Goal: Task Accomplishment & Management: Complete application form

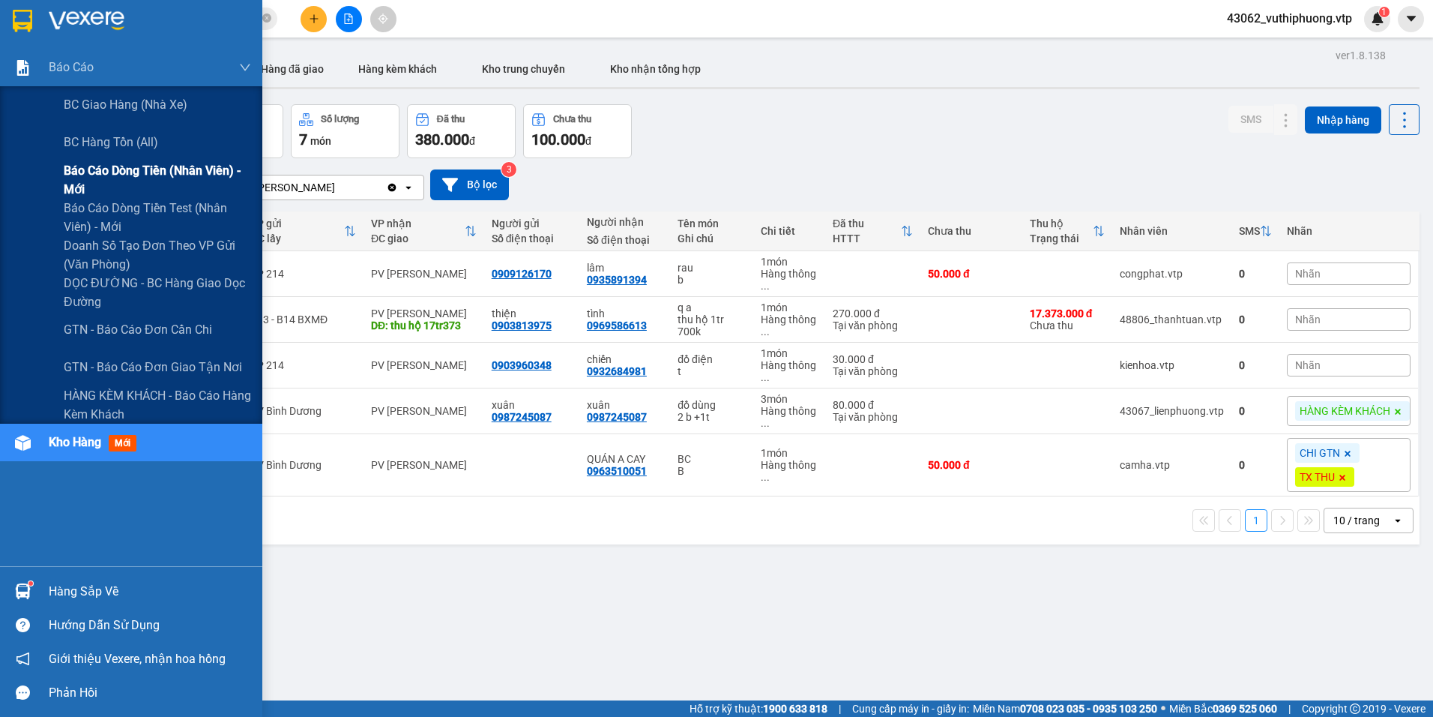
click at [89, 165] on span "Báo cáo dòng tiền (nhân viên) - mới" at bounding box center [157, 179] width 187 height 37
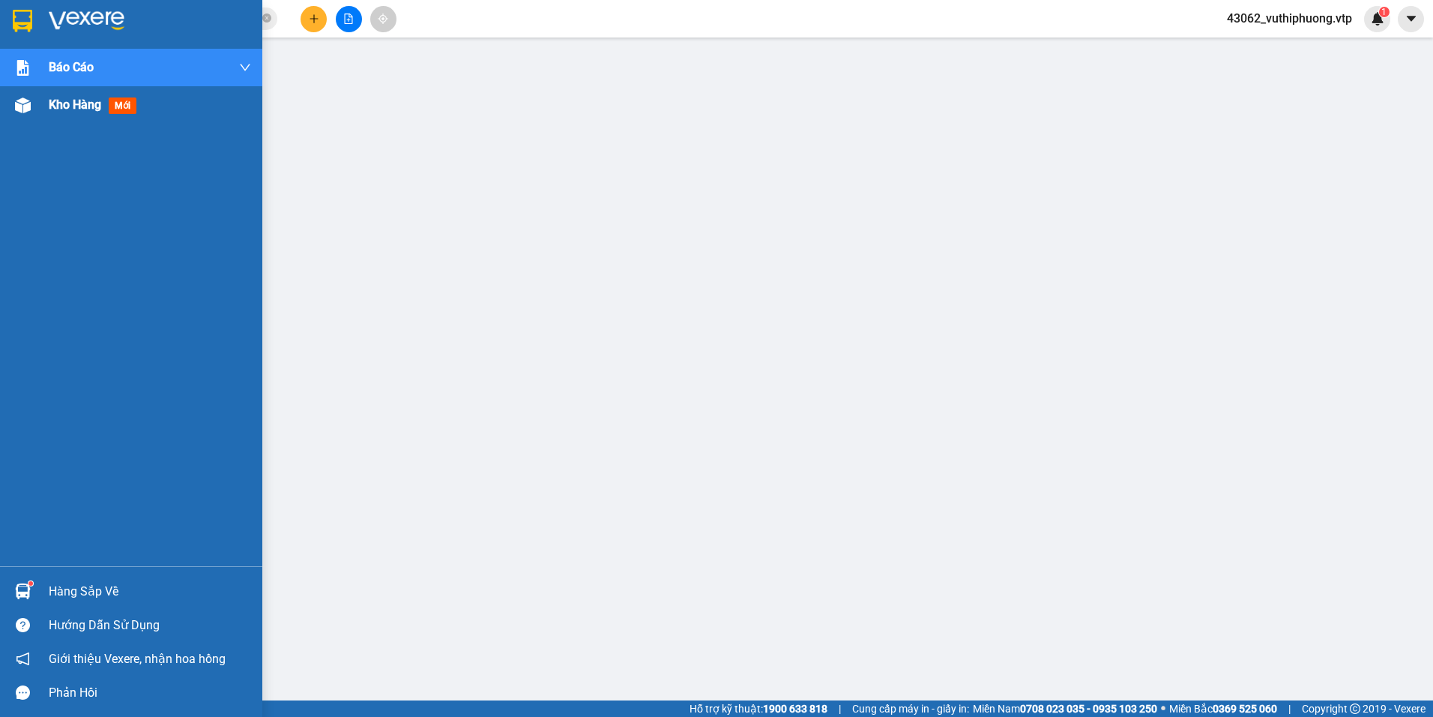
click at [133, 101] on span "mới" at bounding box center [123, 105] width 28 height 16
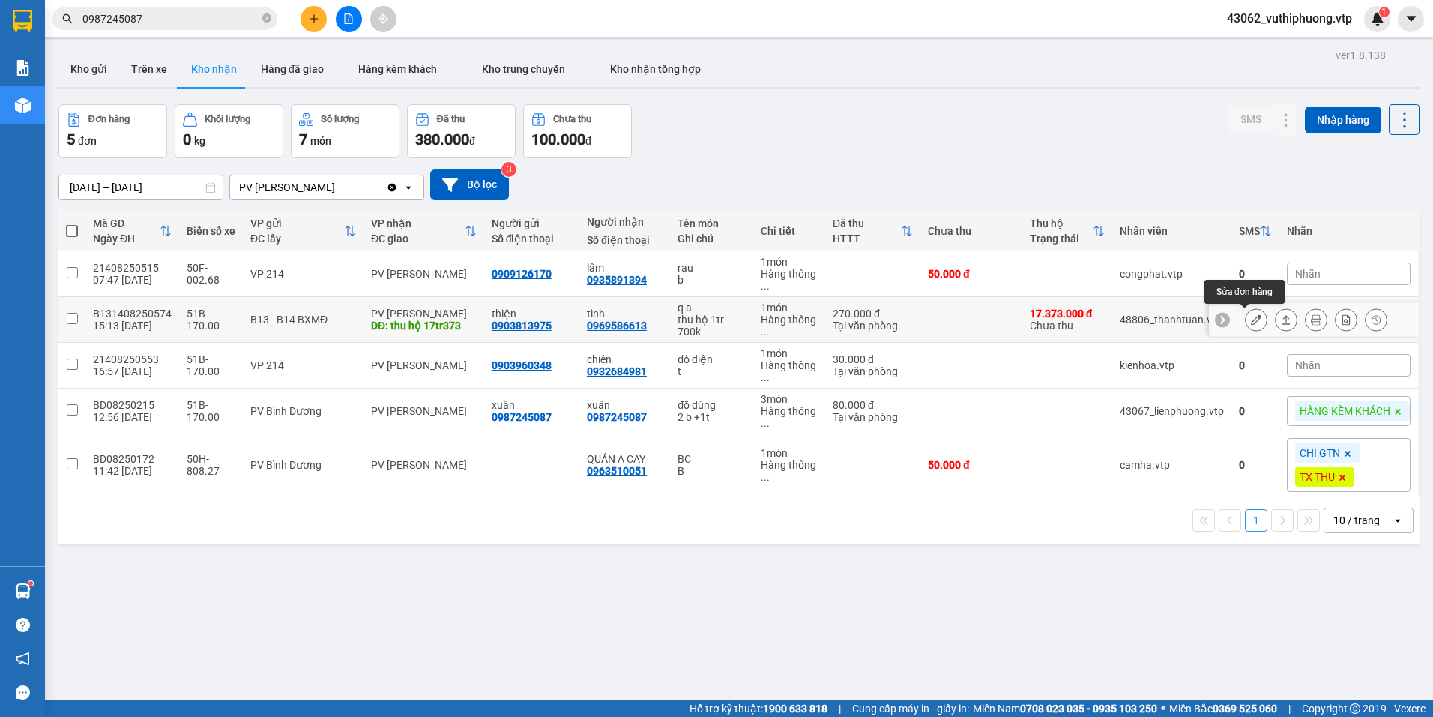
click at [1251, 320] on icon at bounding box center [1256, 319] width 10 height 10
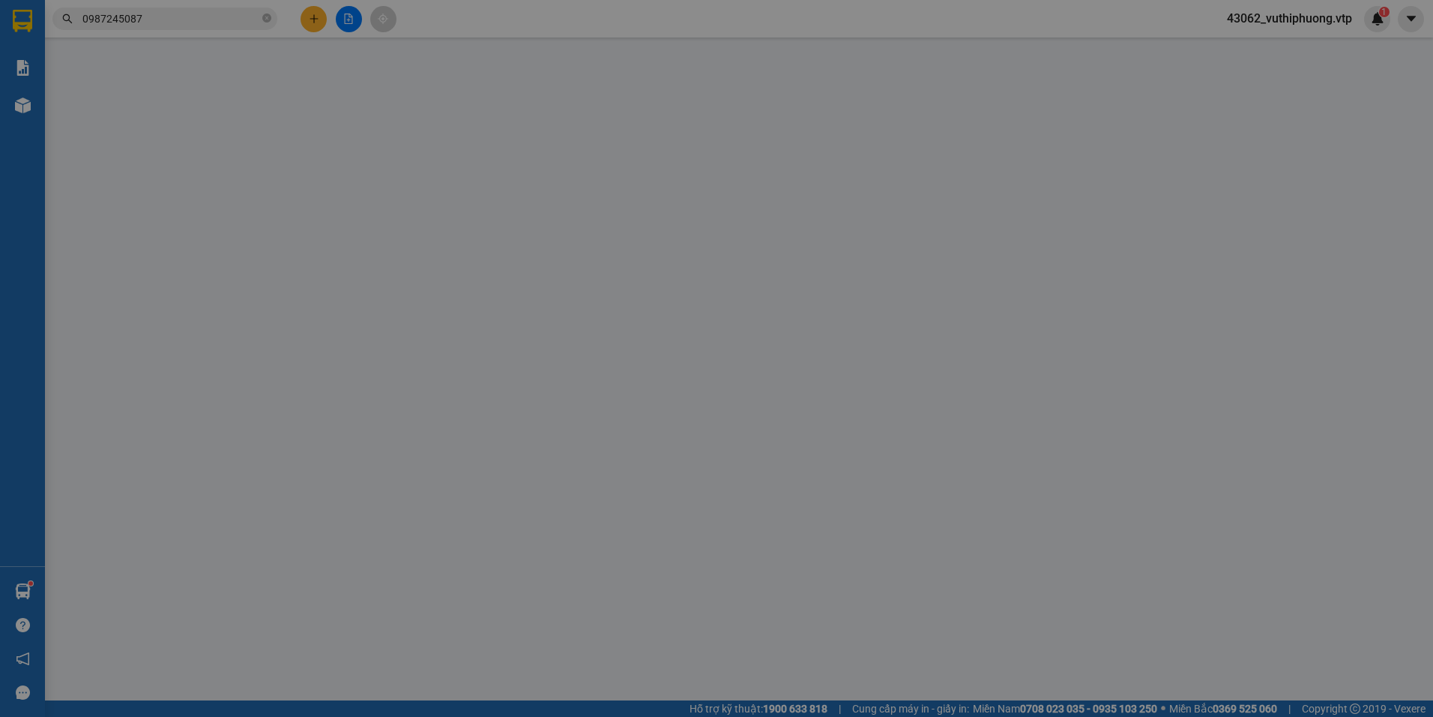
type input "0903813975"
type input "thiện"
type input "0969586613"
type input "tình"
type input "thu hộ 17tr373"
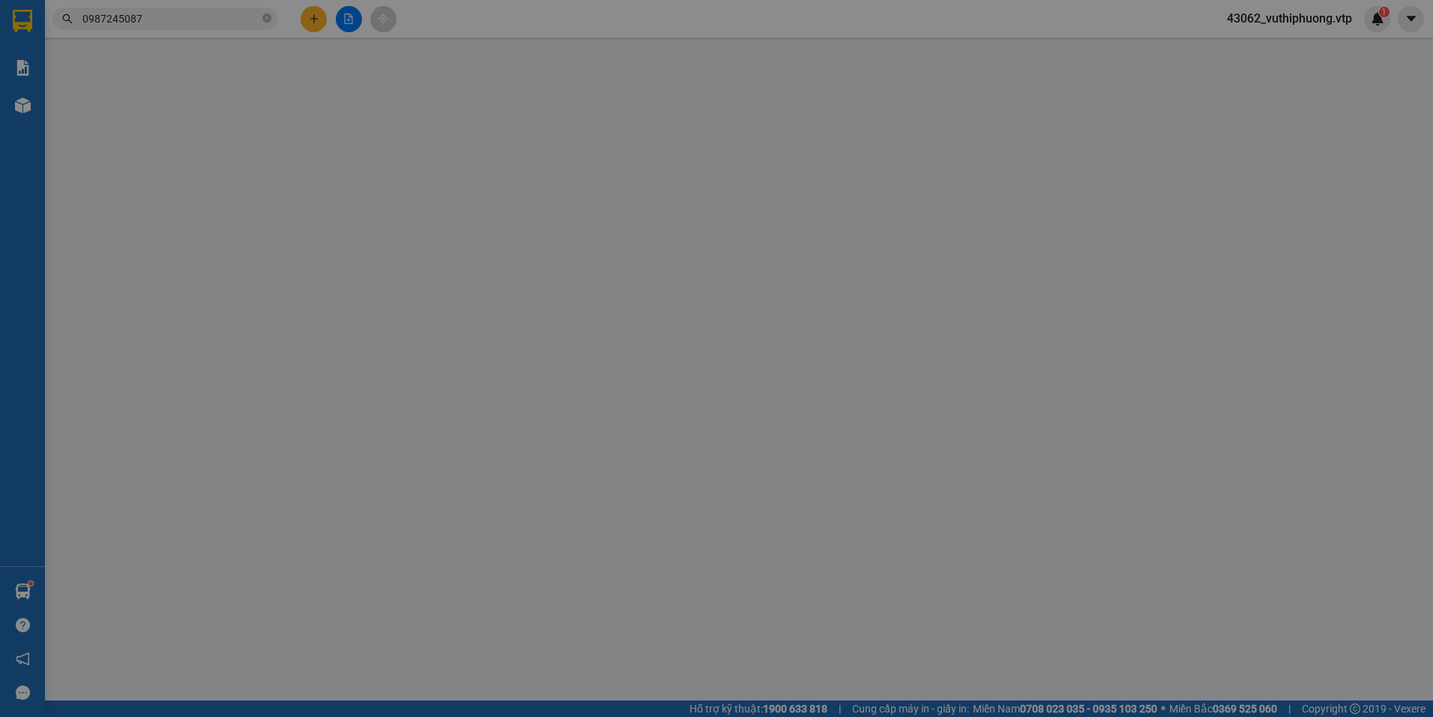
type input "17.373.000"
type input "200.000"
type input "270.000"
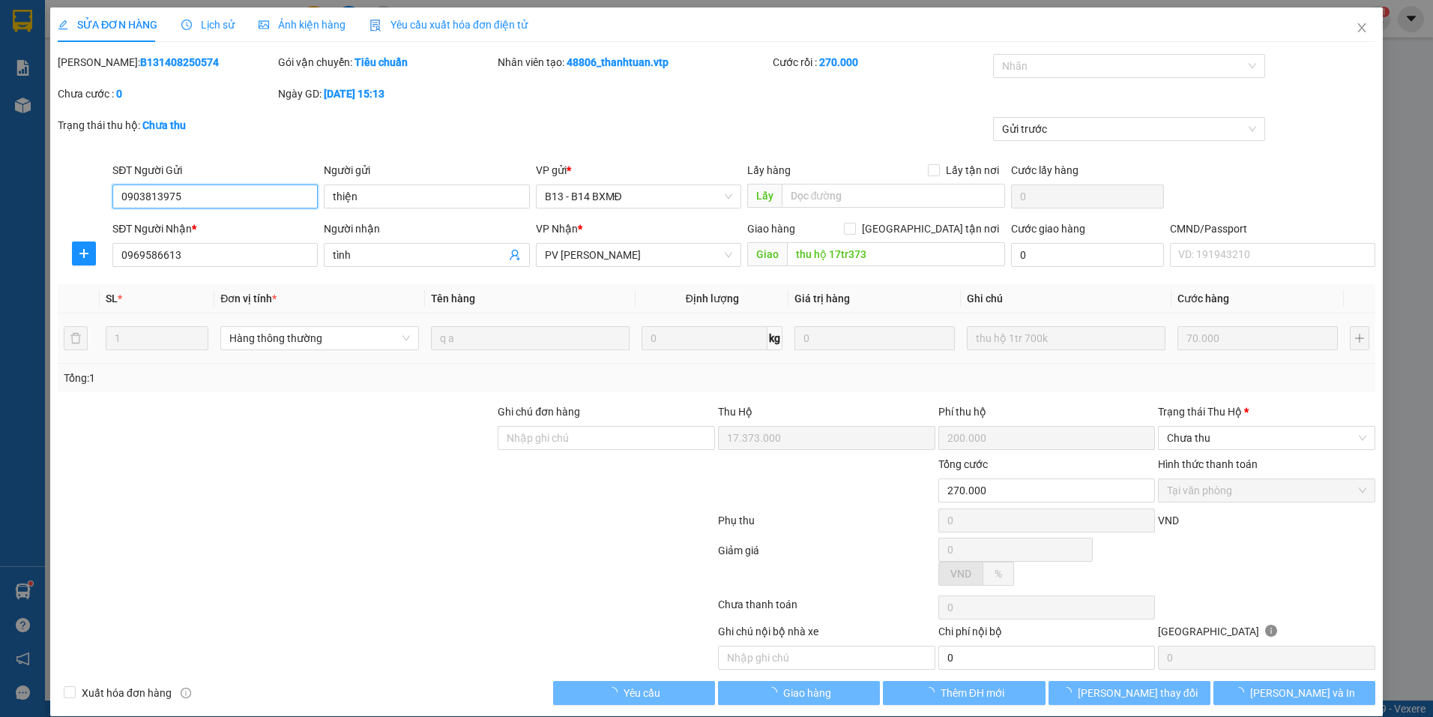
type input "3.500"
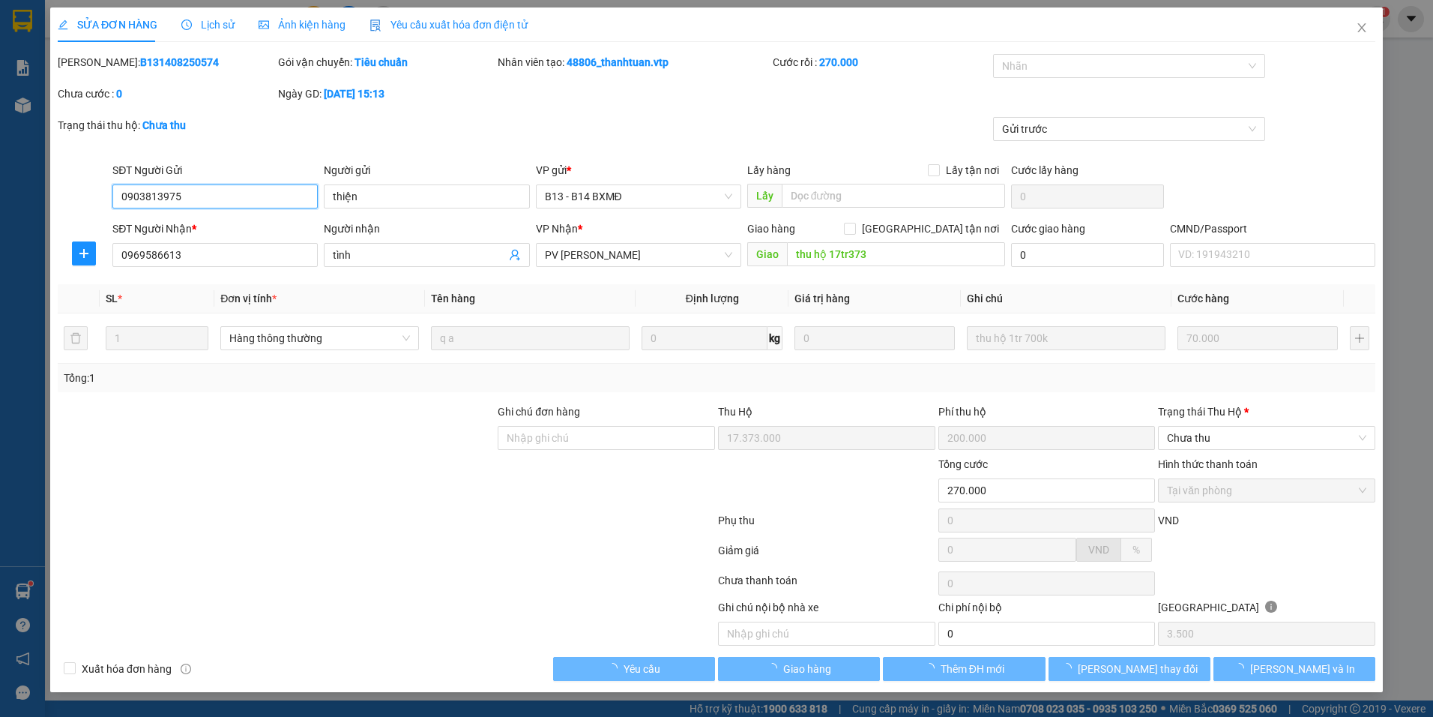
drag, startPoint x: 188, startPoint y: 203, endPoint x: -3, endPoint y: 194, distance: 191.4
click at [0, 194] on html "Kết quả tìm kiếm ( 2 ) Bộ lọc Mã ĐH Trạng thái Món hàng Thu hộ Tổng cước Chưa c…" at bounding box center [716, 358] width 1433 height 717
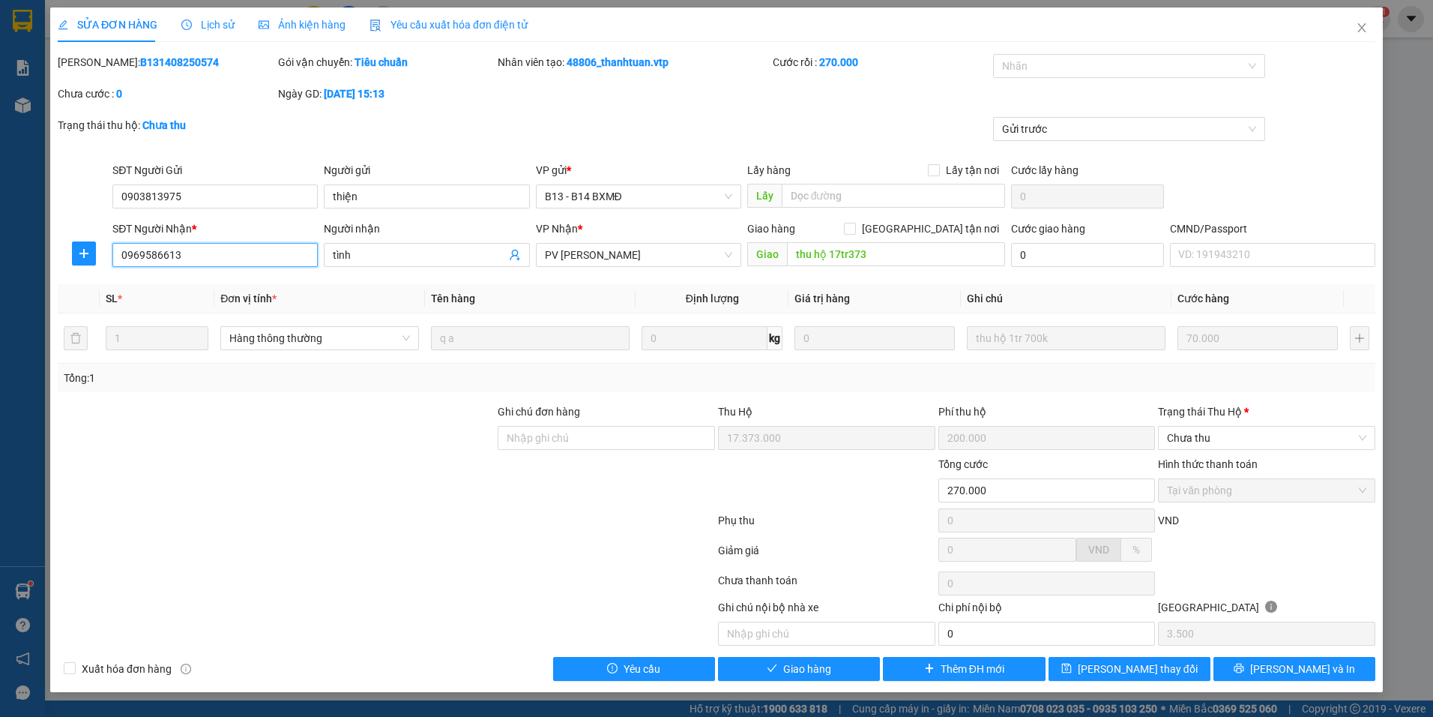
click at [184, 256] on input "0969586613" at bounding box center [214, 255] width 205 height 24
drag, startPoint x: 190, startPoint y: 255, endPoint x: 103, endPoint y: 263, distance: 87.3
click at [103, 263] on div "SĐT Người Nhận * 0969586613 0969586613 Người nhận tình VP Nhận * PV Nam Đong Gi…" at bounding box center [716, 246] width 1321 height 52
click at [282, 252] on input "0969586613" at bounding box center [214, 255] width 205 height 24
click at [376, 417] on div at bounding box center [276, 429] width 440 height 52
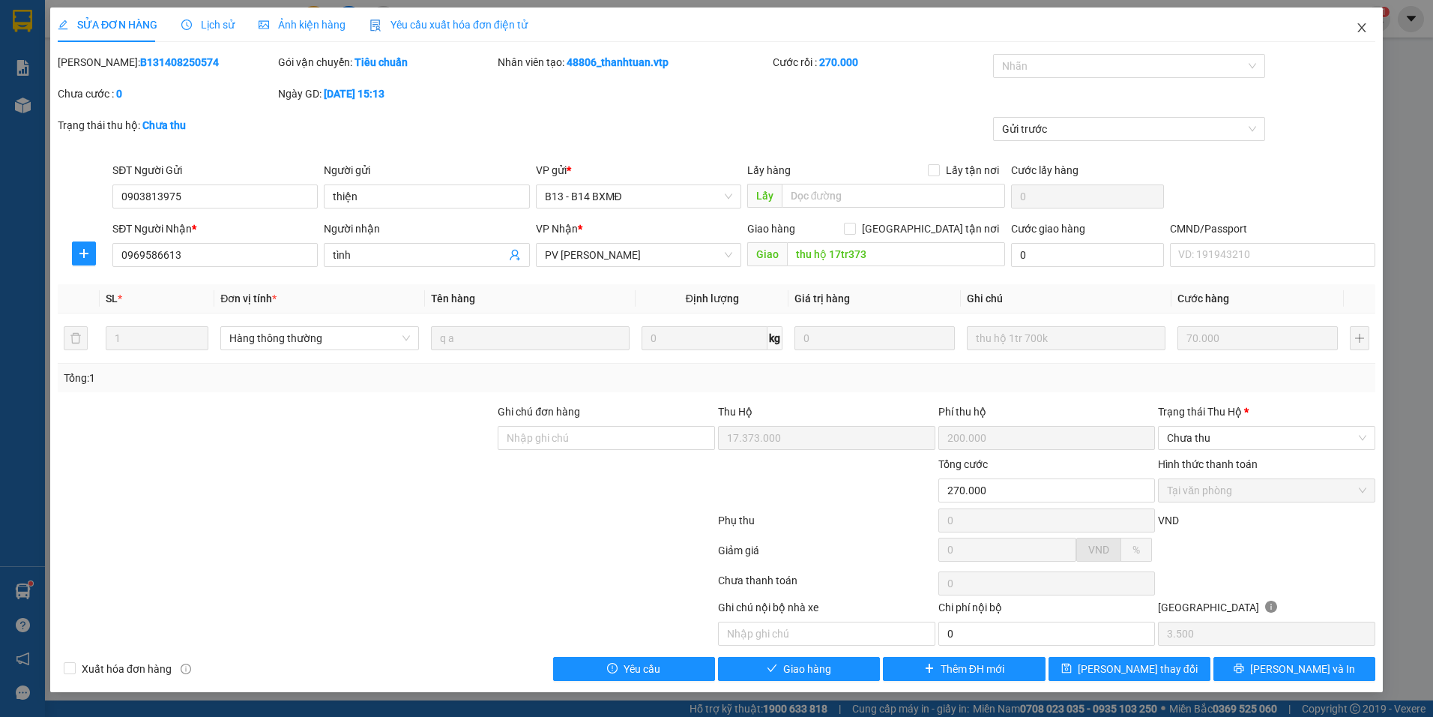
click at [1364, 29] on icon "close" at bounding box center [1362, 28] width 12 height 12
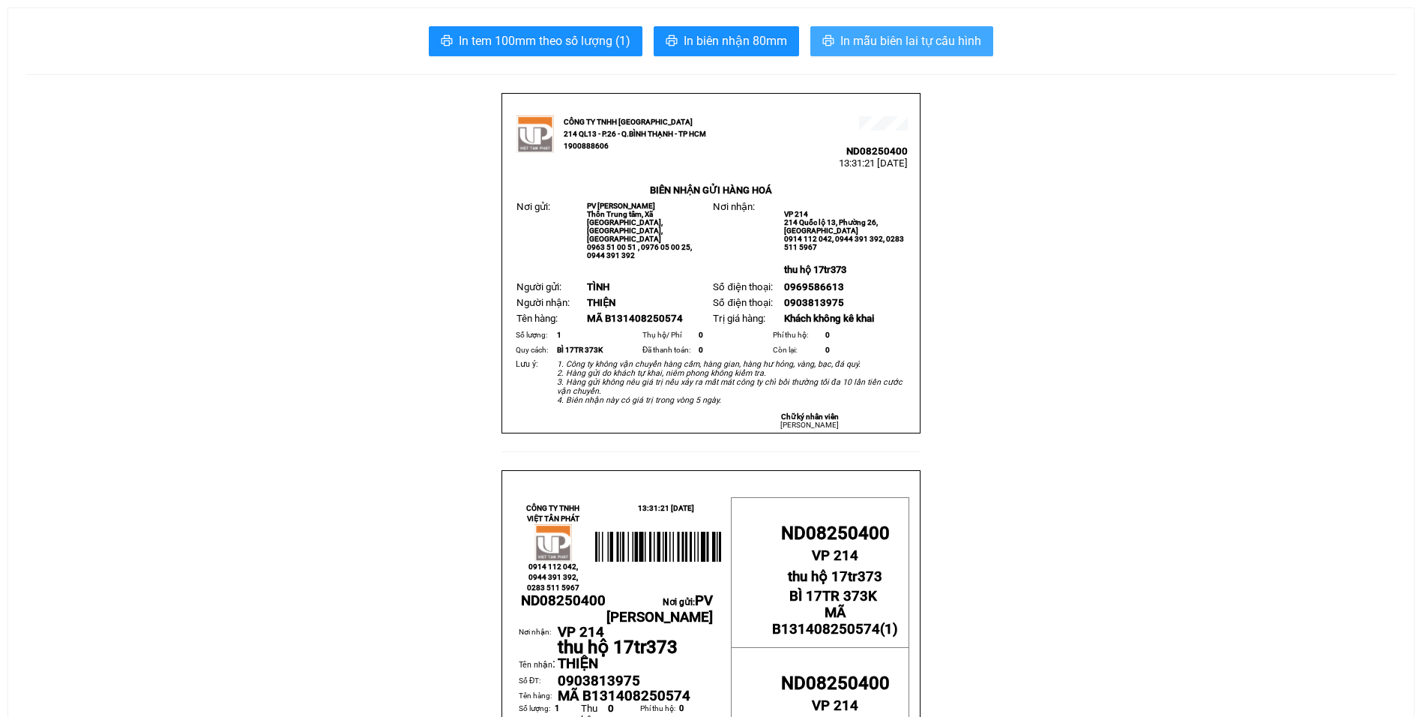
click at [876, 34] on span "In mẫu biên lai tự cấu hình" at bounding box center [910, 40] width 141 height 19
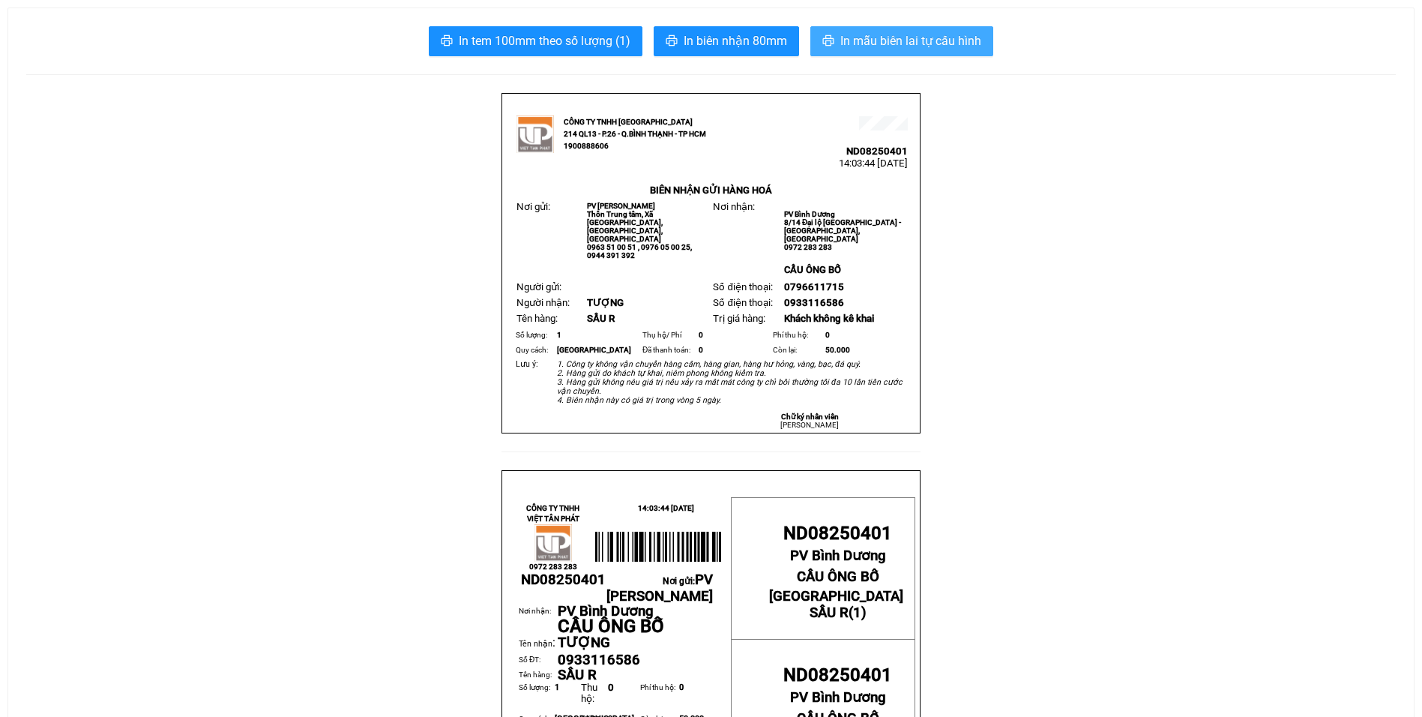
click at [876, 34] on span "In mẫu biên lai tự cấu hình" at bounding box center [910, 40] width 141 height 19
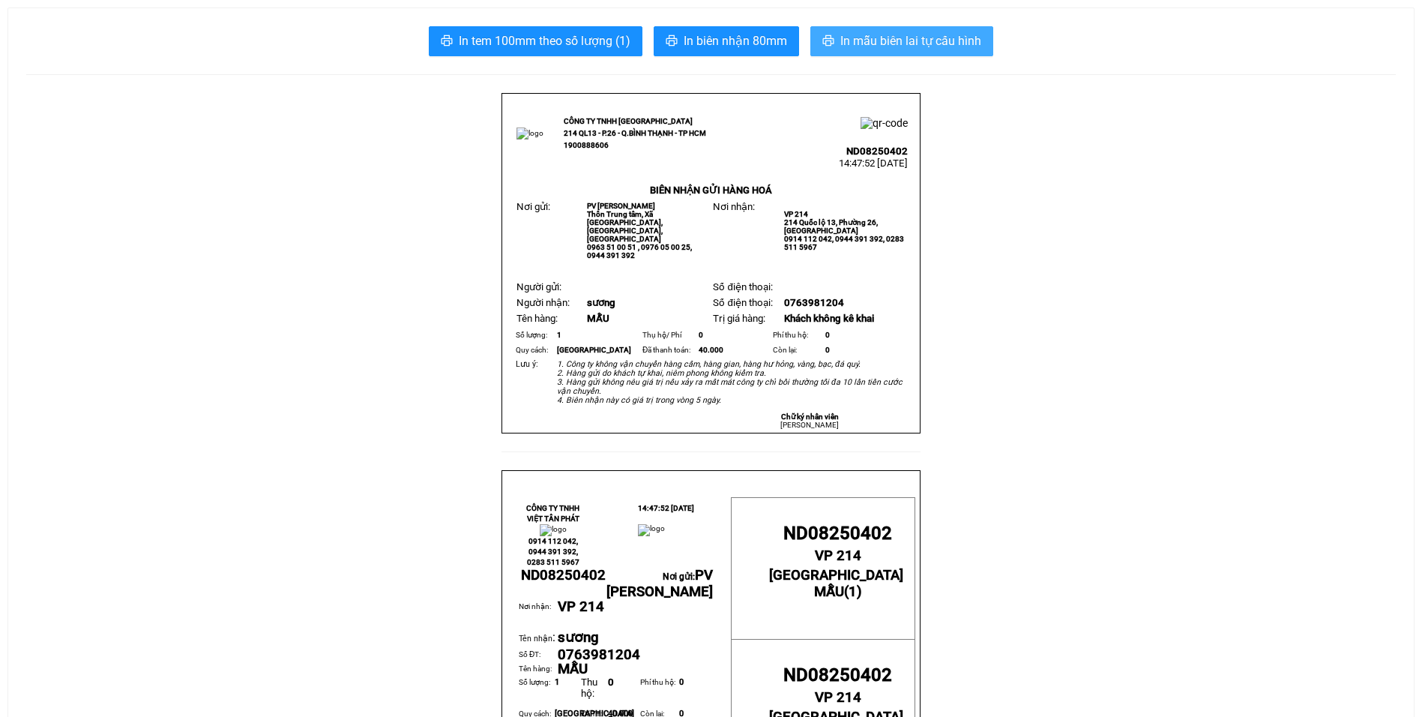
click at [911, 29] on button "In mẫu biên lai tự cấu hình" at bounding box center [901, 41] width 183 height 30
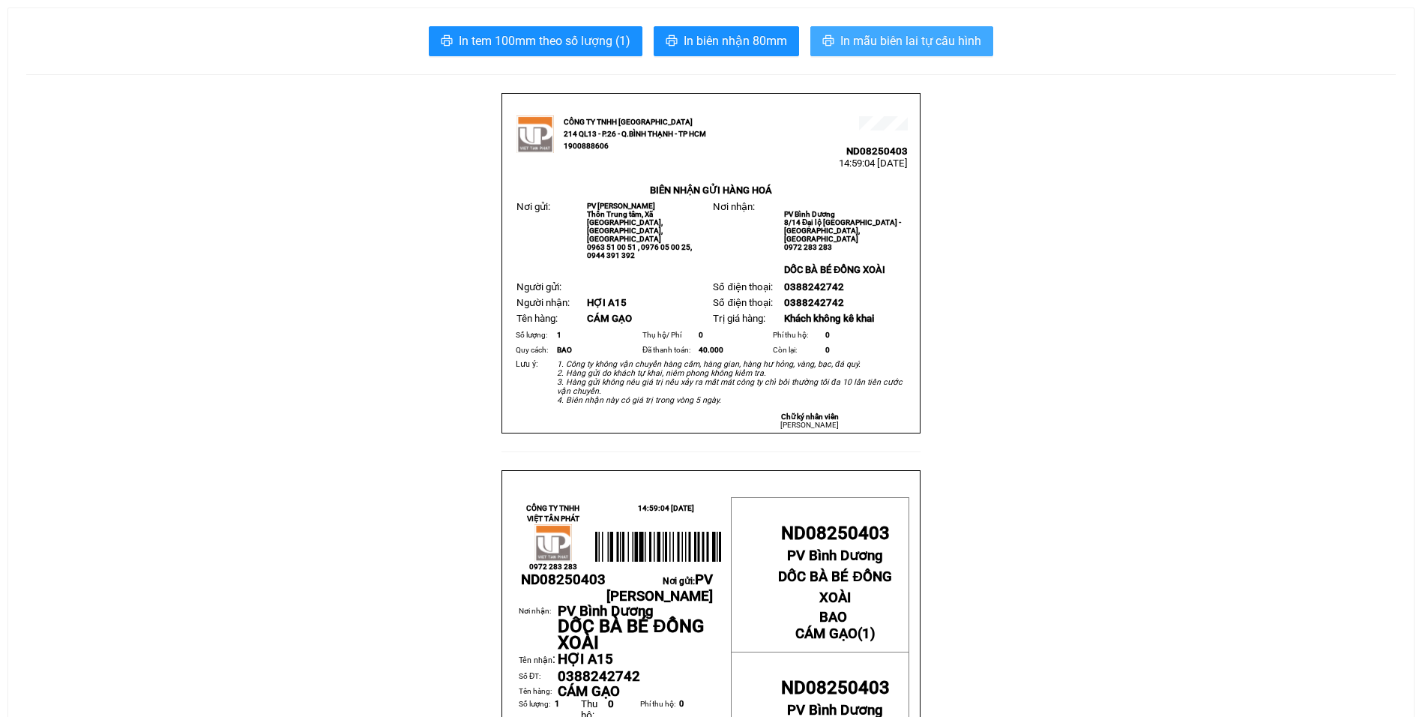
click at [918, 39] on span "In mẫu biên lai tự cấu hình" at bounding box center [910, 40] width 141 height 19
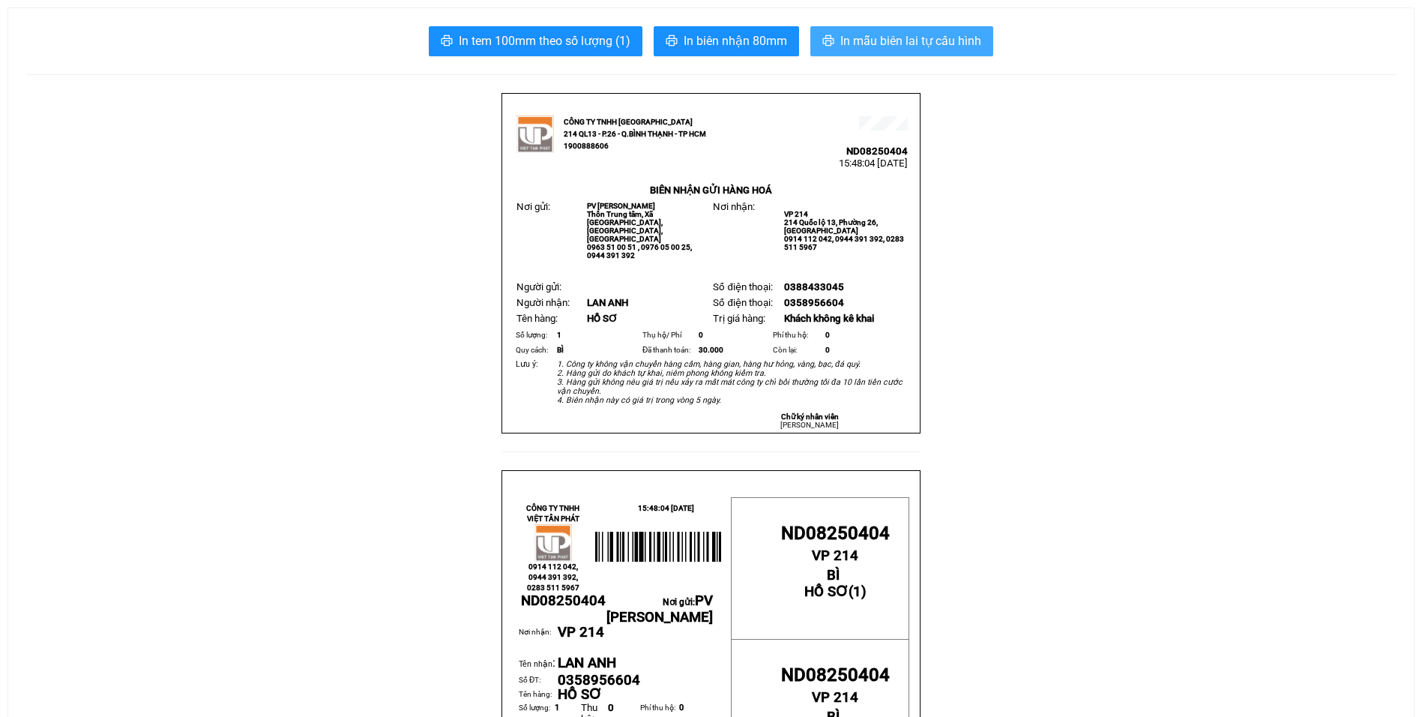
click at [941, 40] on span "In mẫu biên lai tự cấu hình" at bounding box center [910, 40] width 141 height 19
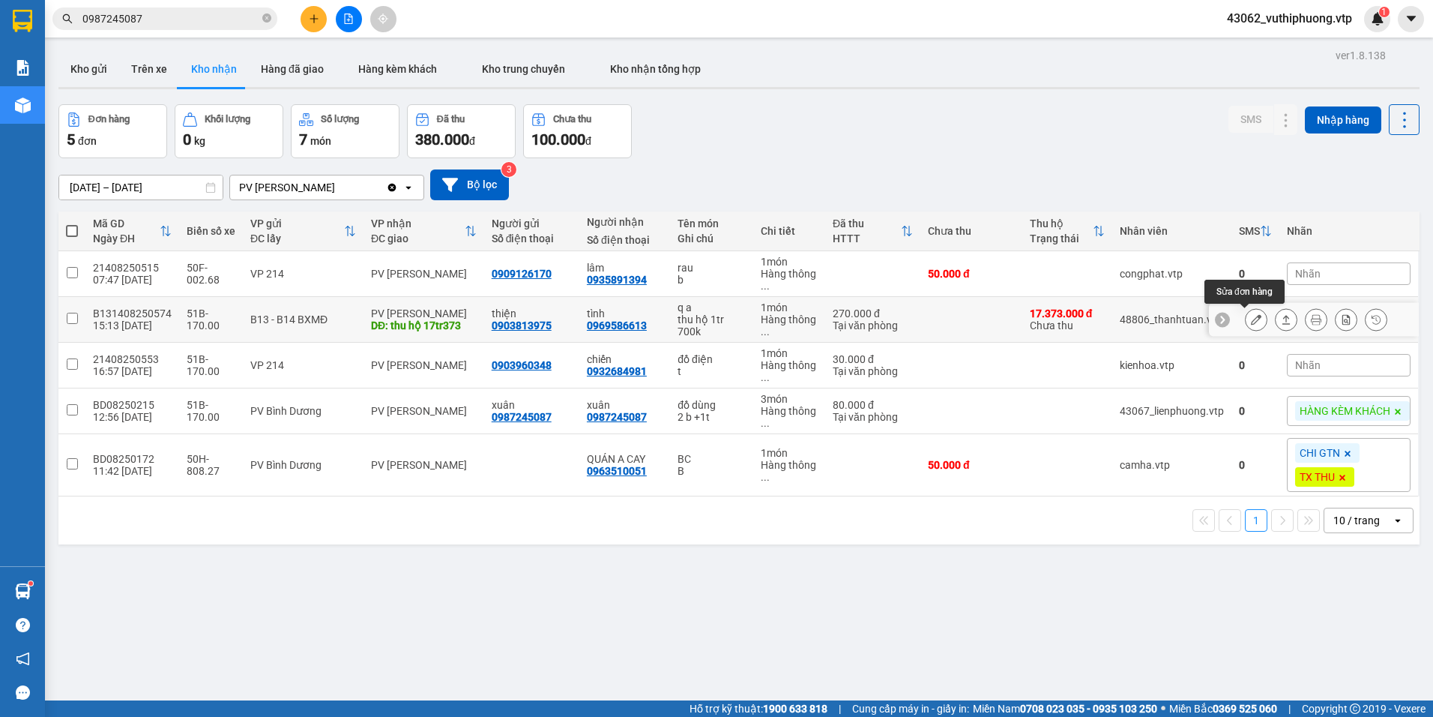
click at [1251, 319] on icon at bounding box center [1256, 319] width 10 height 10
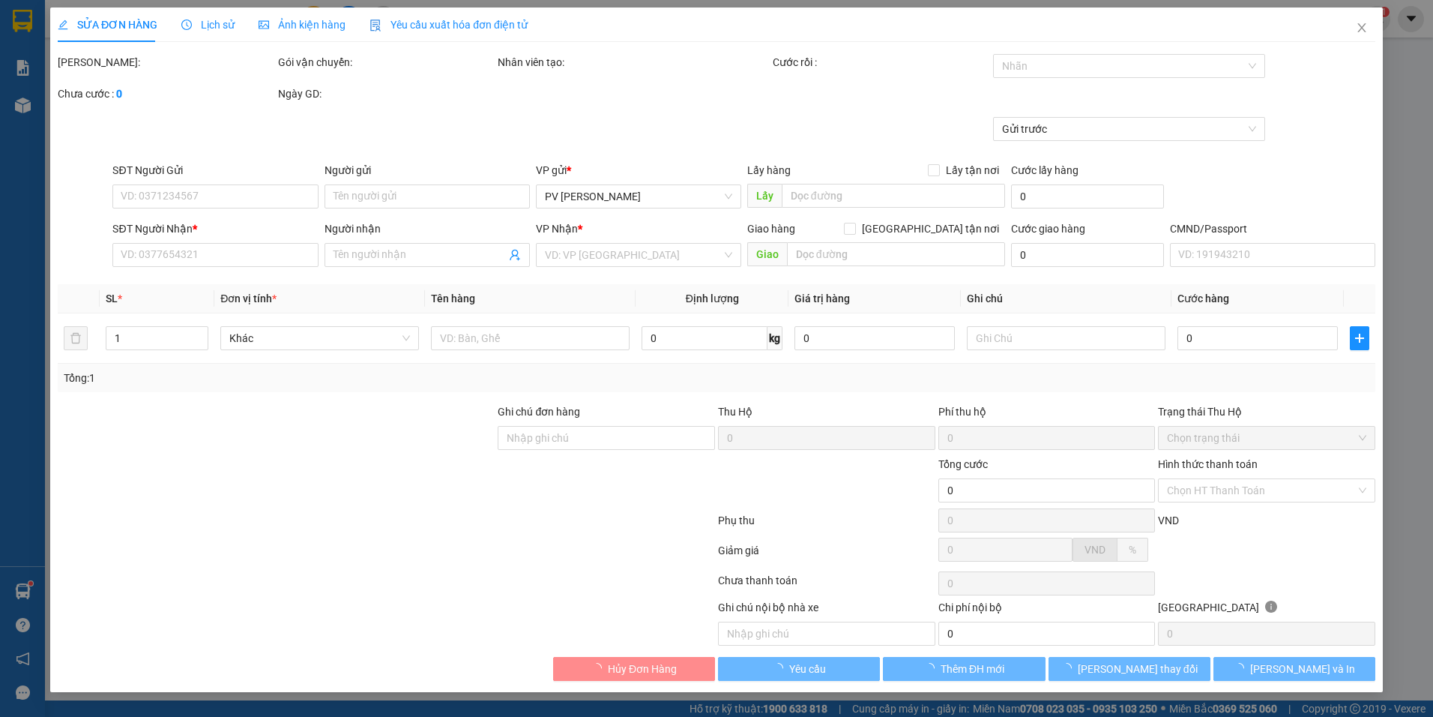
type input "3.500"
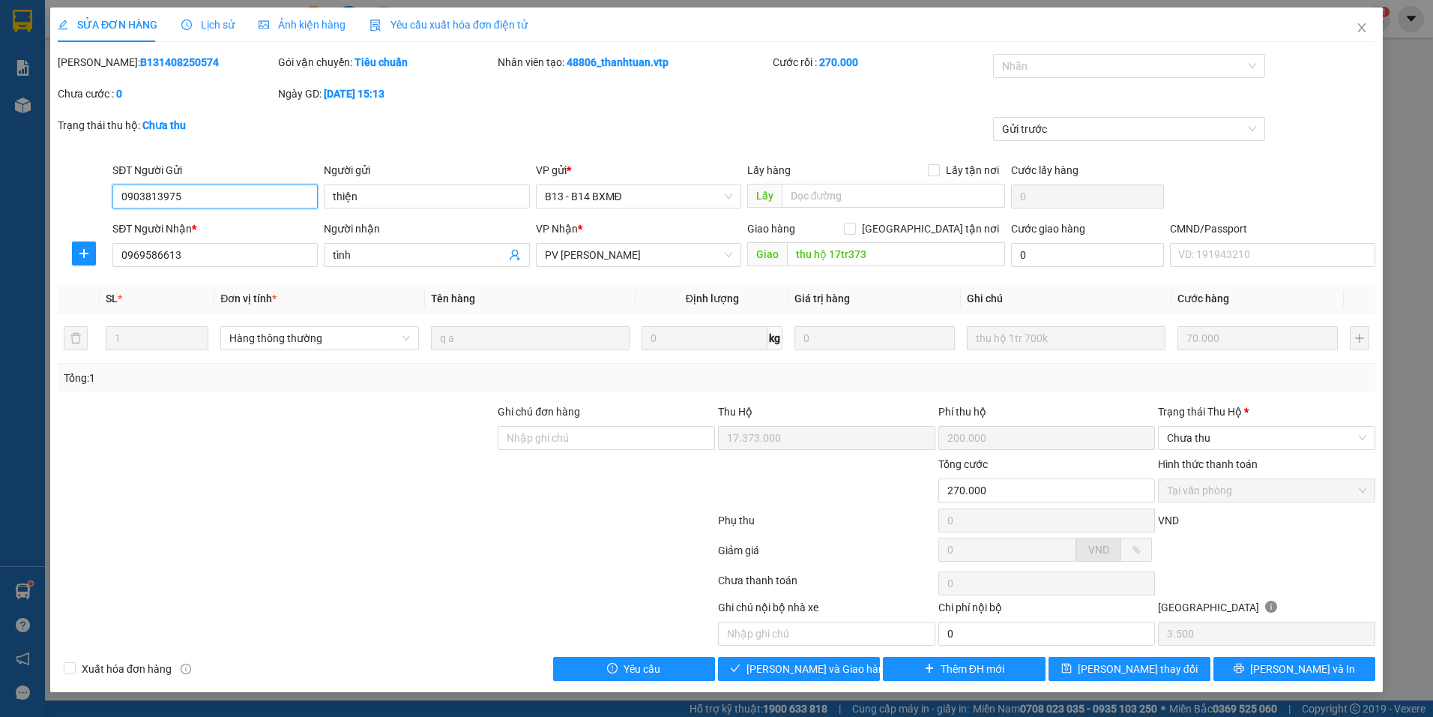
type input "0903813975"
type input "thiện"
type input "0969586613"
type input "tình"
type input "thu hộ 17tr373"
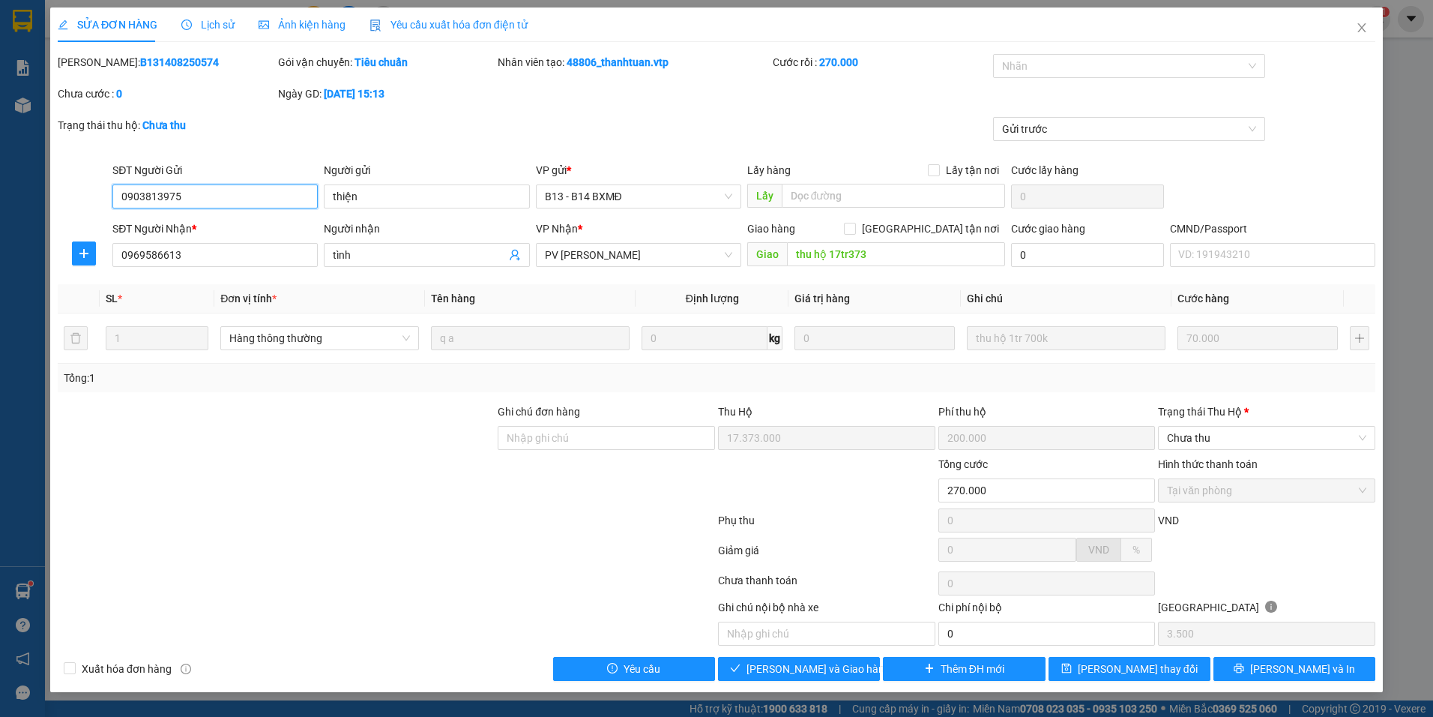
type input "17.373.000"
type input "200.000"
type input "270.000"
click at [794, 664] on span "Giao hàng" at bounding box center [807, 668] width 48 height 16
click at [844, 666] on button "Giao hàng" at bounding box center [799, 669] width 162 height 24
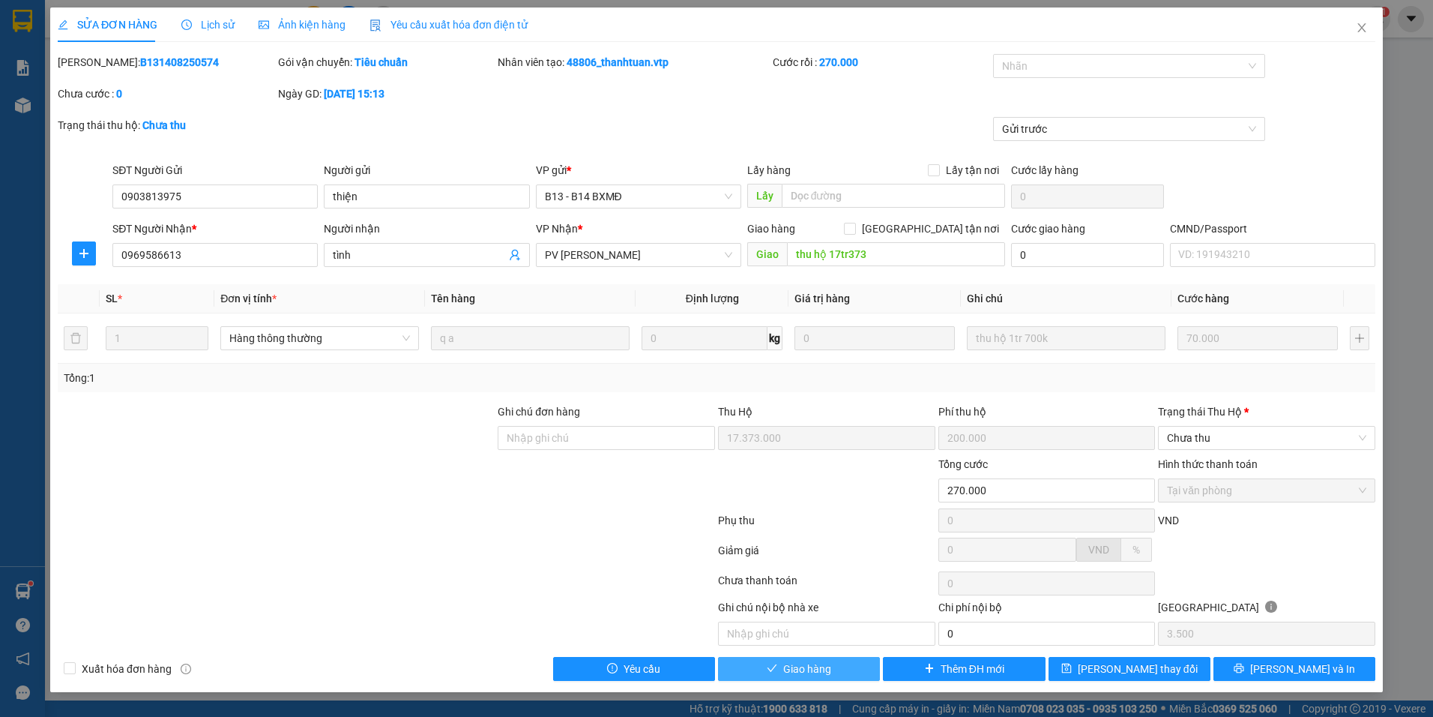
click at [798, 663] on span "Giao hàng" at bounding box center [807, 668] width 48 height 16
click at [1364, 26] on icon "close" at bounding box center [1362, 27] width 8 height 9
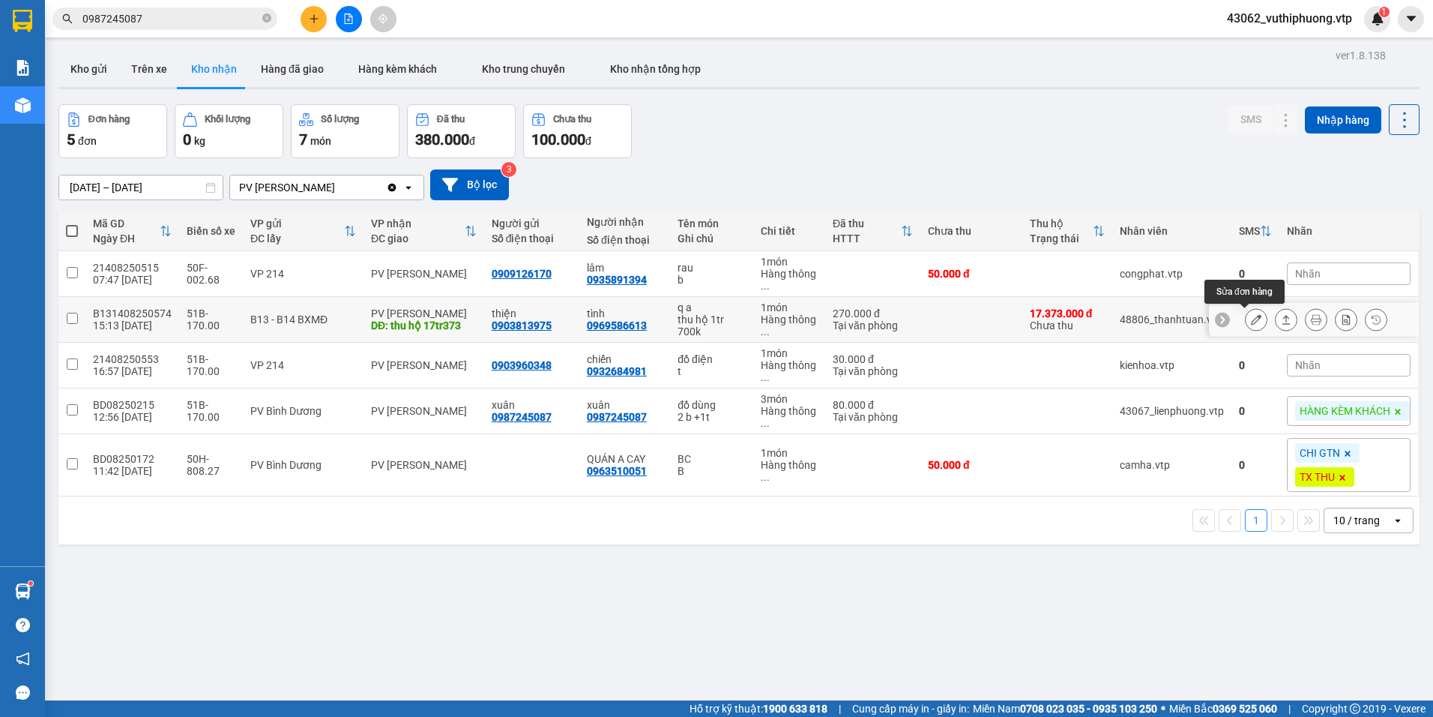
click at [1251, 318] on icon at bounding box center [1256, 319] width 10 height 10
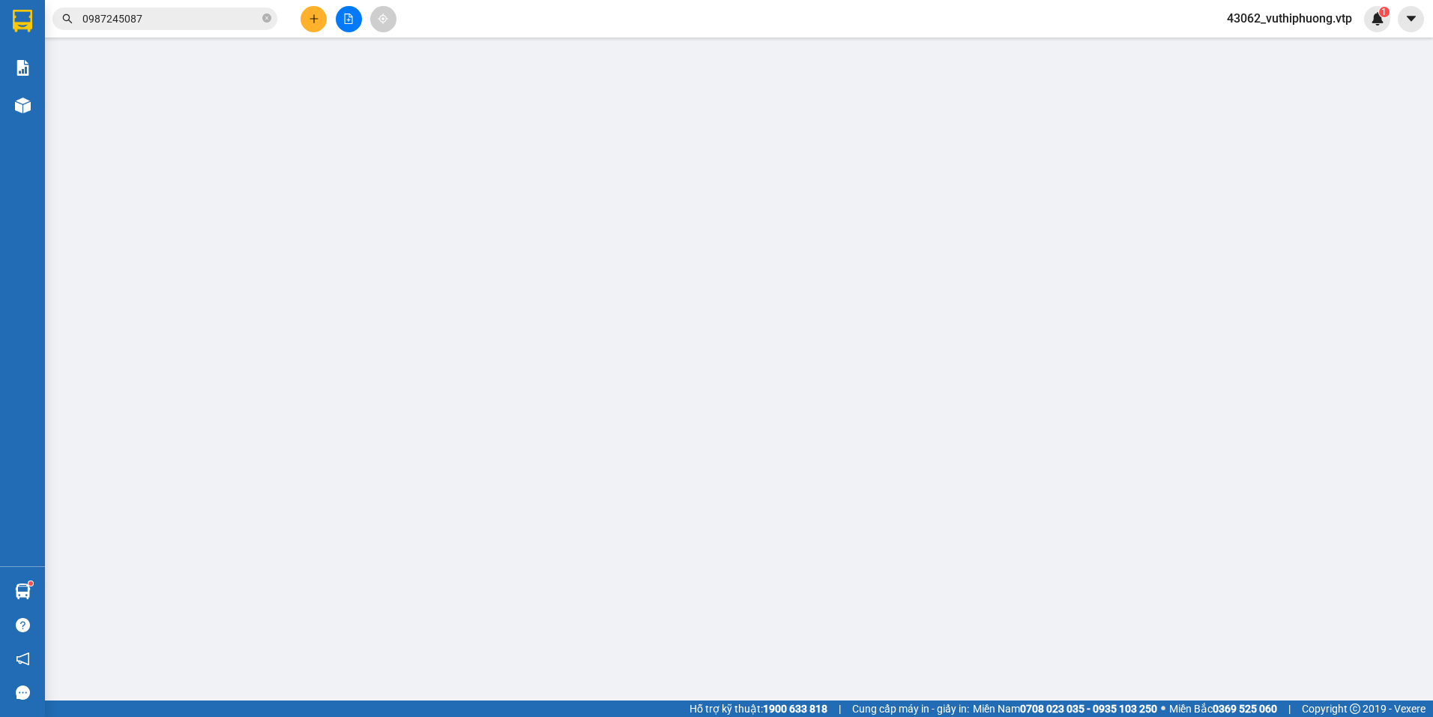
type input "0903813975"
type input "thiện"
type input "0969586613"
type input "tình"
type input "thu hộ 17tr373"
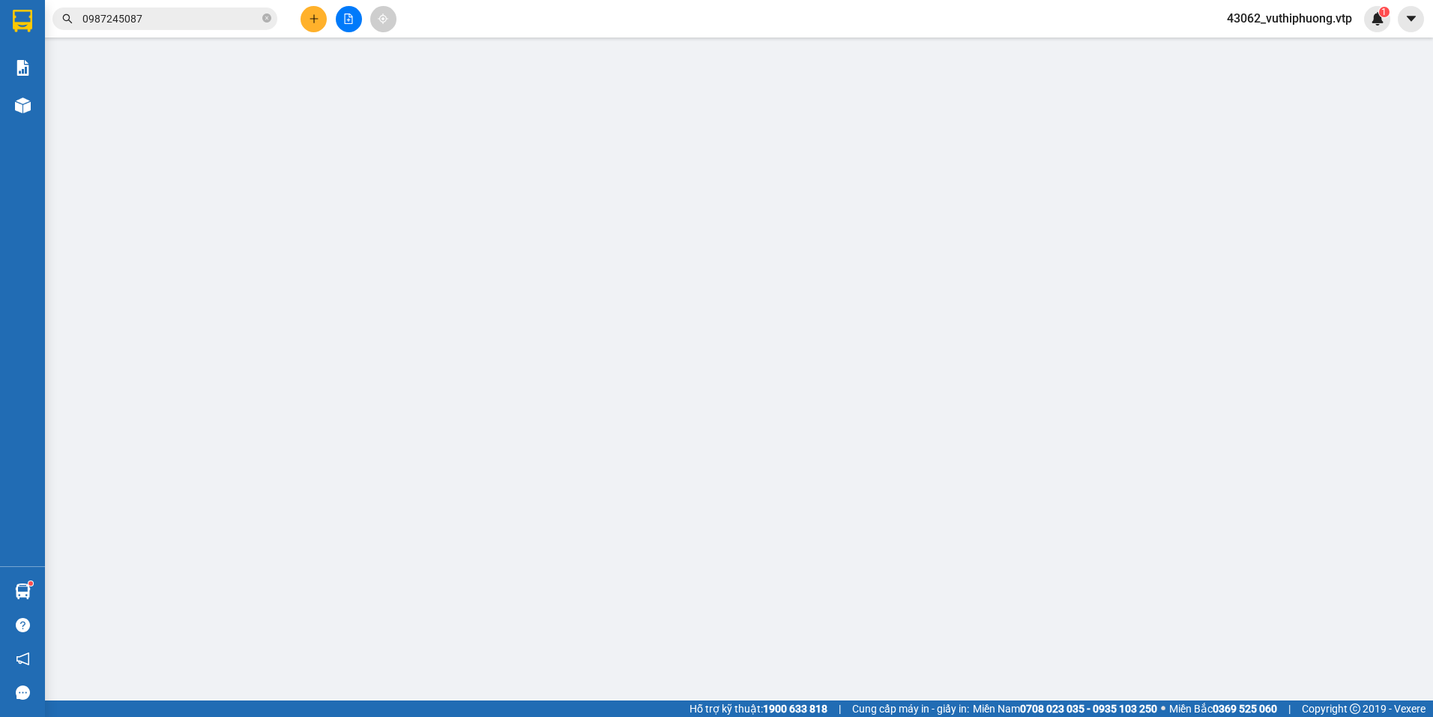
type input "17.373.000"
type input "200.000"
type input "270.000"
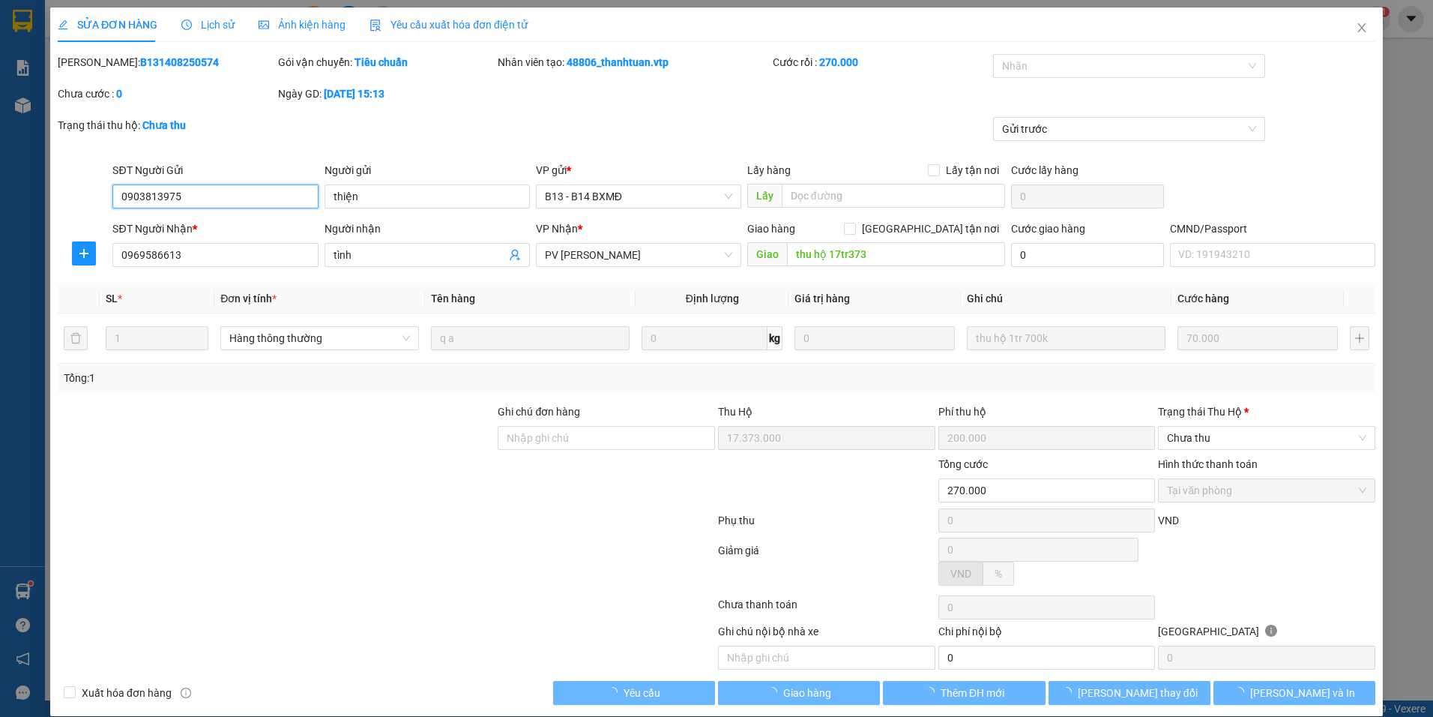
type input "3.500"
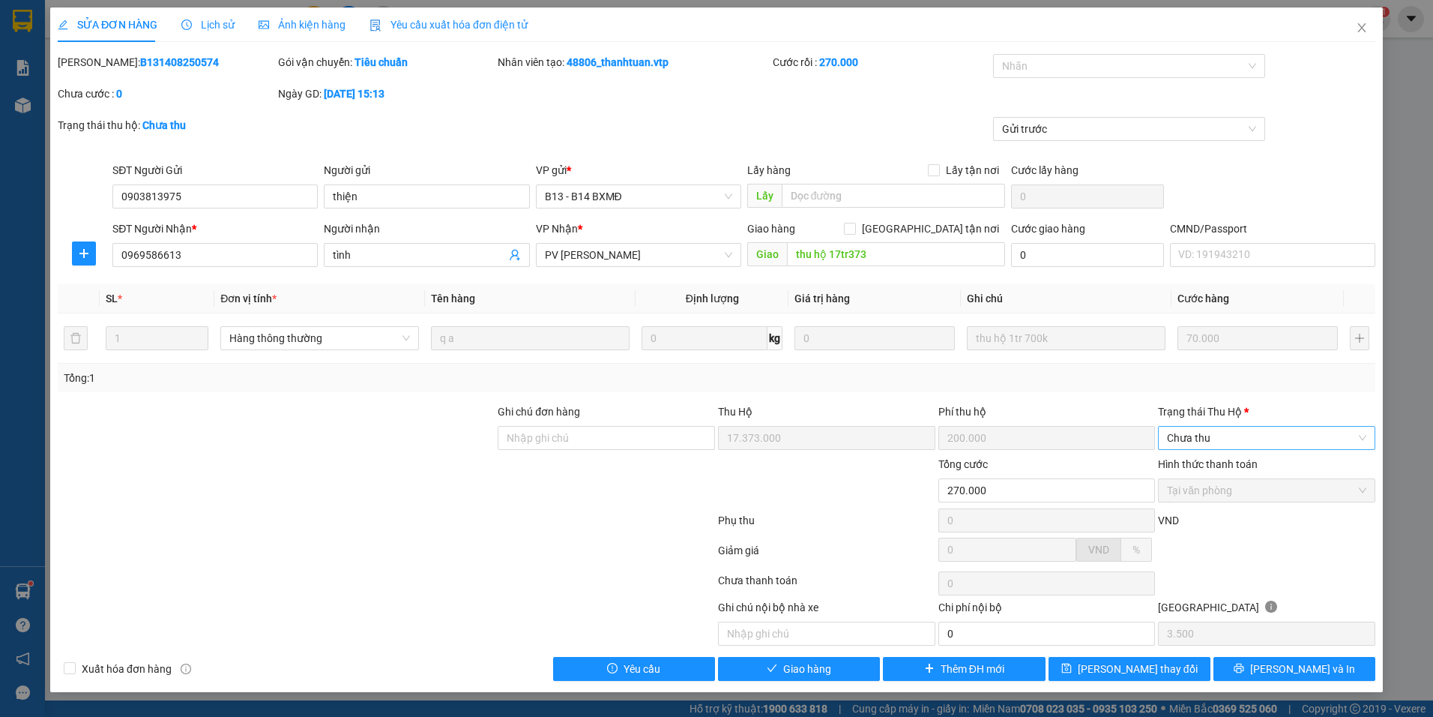
click at [1211, 433] on span "Chưa thu" at bounding box center [1266, 438] width 199 height 22
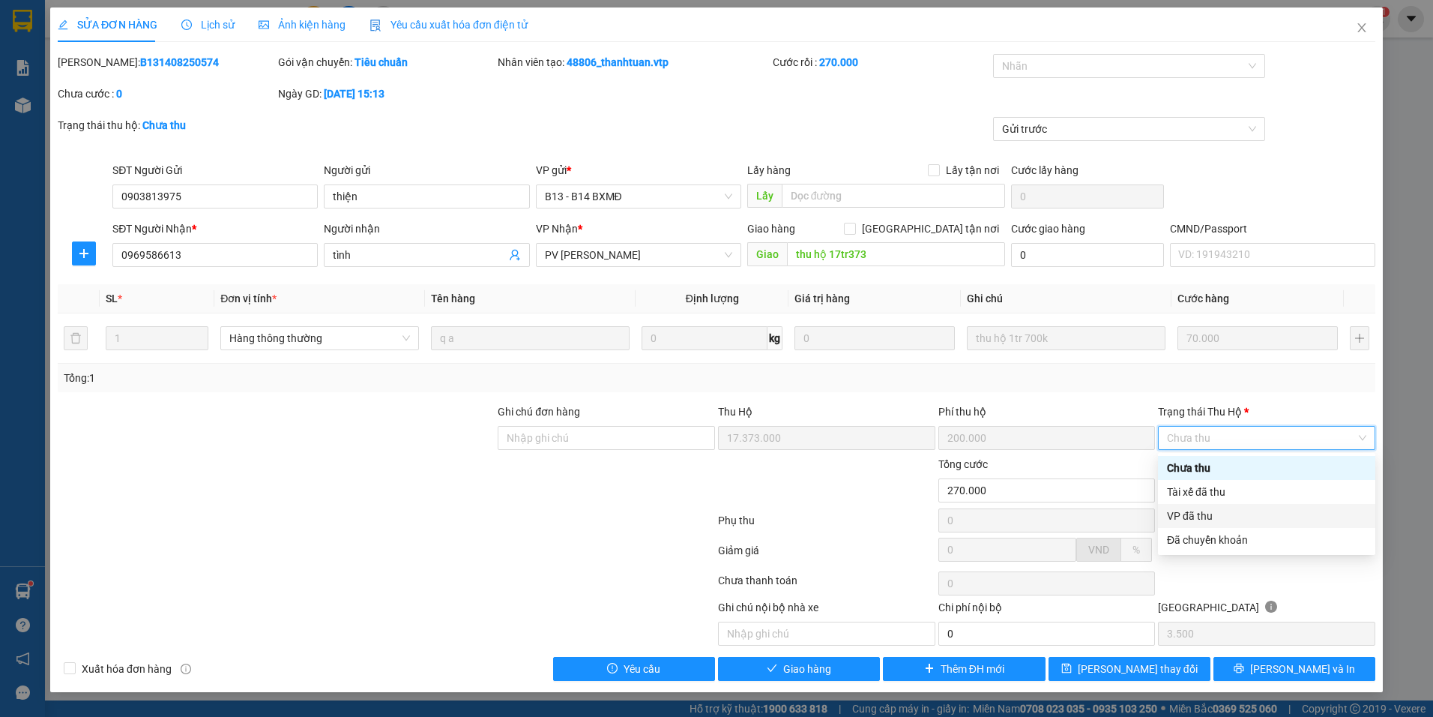
click at [1196, 514] on div "VP đã thu" at bounding box center [1266, 516] width 199 height 16
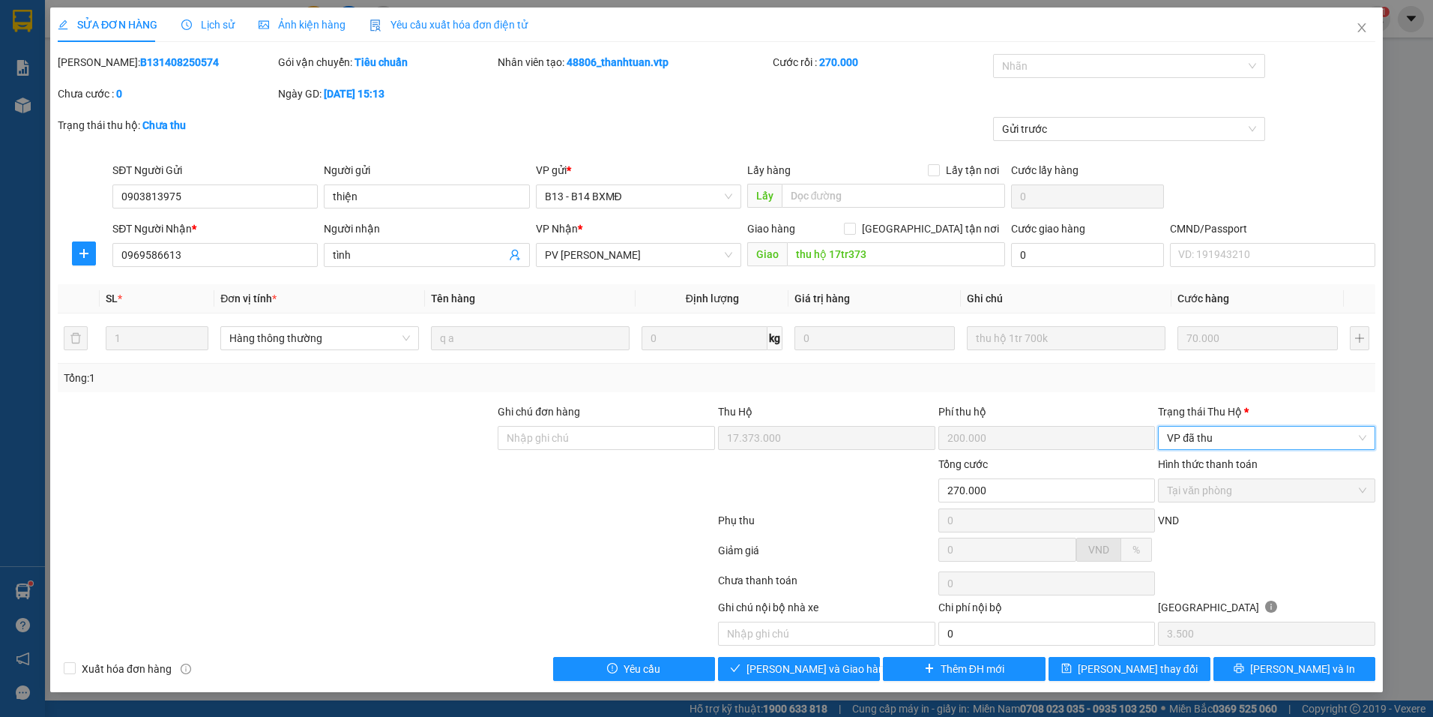
click at [1268, 430] on span "VP đã thu" at bounding box center [1266, 438] width 199 height 22
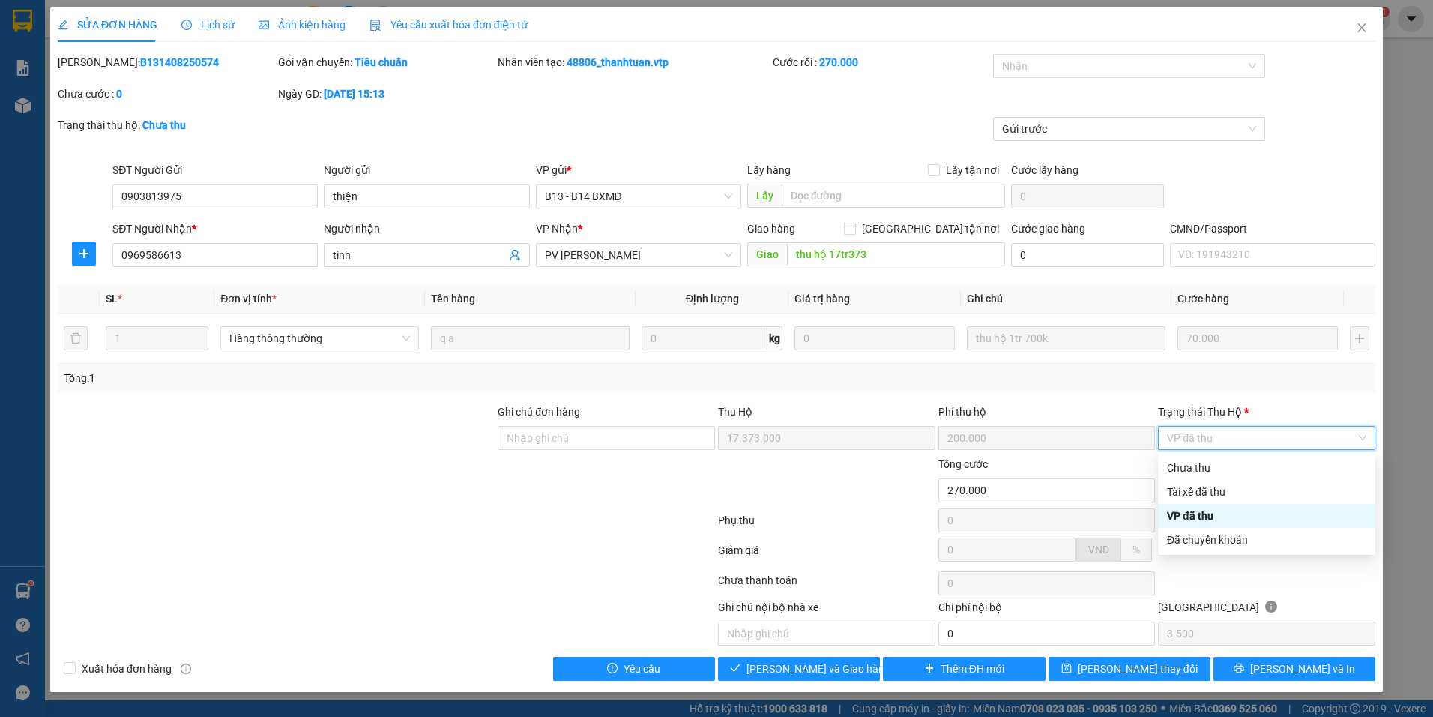
click at [1064, 387] on div "Tổng: 1" at bounding box center [717, 378] width 1318 height 28
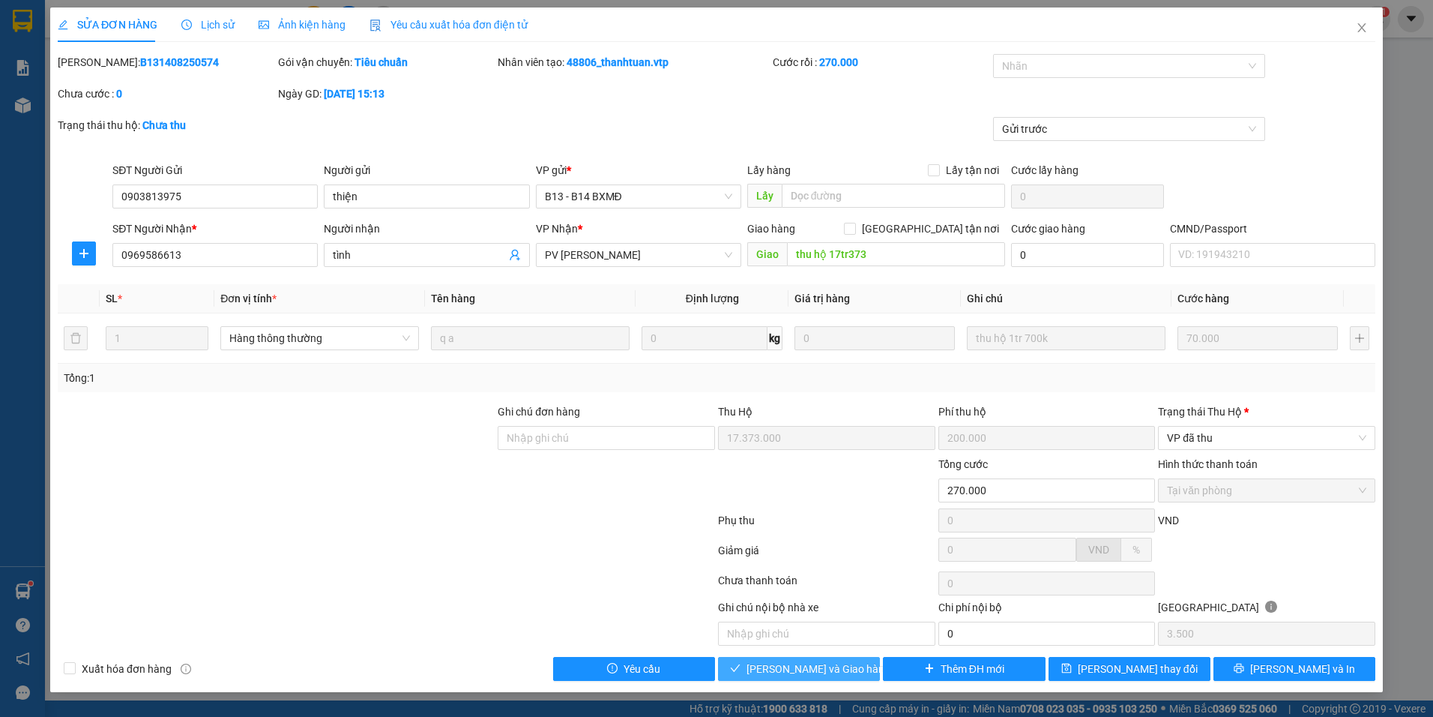
click at [831, 661] on span "Lưu và Giao hàng" at bounding box center [819, 668] width 144 height 16
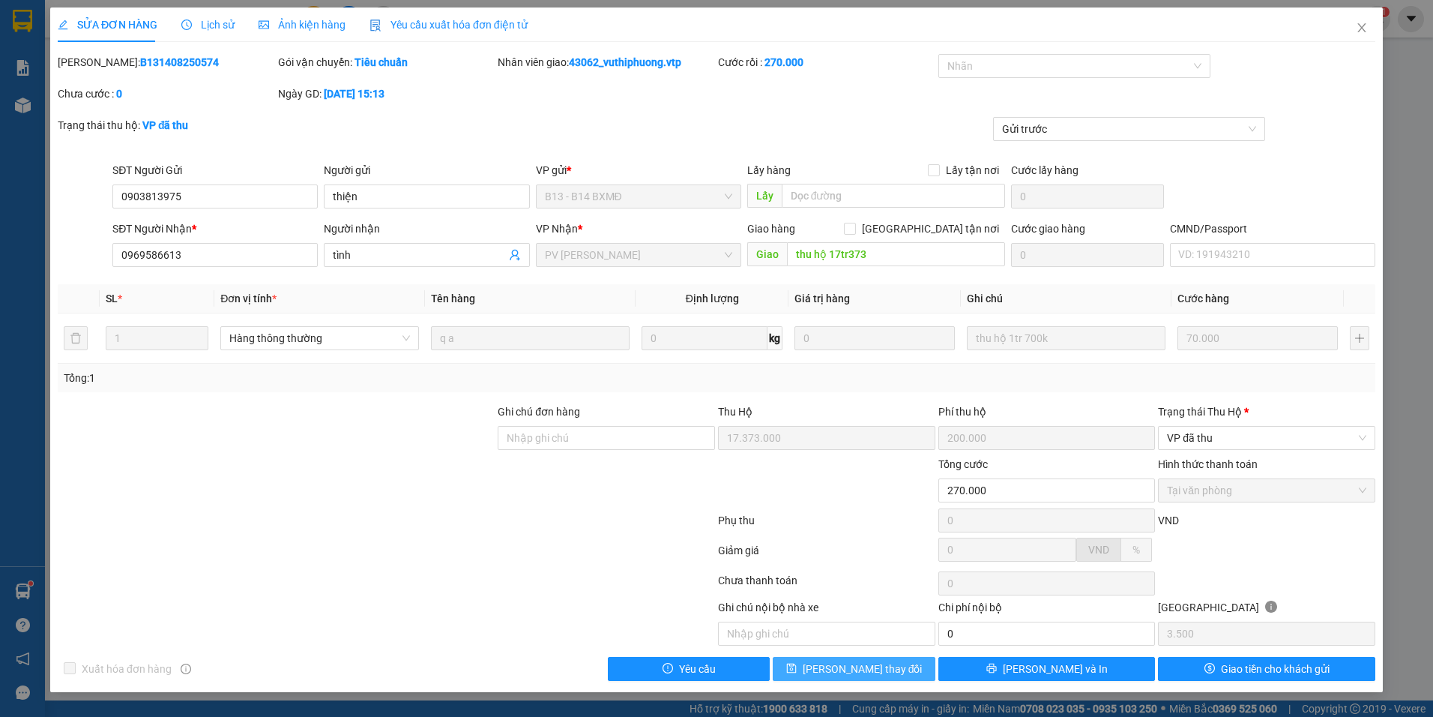
click at [878, 665] on span "Lưu thay đổi" at bounding box center [863, 668] width 120 height 16
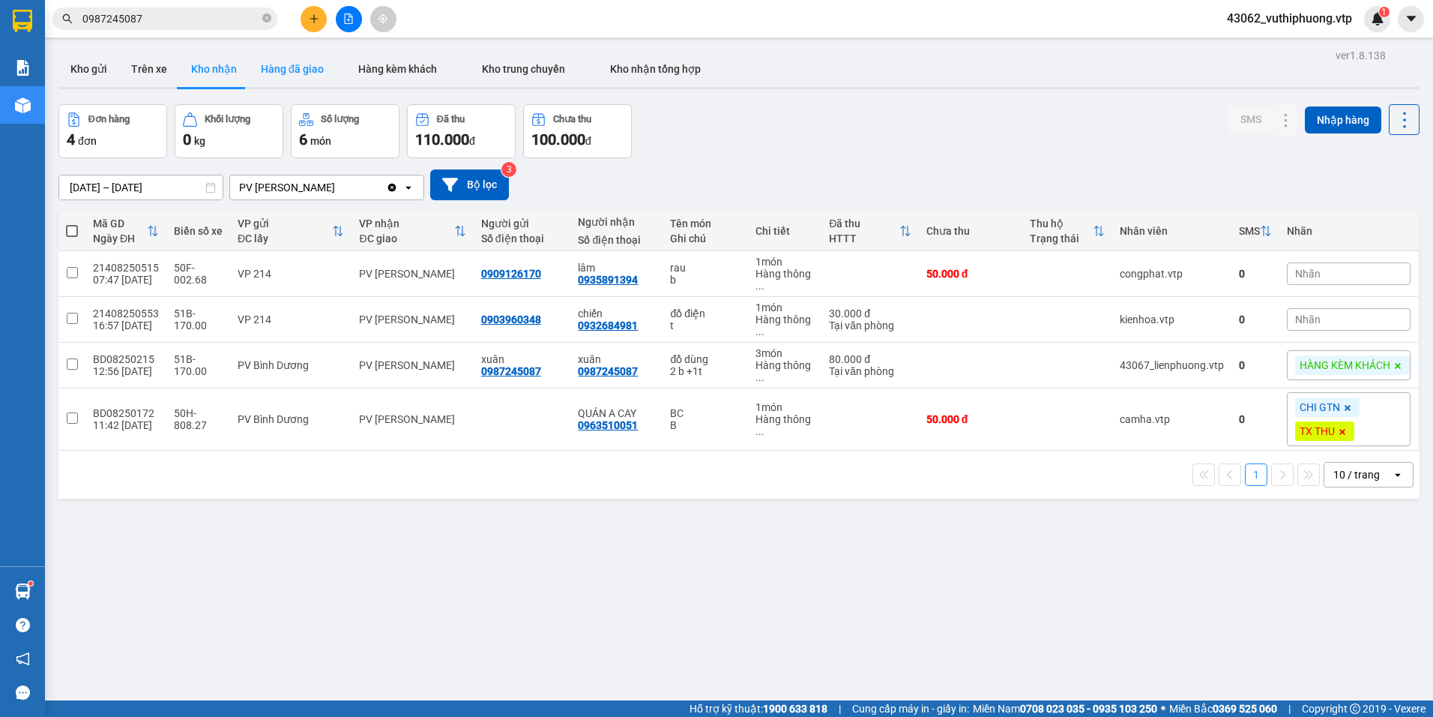
click at [304, 69] on button "Hàng đã giao" at bounding box center [292, 69] width 87 height 36
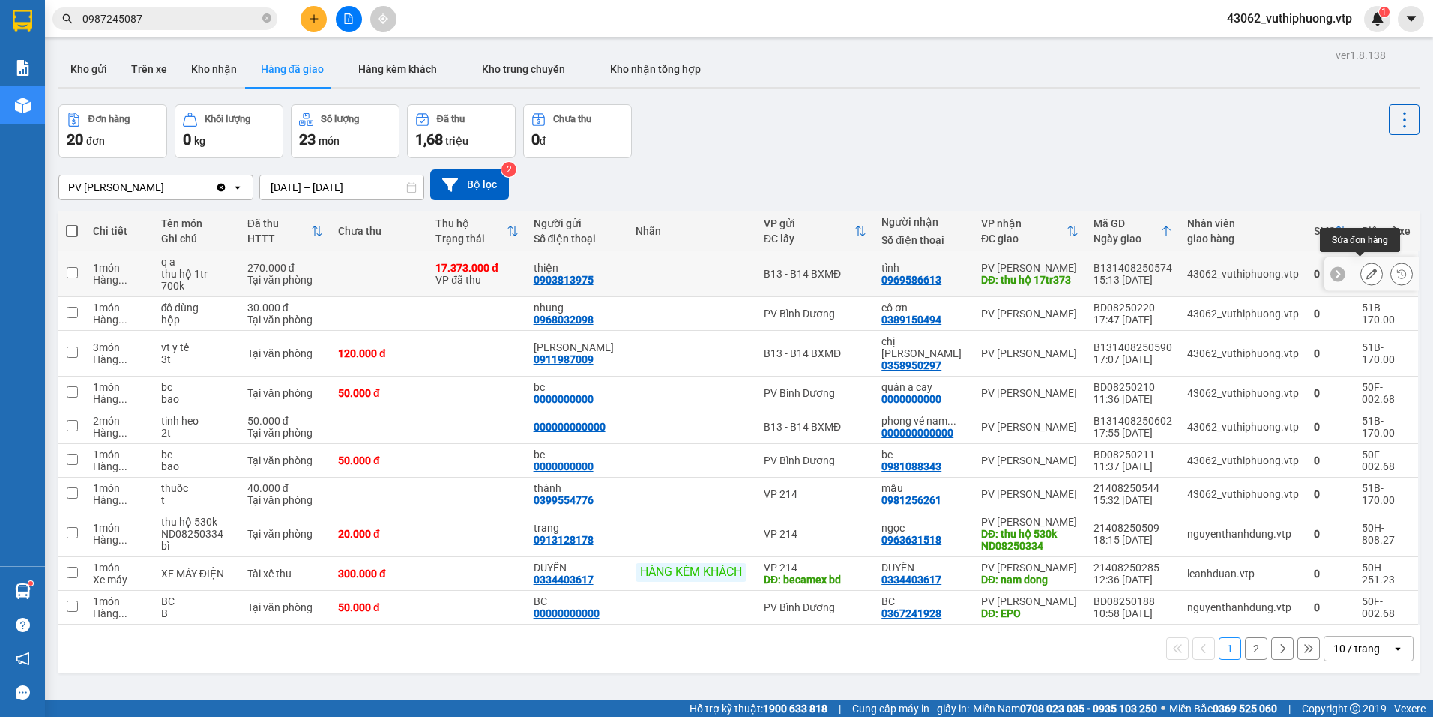
click at [1367, 268] on icon at bounding box center [1372, 273] width 10 height 10
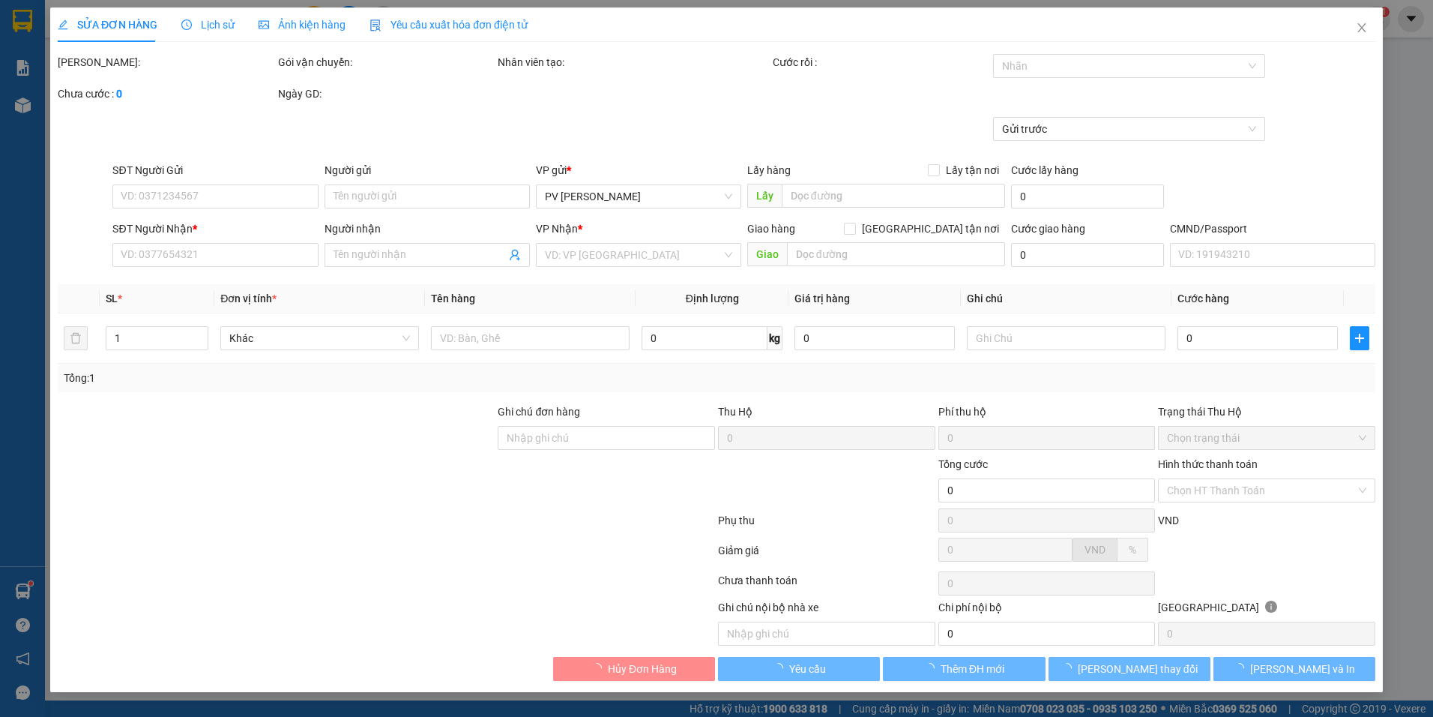
type input "0903813975"
type input "thiện"
type input "0969586613"
type input "tình"
type input "thu hộ 17tr373"
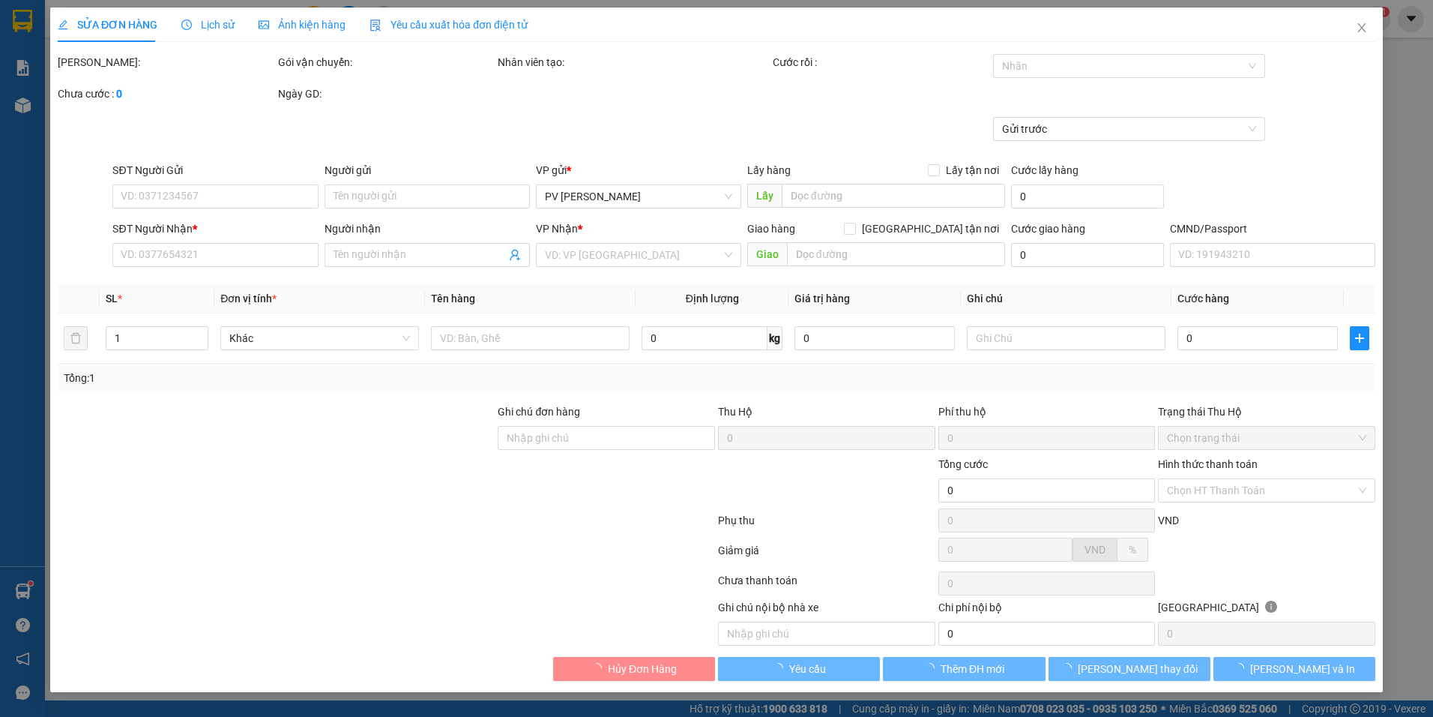
type input "17.373.000"
type input "200.000"
type input "270.000"
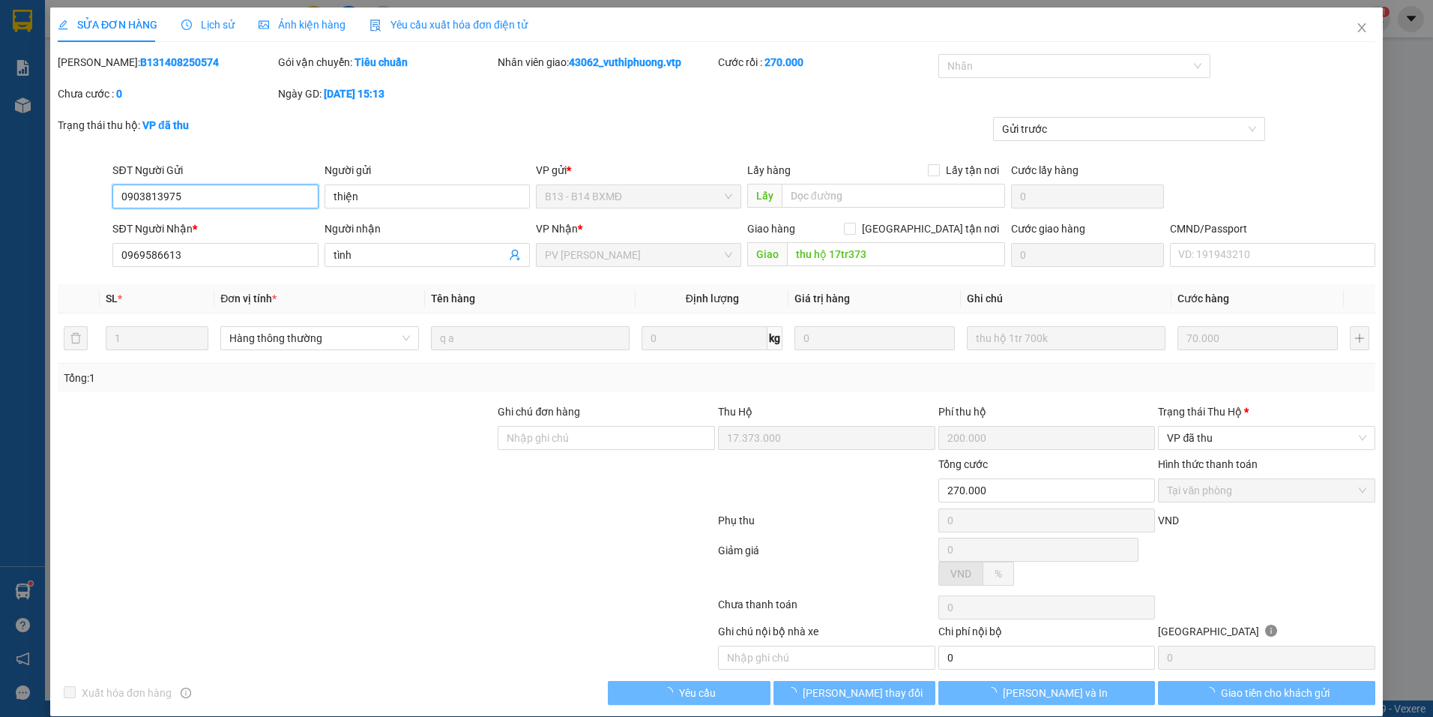
type input "3.500"
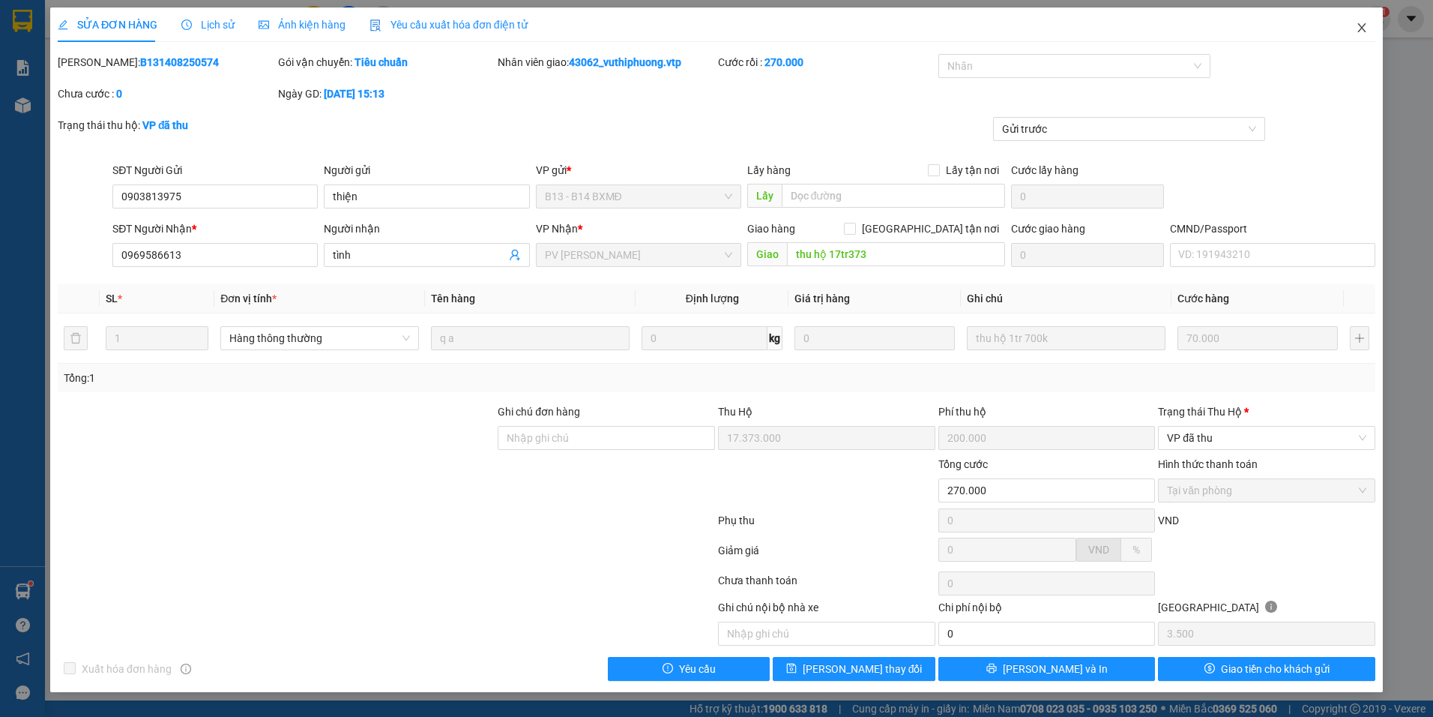
click at [1357, 25] on icon "close" at bounding box center [1362, 28] width 12 height 12
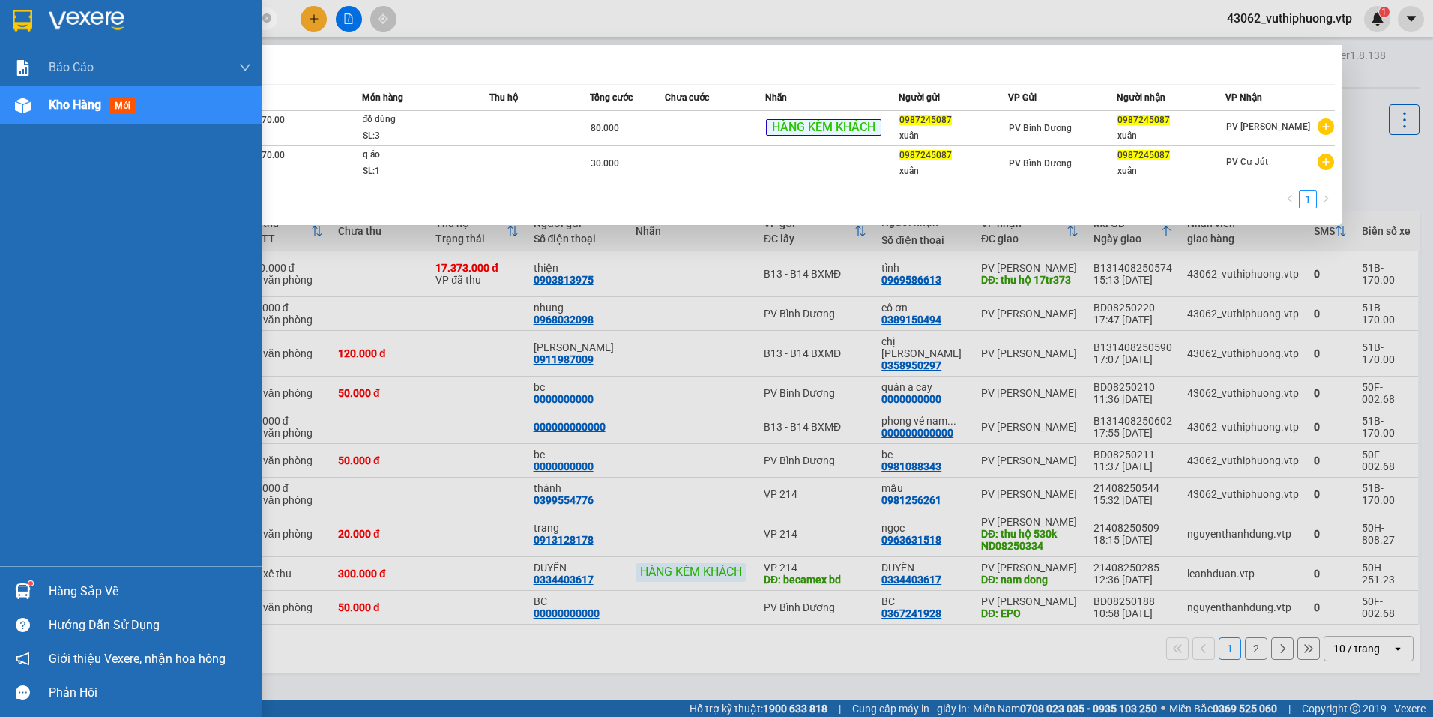
drag, startPoint x: 170, startPoint y: 25, endPoint x: 39, endPoint y: 40, distance: 132.0
click at [39, 40] on section "Kết quả tìm kiếm ( 2 ) Bộ lọc Mã ĐH Trạng thái Món hàng Thu hộ Tổng cước Chưa c…" at bounding box center [716, 358] width 1433 height 717
paste input "849228414"
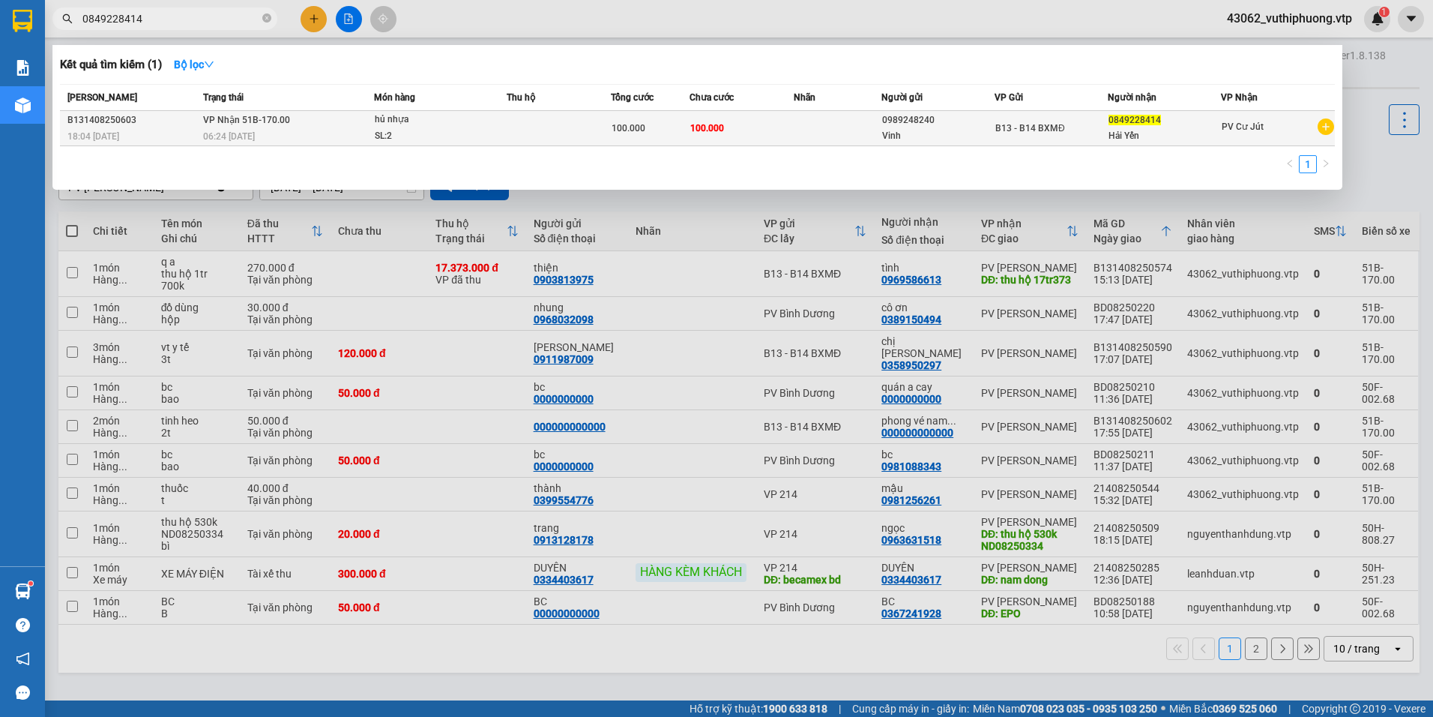
type input "0849228414"
click at [751, 132] on td "100.000" at bounding box center [742, 128] width 105 height 35
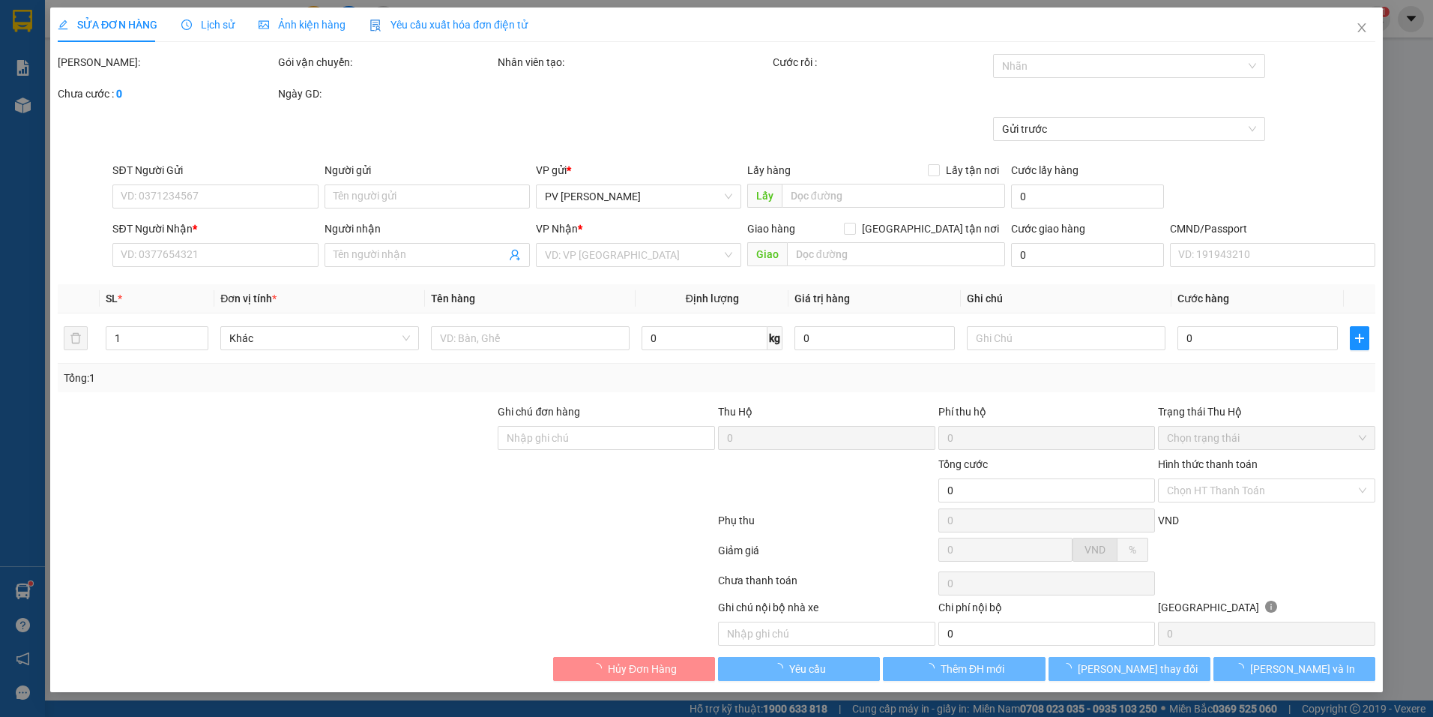
type input "5.000"
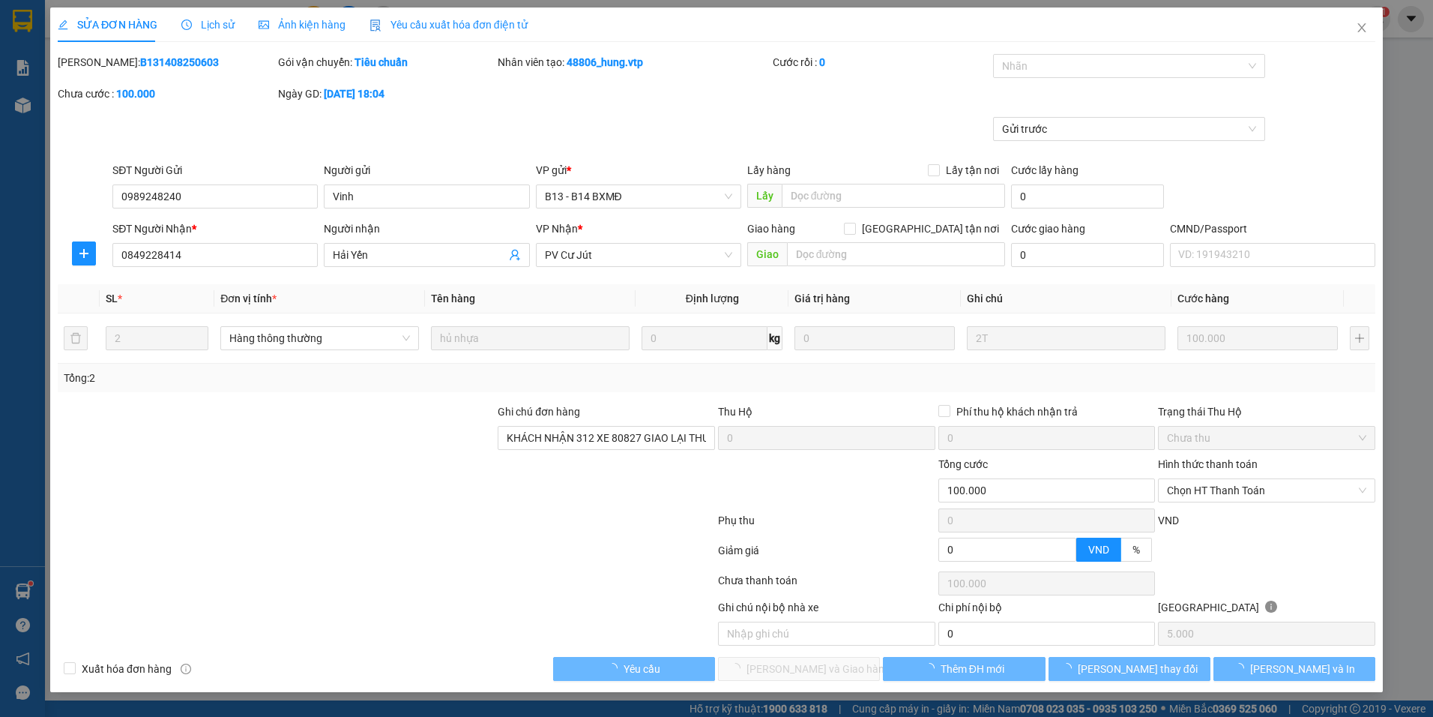
type input "0989248240"
type input "Vinh"
type input "0849228414"
type input "Hải Yến"
type input "KHÁCH NHẬN 312 XE 80827 GIAO LẠI THU CƯỚC"
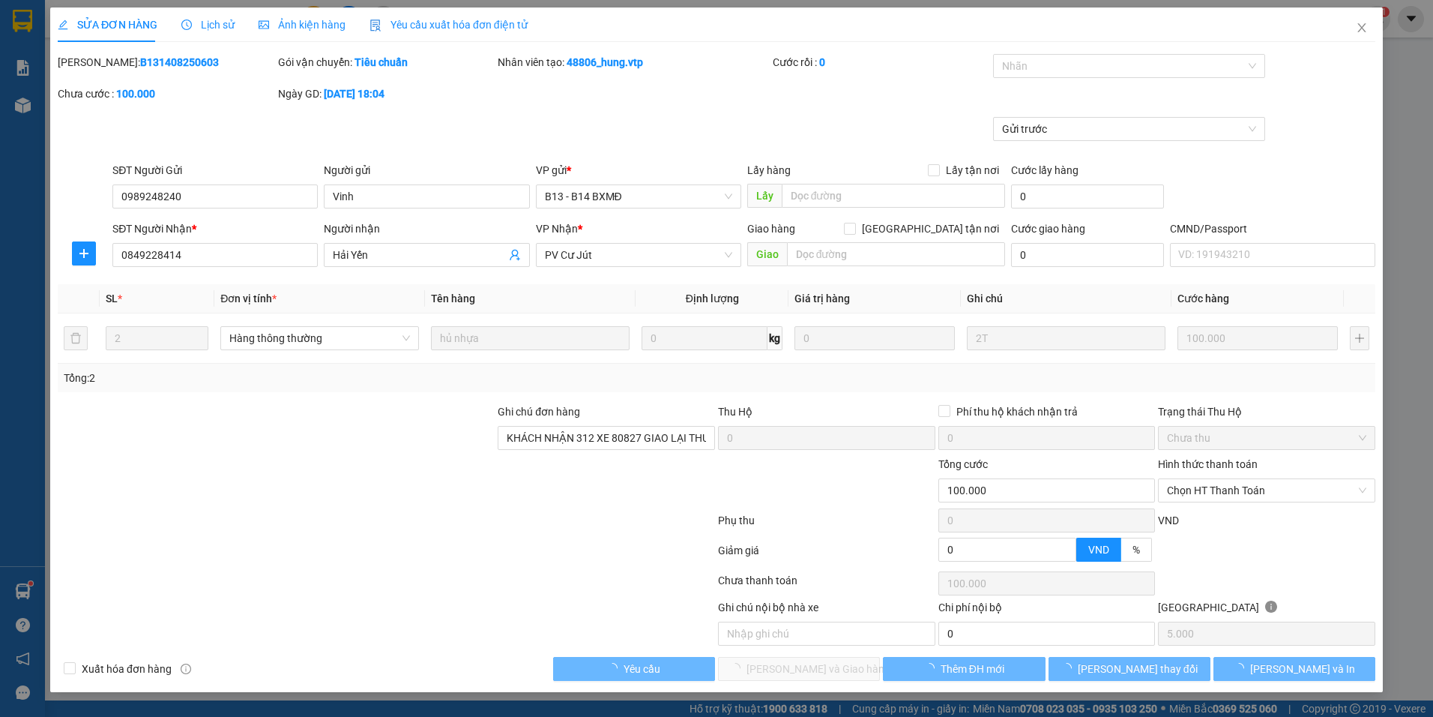
type input "100.000"
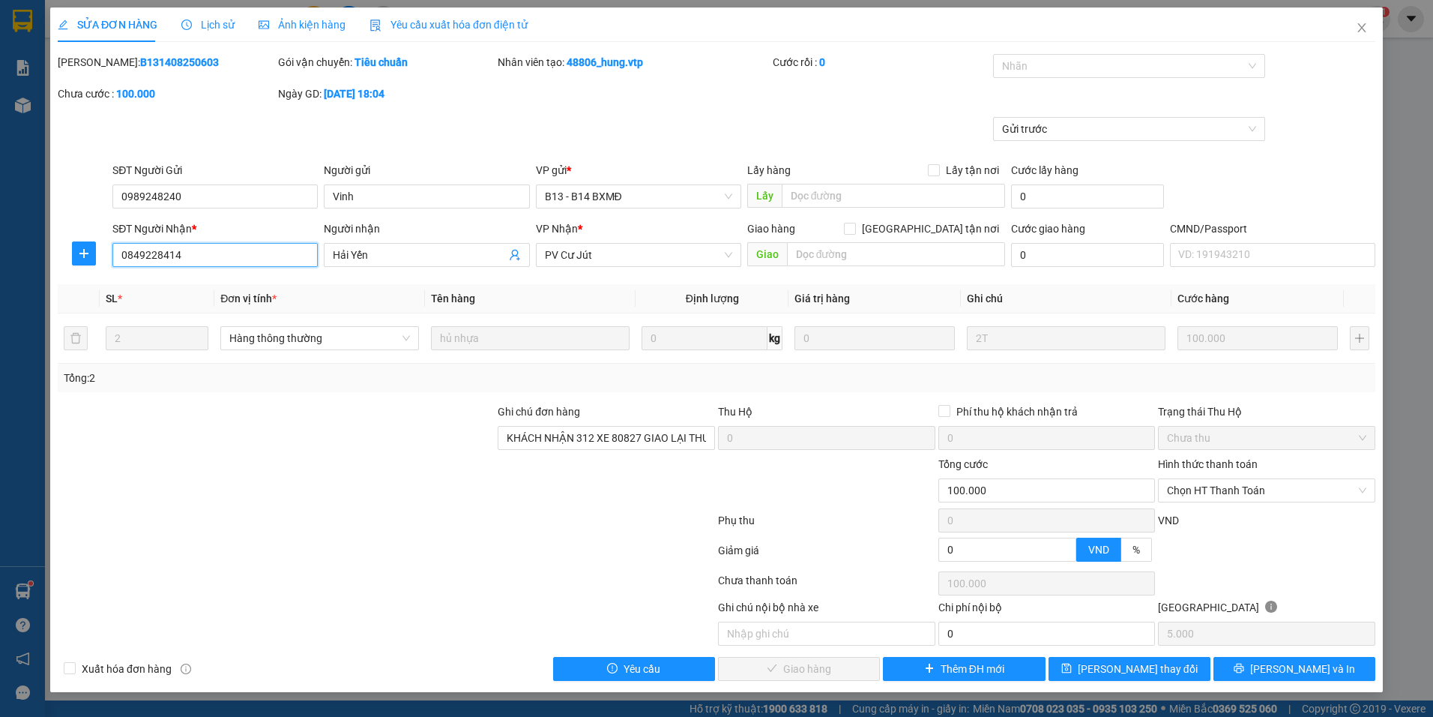
drag, startPoint x: 196, startPoint y: 259, endPoint x: 91, endPoint y: 271, distance: 106.4
click at [91, 271] on div "SĐT Người Nhận * 0849228414 0849228414 Người nhận Hải Yến VP Nhận * PV Cư Jút G…" at bounding box center [716, 246] width 1321 height 52
drag, startPoint x: 194, startPoint y: 192, endPoint x: 62, endPoint y: 209, distance: 133.1
click at [62, 209] on div "SĐT Người Gửi 0989248240 0989248240 Người gửi Vinh VP gửi * B13 - B14 BXMĐ Lấy …" at bounding box center [716, 188] width 1321 height 52
click at [193, 57] on div "Mã ĐH: B131408250603" at bounding box center [166, 62] width 217 height 16
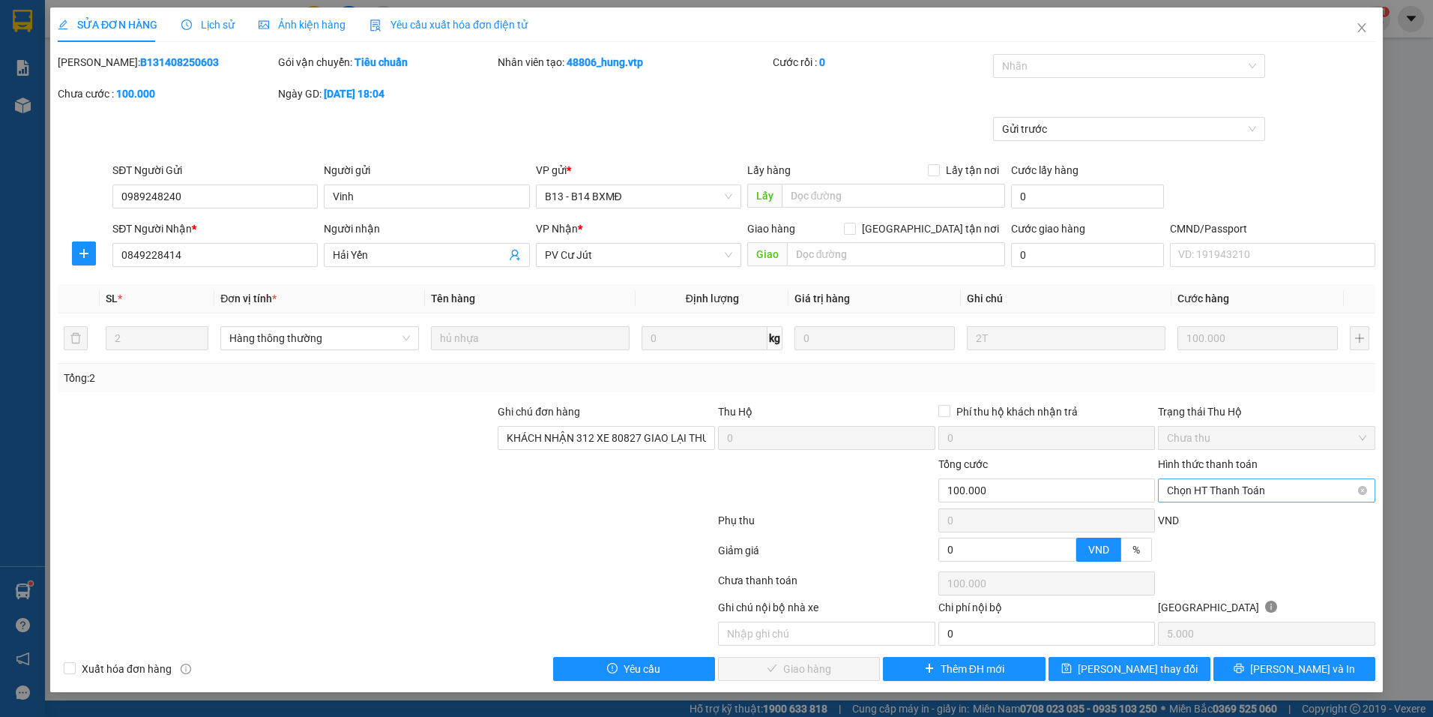
click at [1234, 489] on span "Chọn HT Thanh Toán" at bounding box center [1266, 490] width 199 height 22
click at [1183, 612] on div "Chuyển khoản" at bounding box center [1266, 616] width 199 height 16
type input "0"
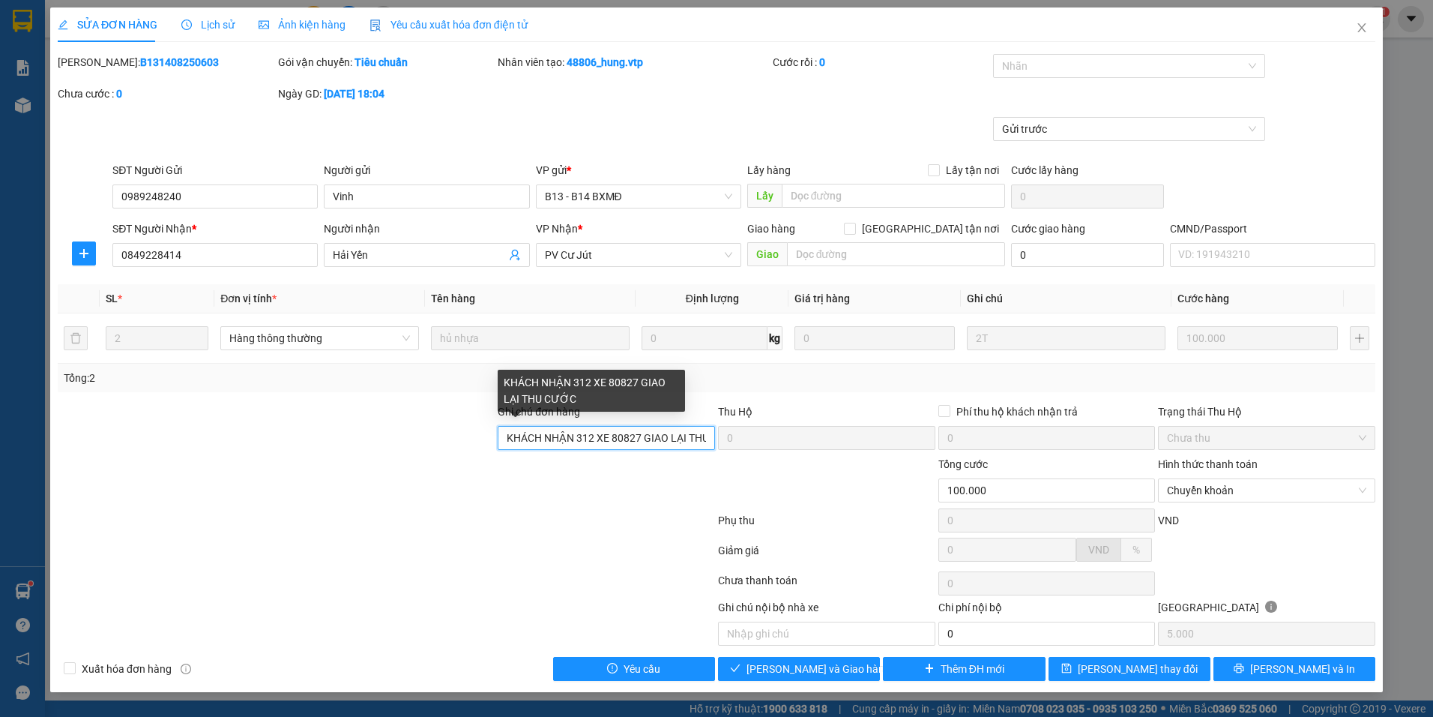
drag, startPoint x: 704, startPoint y: 440, endPoint x: 425, endPoint y: 429, distance: 279.1
click at [425, 429] on div "Ghi chú đơn hàng KHÁCH NHẬN 312 XE 80827 GIAO LẠI THU CƯỚC Thu Hộ 0 Phí thu hộ …" at bounding box center [716, 429] width 1321 height 52
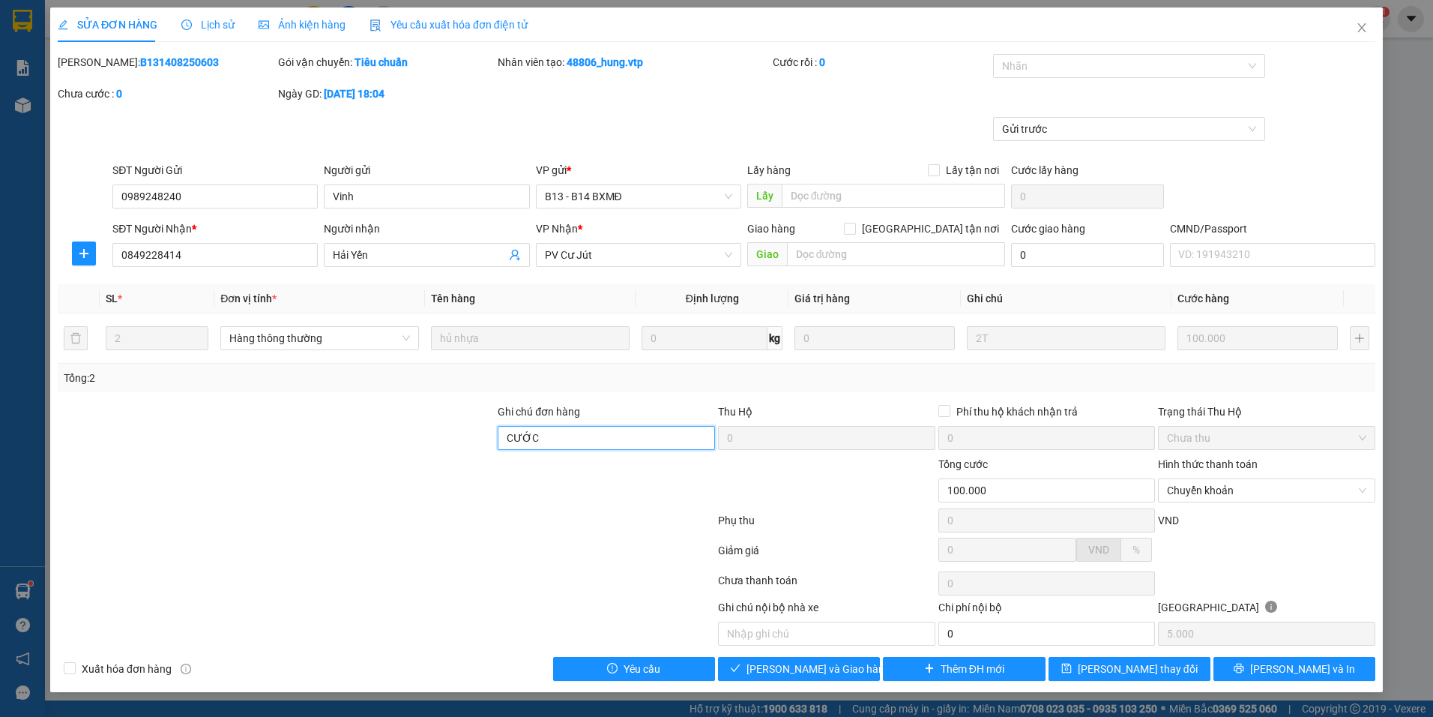
click at [605, 436] on input "CƯỚC" at bounding box center [606, 438] width 217 height 24
type input "C"
type input "CK 68 LÚC 16H40 NGÀY 1308"
click at [795, 669] on span "Lưu và Giao hàng" at bounding box center [819, 668] width 144 height 16
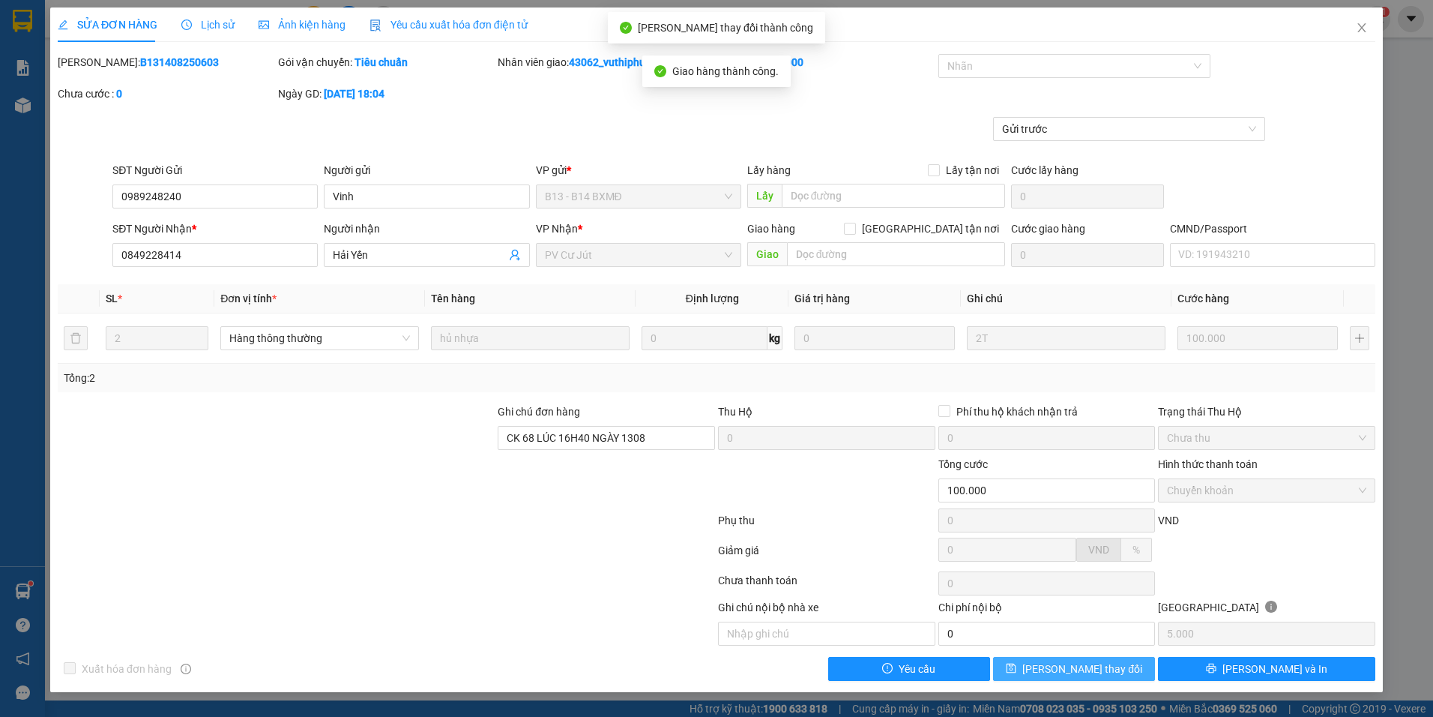
click at [1118, 666] on button "Lưu thay đổi" at bounding box center [1074, 669] width 162 height 24
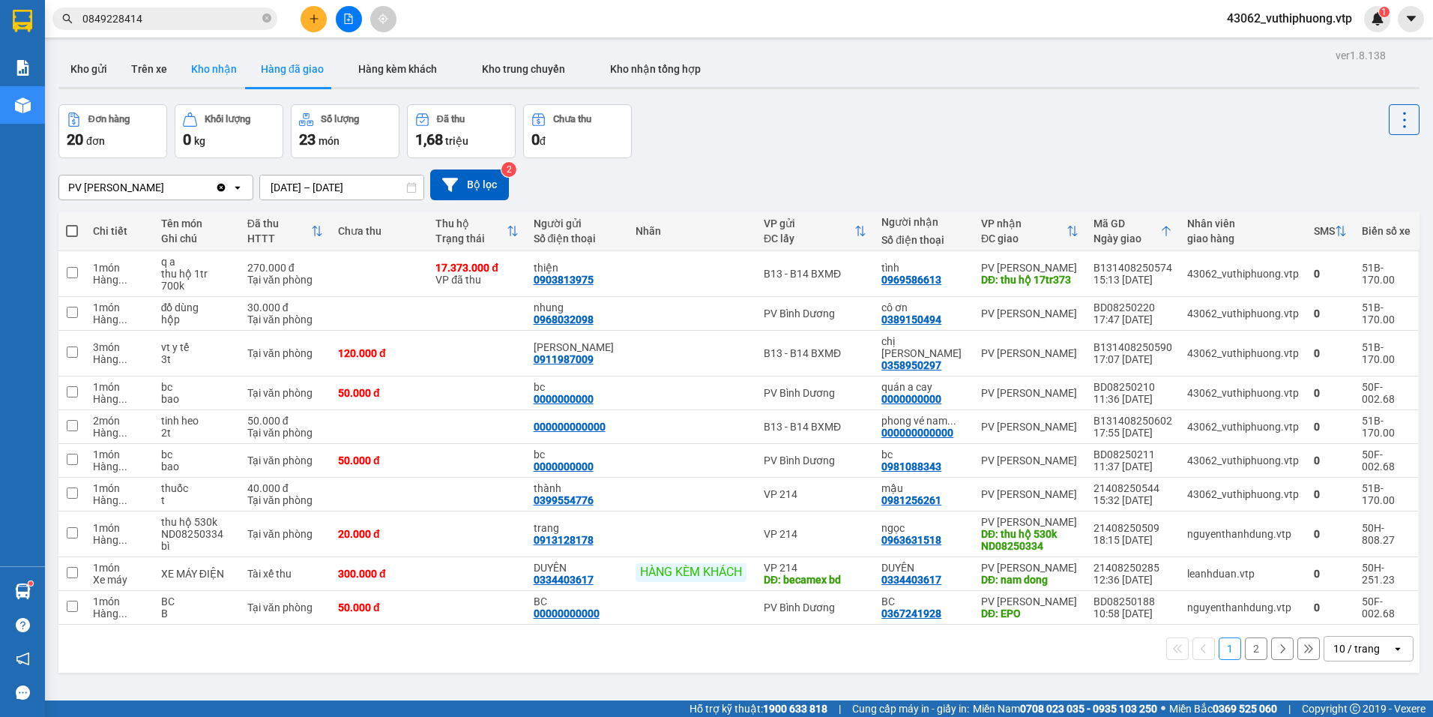
click at [223, 69] on button "Kho nhận" at bounding box center [214, 69] width 70 height 36
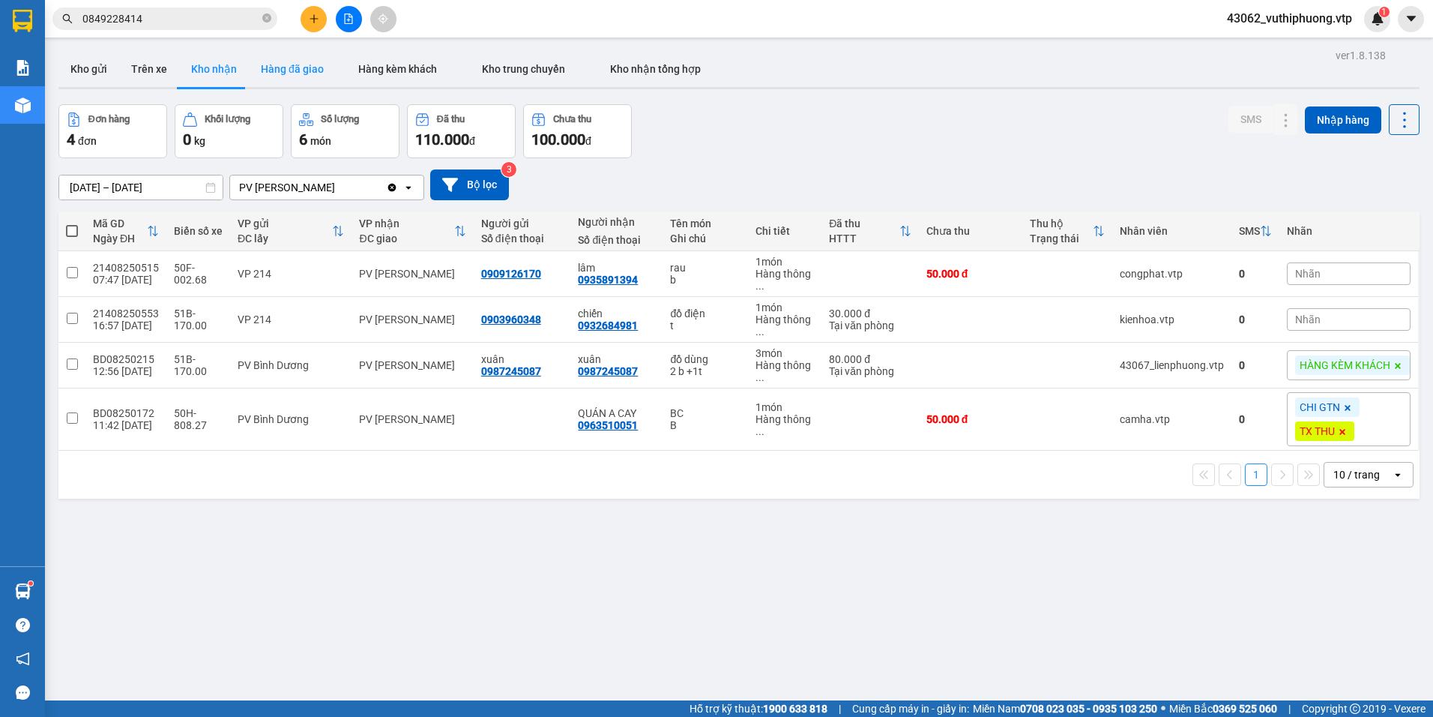
click at [274, 61] on button "Hàng đã giao" at bounding box center [292, 69] width 87 height 36
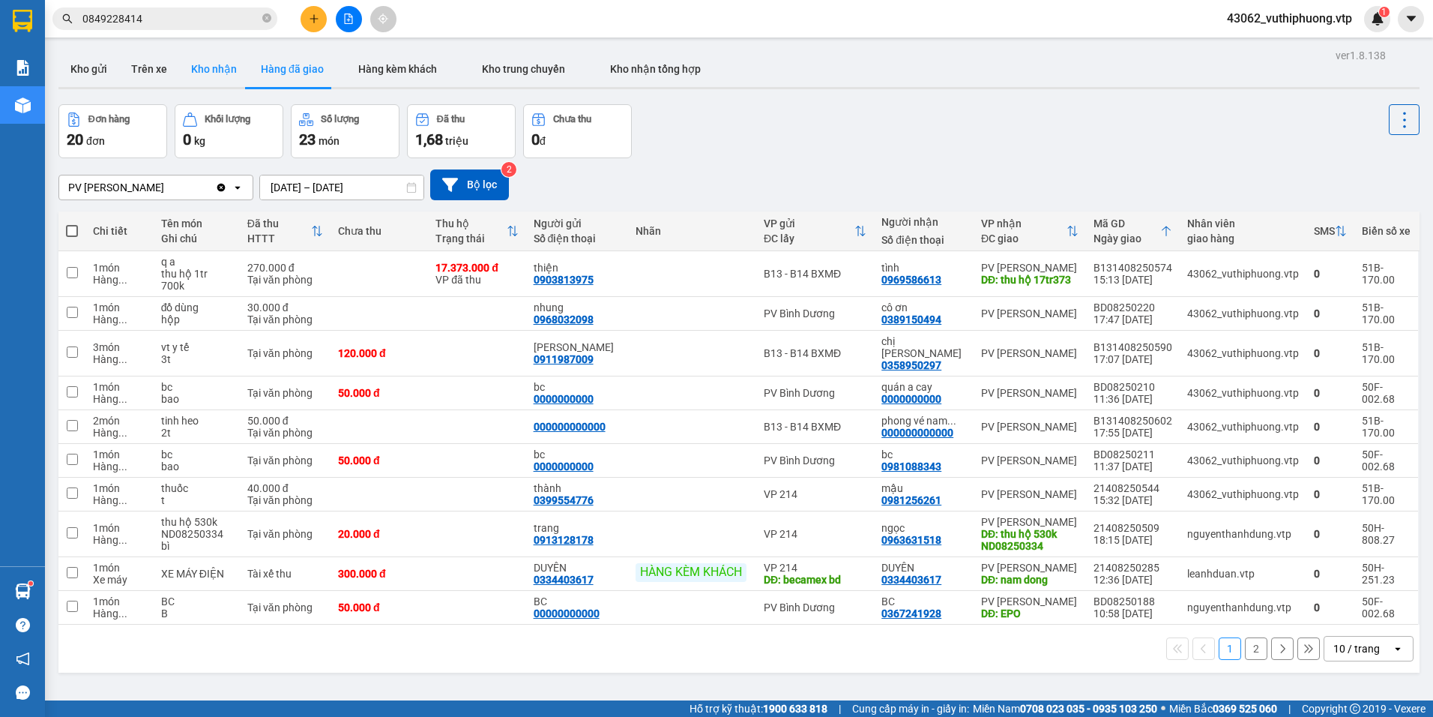
click at [205, 60] on button "Kho nhận" at bounding box center [214, 69] width 70 height 36
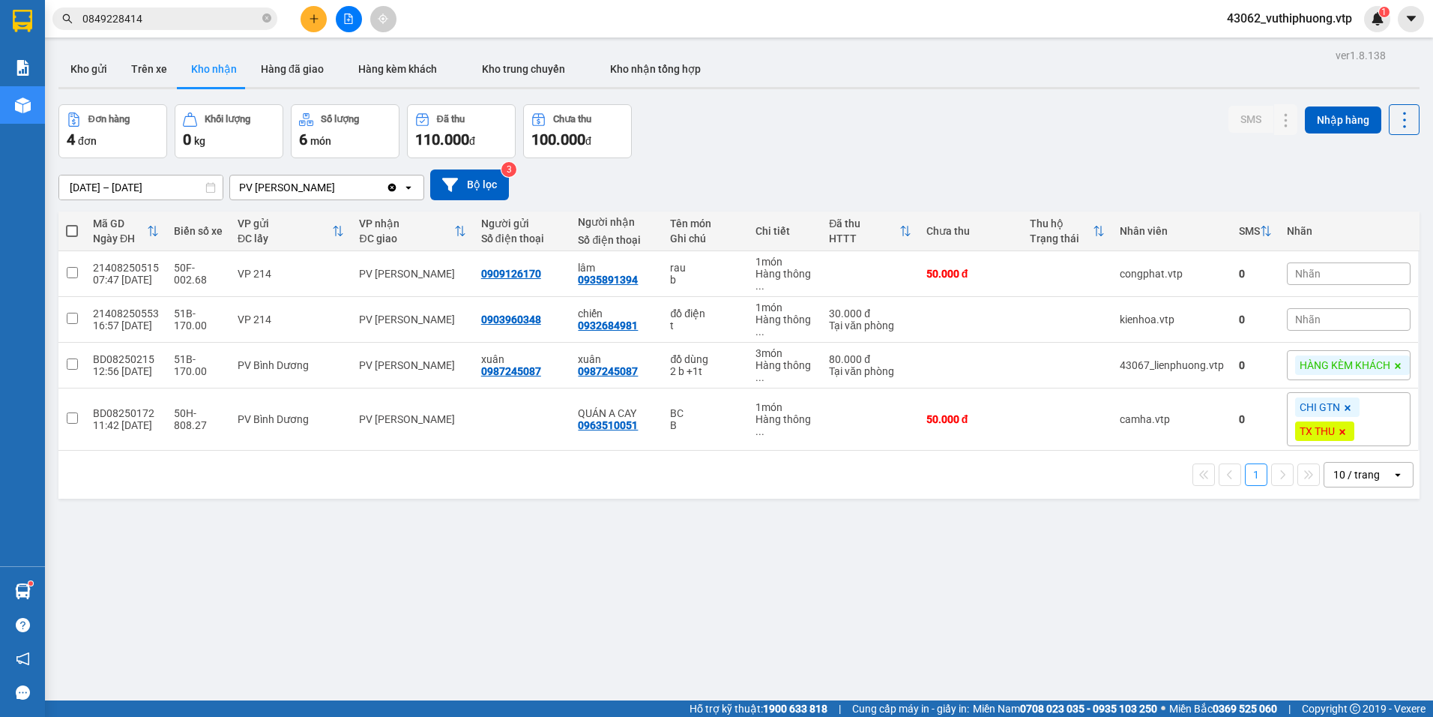
click at [324, 191] on div "PV [PERSON_NAME]" at bounding box center [308, 187] width 156 height 24
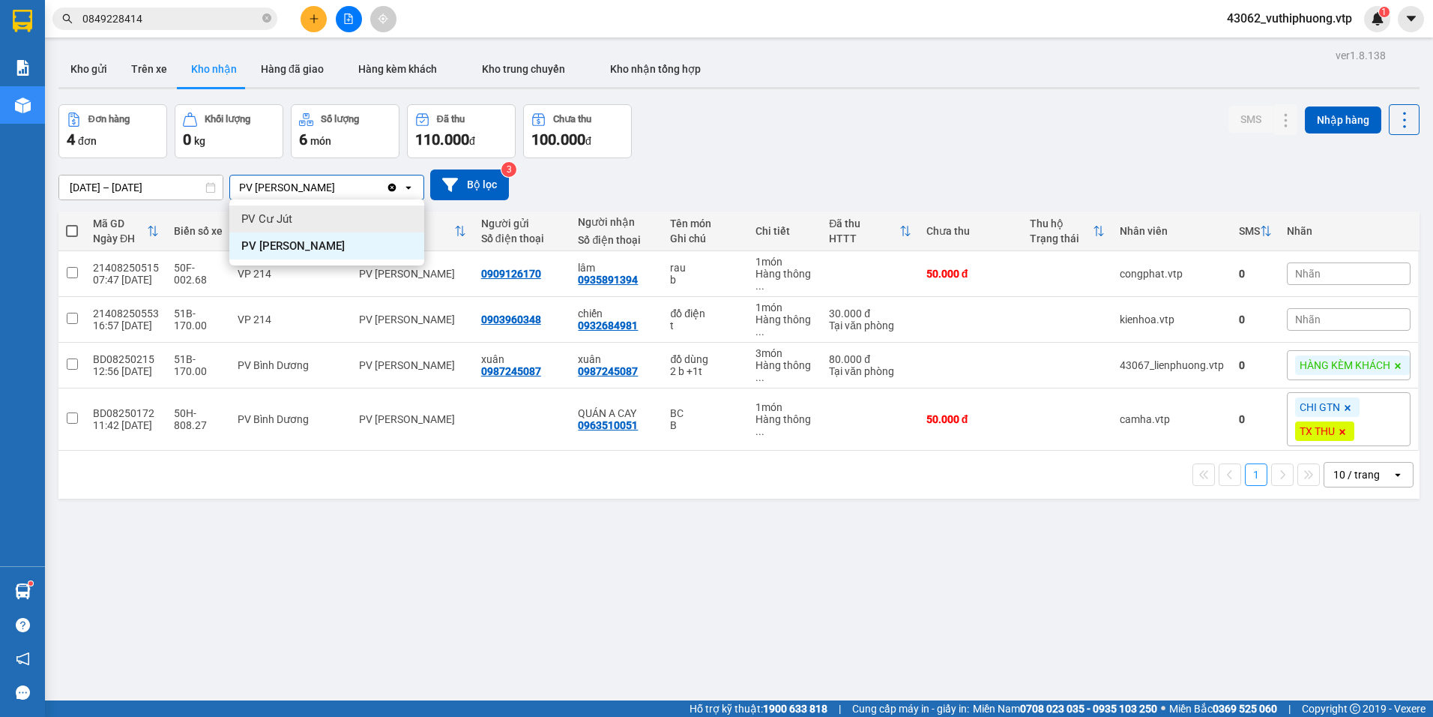
click at [325, 220] on div "PV Cư Jút" at bounding box center [326, 218] width 195 height 27
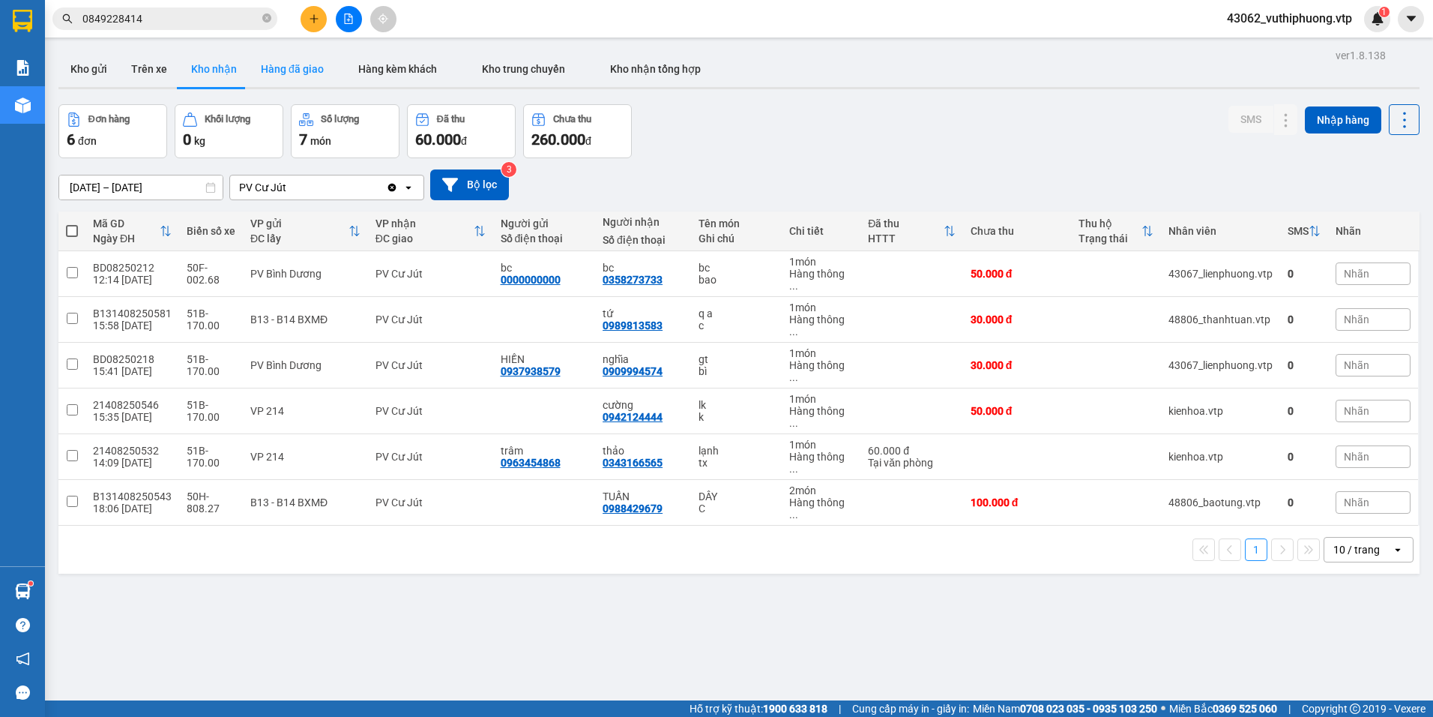
click at [292, 72] on button "Hàng đã giao" at bounding box center [292, 69] width 87 height 36
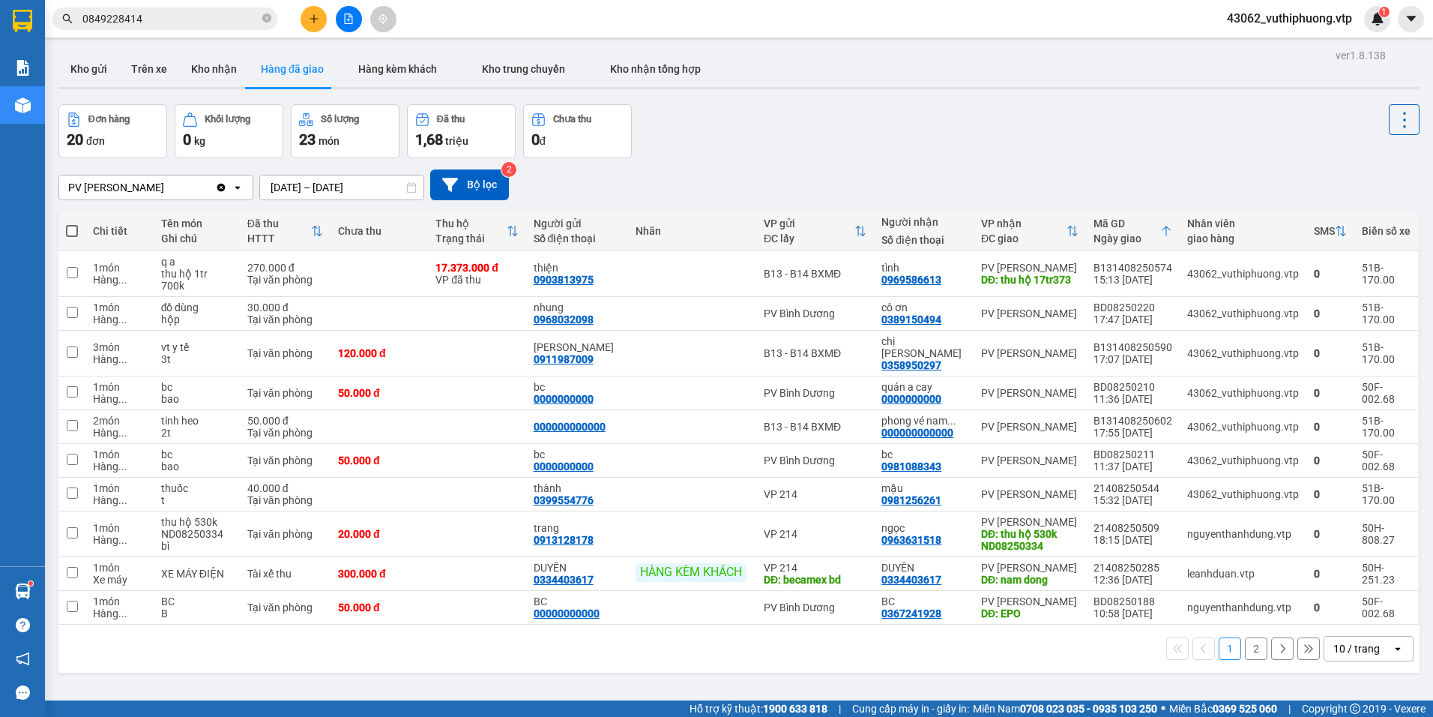
click at [178, 189] on div "PV [PERSON_NAME]" at bounding box center [137, 187] width 156 height 24
click at [196, 212] on div "PV Cư Jút" at bounding box center [155, 218] width 195 height 27
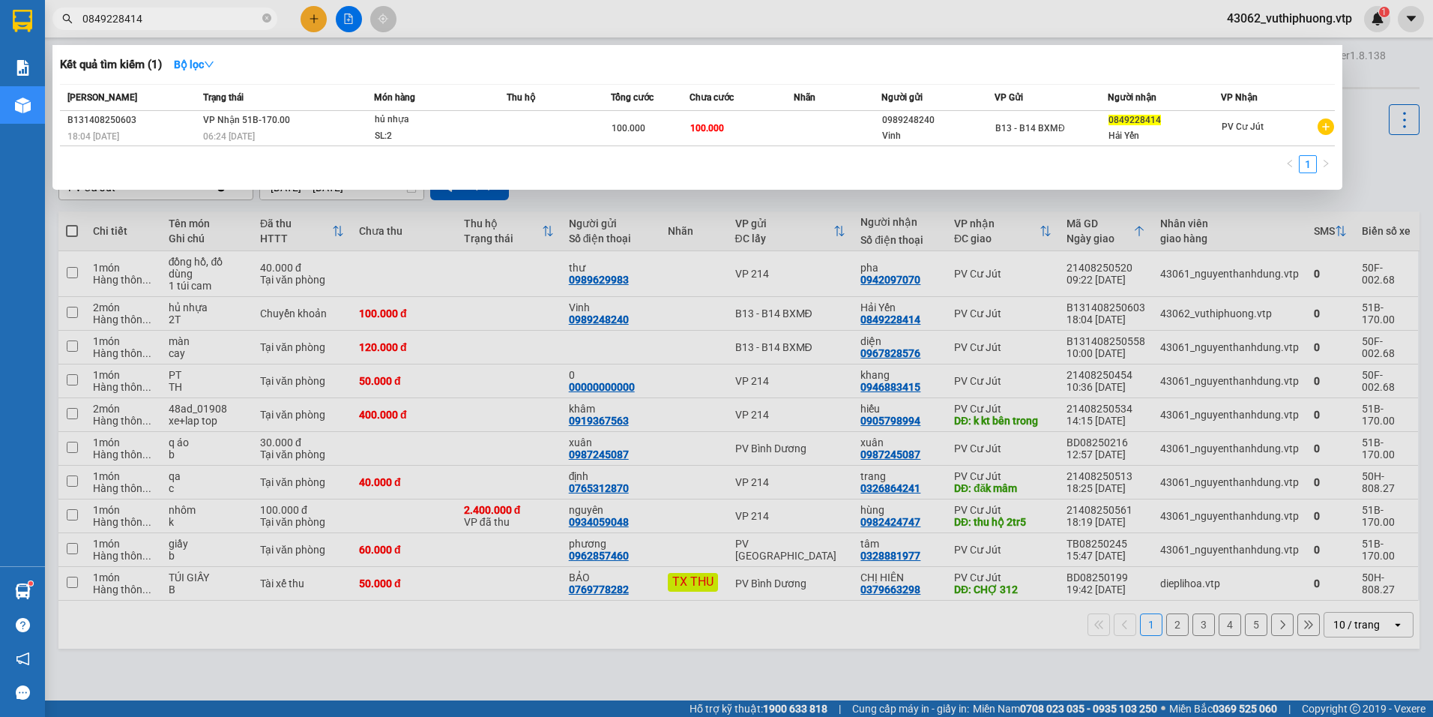
click at [181, 25] on input "0849228414" at bounding box center [170, 18] width 177 height 16
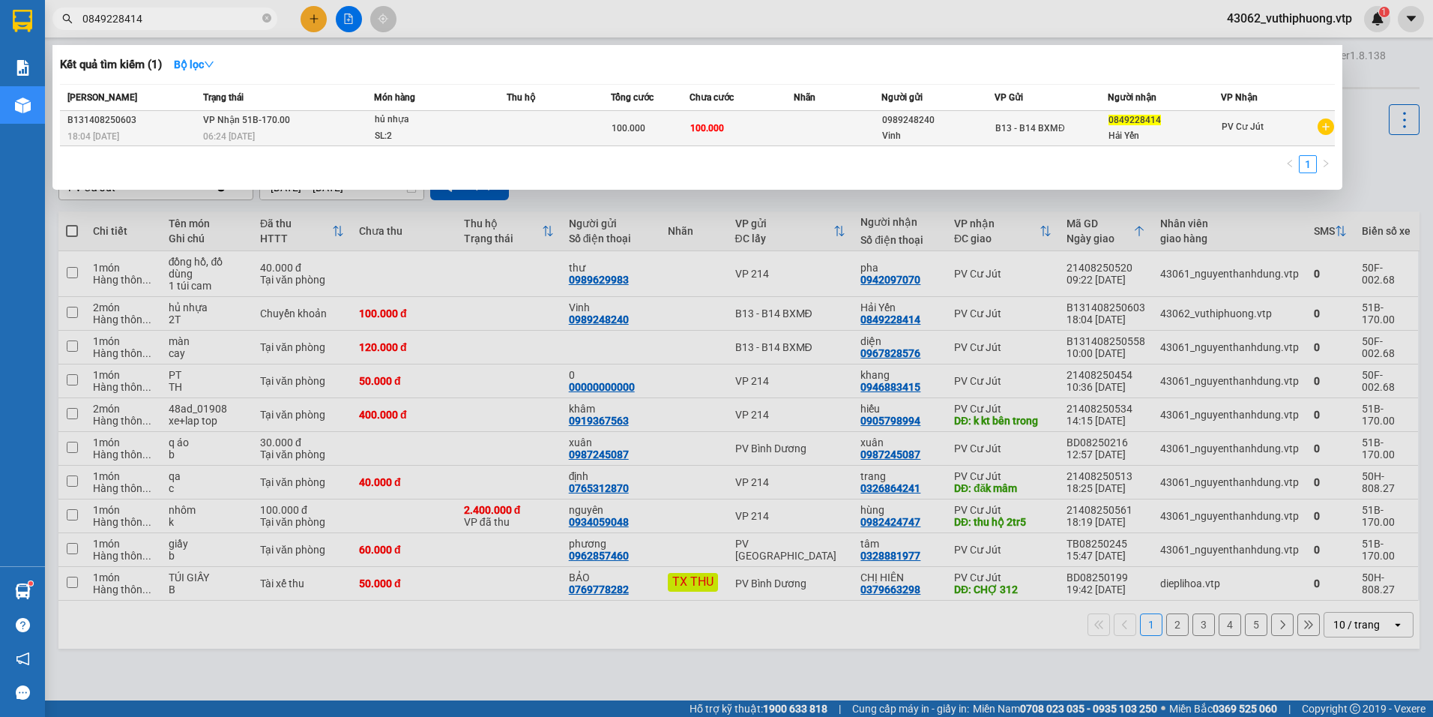
click at [589, 124] on td at bounding box center [559, 128] width 105 height 35
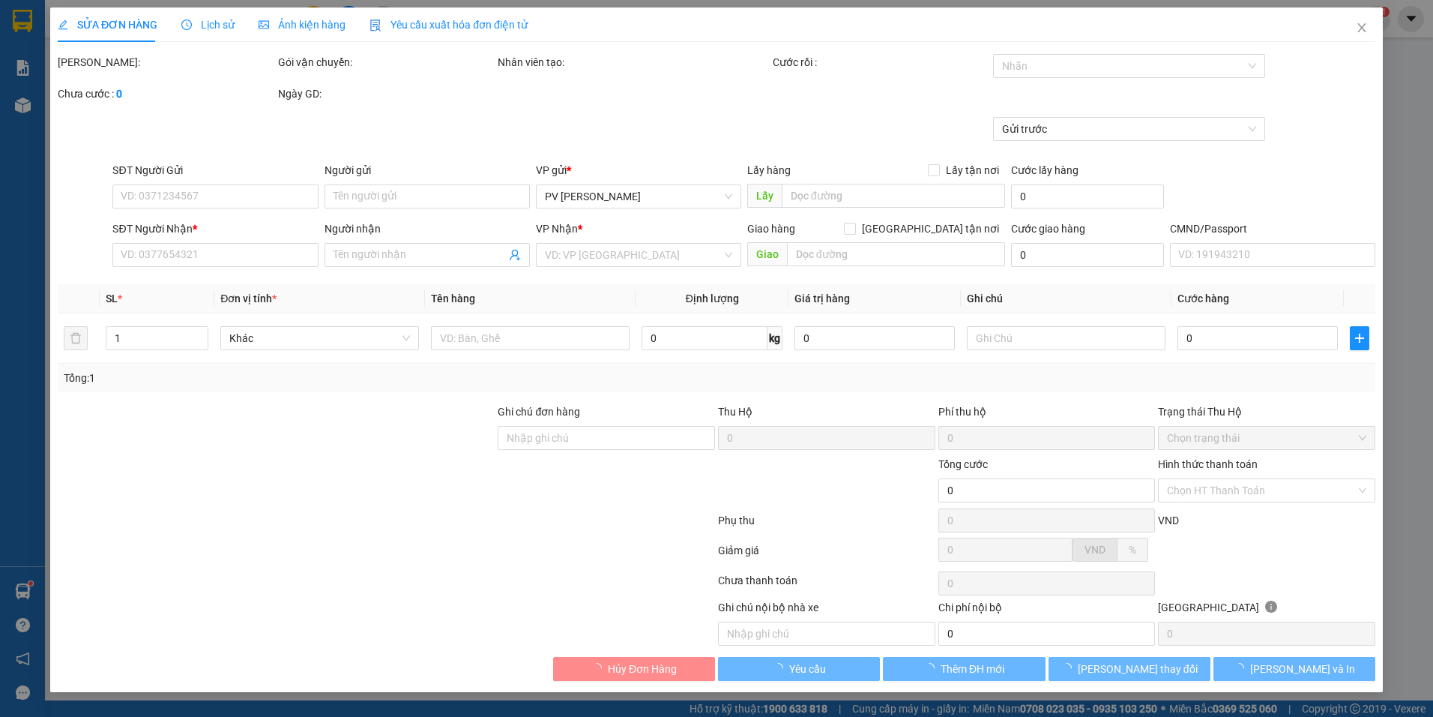
type input "0989248240"
type input "Vinh"
type input "0849228414"
type input "Hải Yến"
type input "CK 68 LÚC 16H40 NGÀY 1308"
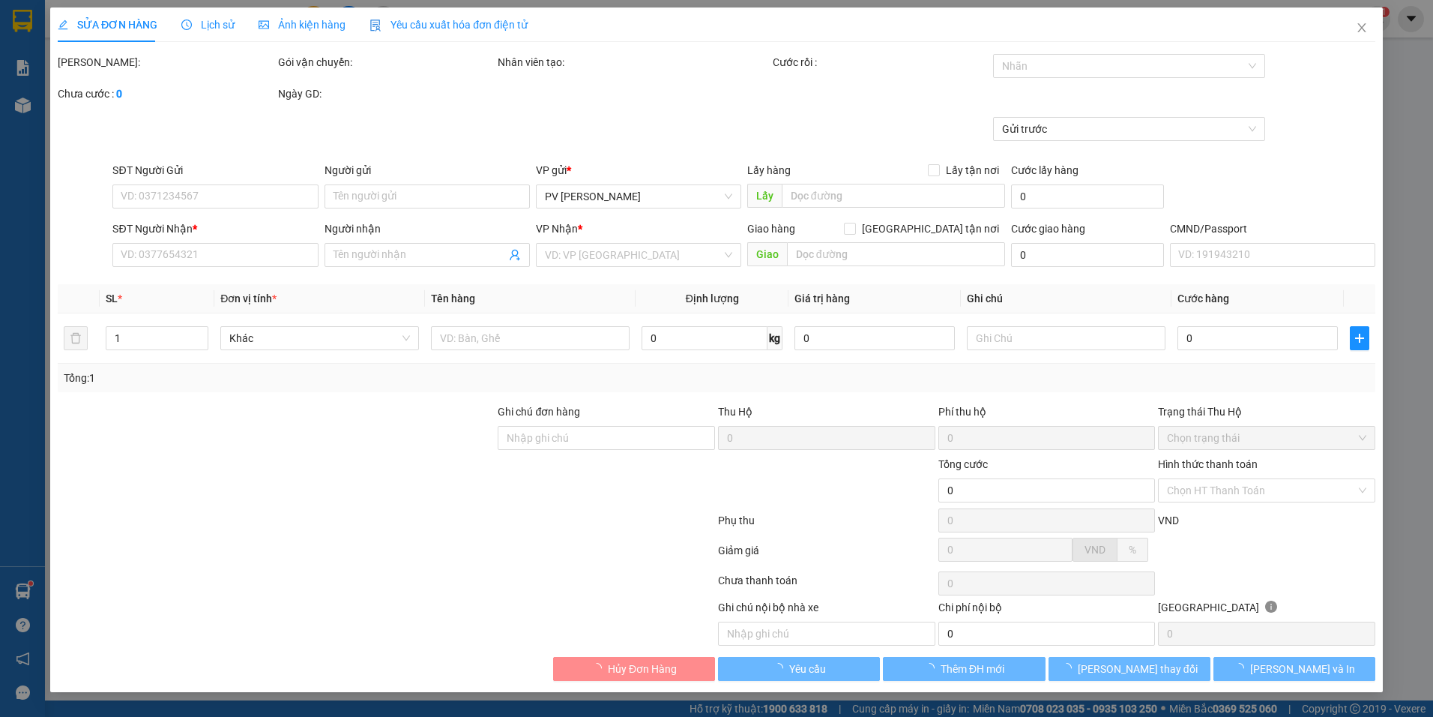
type input "100.000"
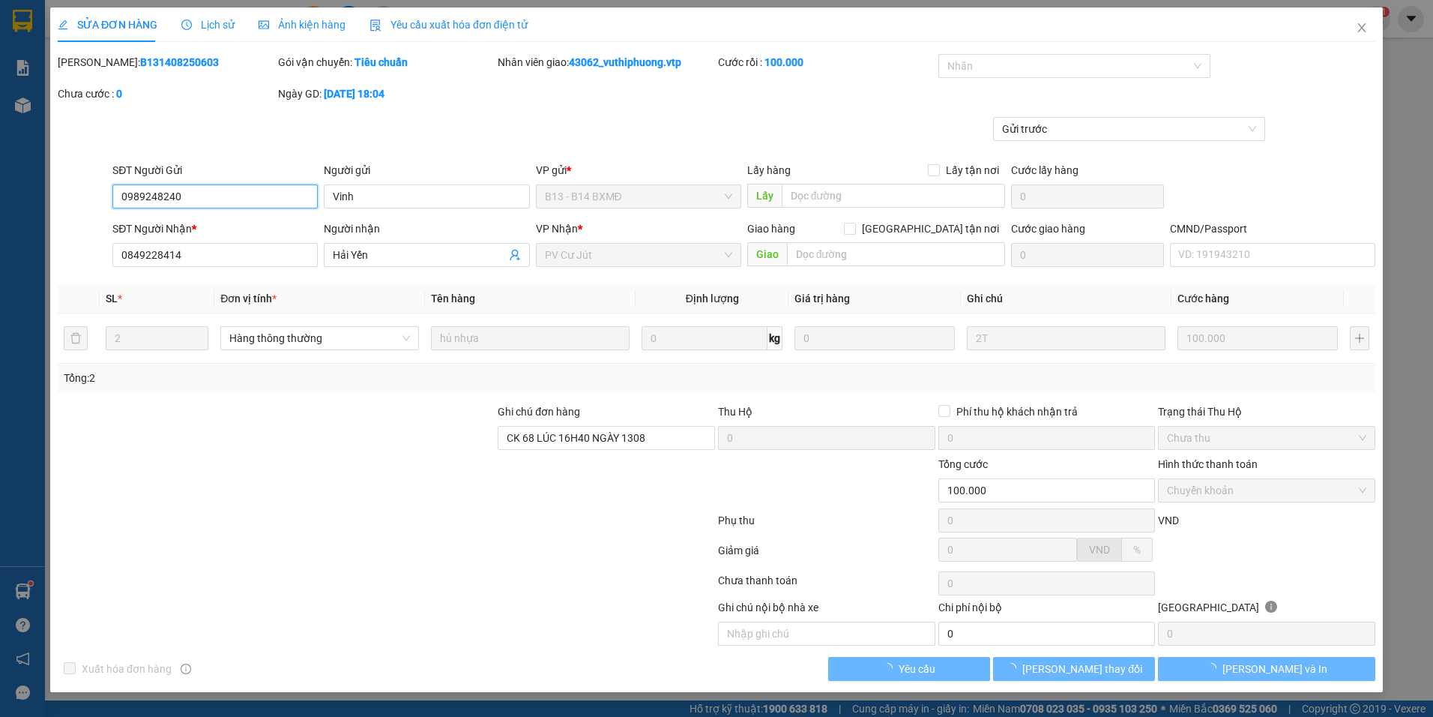
type input "5.000"
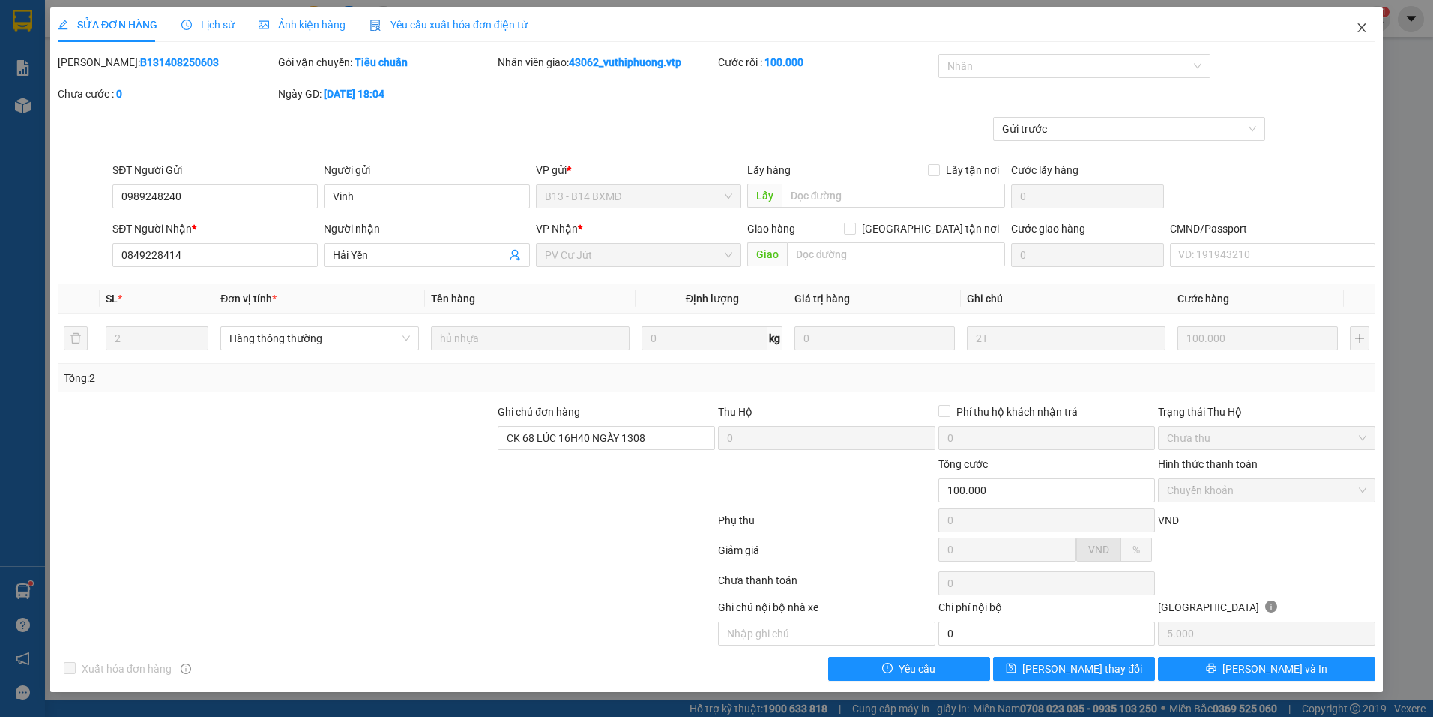
click at [1360, 29] on icon "close" at bounding box center [1362, 28] width 12 height 12
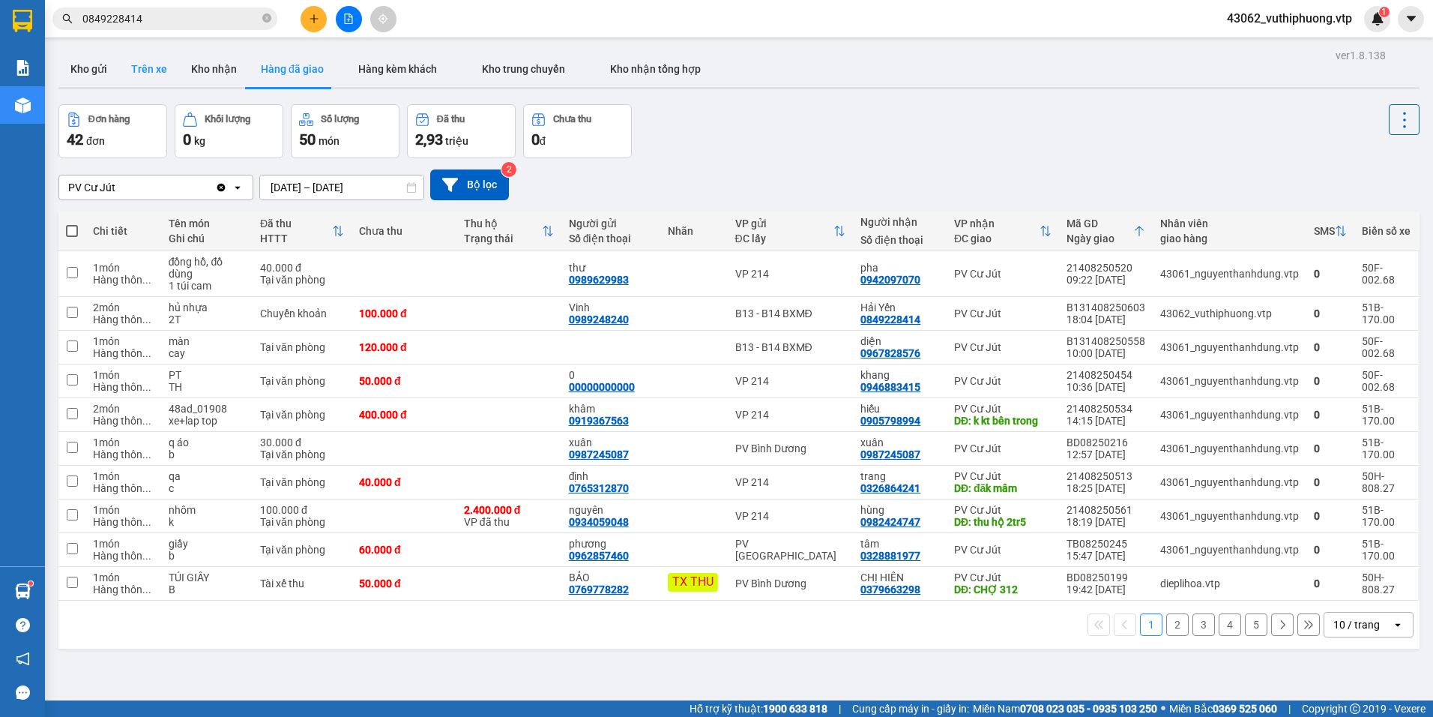
click at [154, 59] on button "Trên xe" at bounding box center [149, 69] width 60 height 36
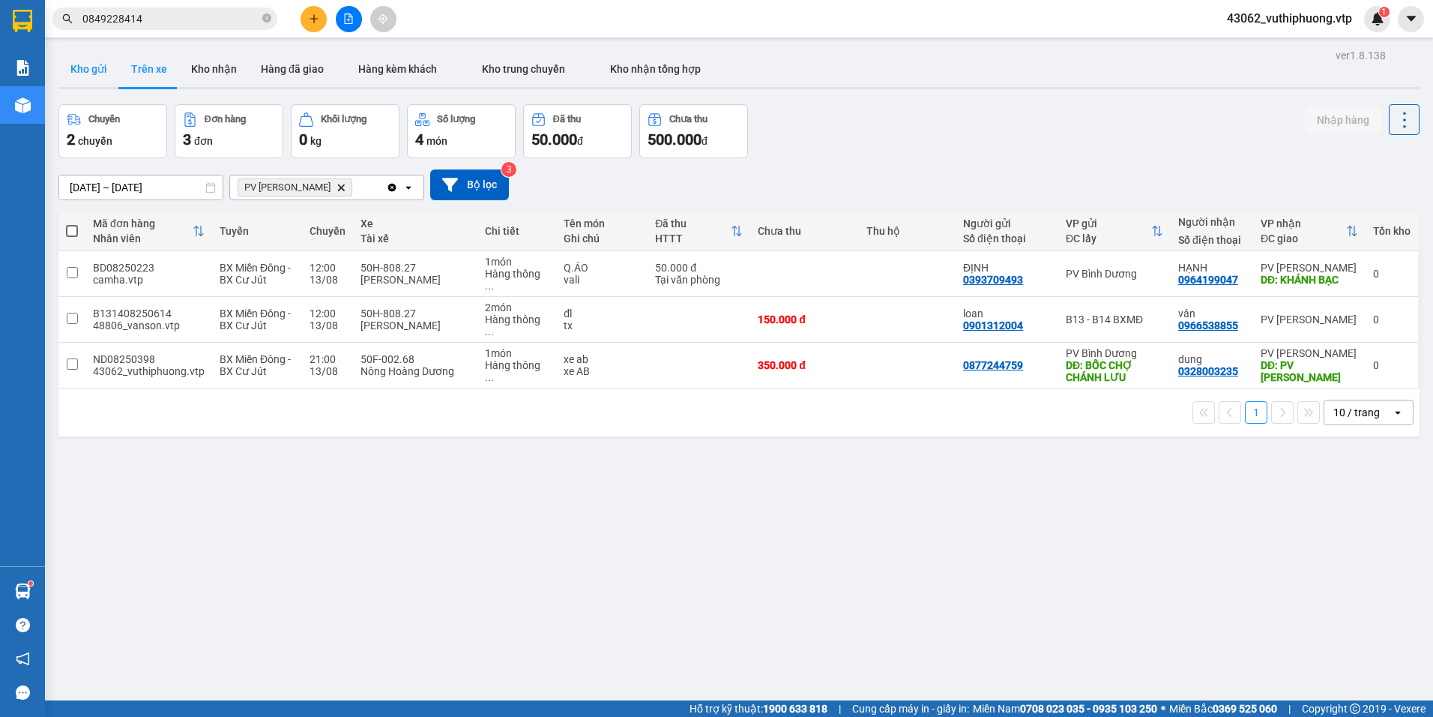
click at [88, 65] on button "Kho gửi" at bounding box center [88, 69] width 61 height 36
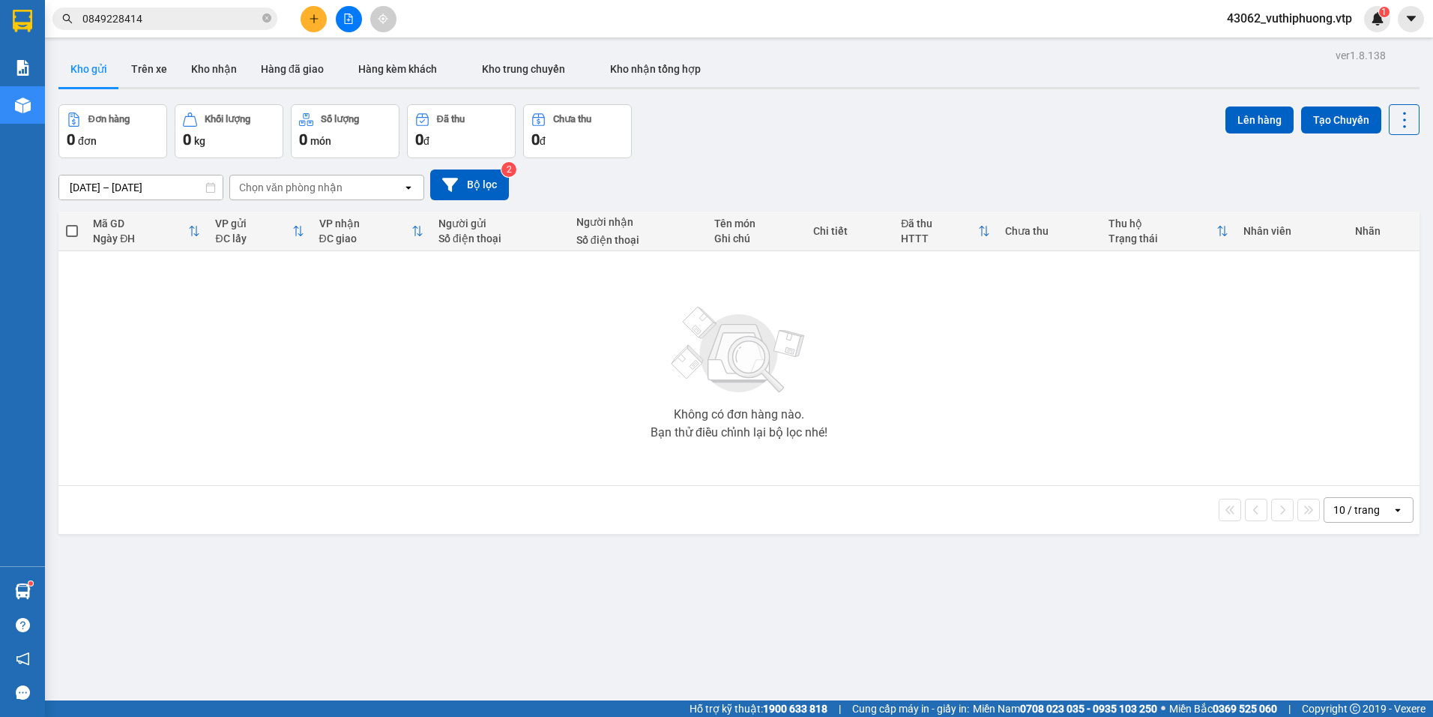
click at [372, 190] on div "Chọn văn phòng nhận" at bounding box center [316, 187] width 172 height 24
type input "ND"
click at [334, 222] on div "PV [PERSON_NAME]" at bounding box center [326, 218] width 195 height 27
click at [1331, 497] on div "10 / trang open" at bounding box center [1369, 509] width 90 height 25
click at [997, 441] on div "Không có đơn hàng nào. Bạn thử điều chỉnh lại bộ lọc nhé!" at bounding box center [739, 368] width 1346 height 225
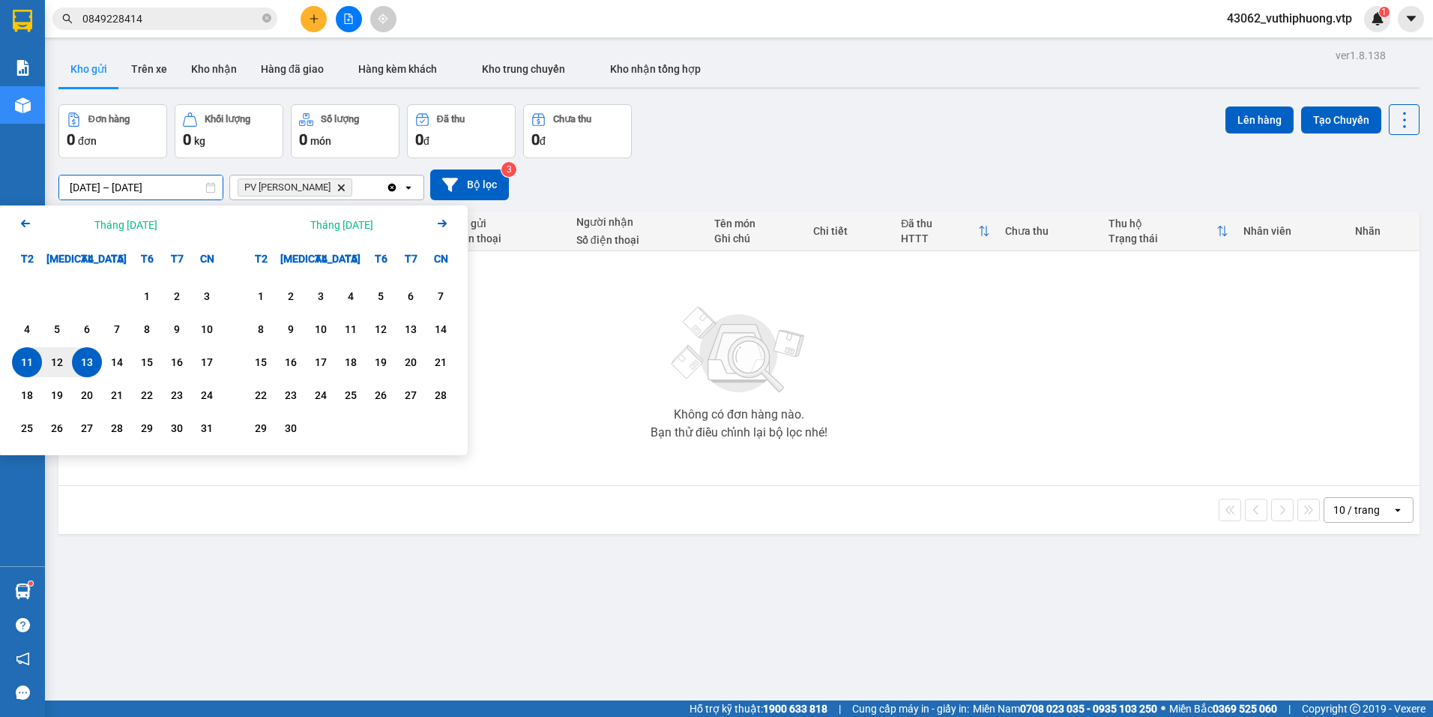
click at [184, 185] on input "[DATE] – [DATE]" at bounding box center [140, 187] width 163 height 24
click at [87, 358] on div "13" at bounding box center [86, 362] width 21 height 18
click at [28, 222] on icon "Arrow Left" at bounding box center [25, 223] width 18 height 18
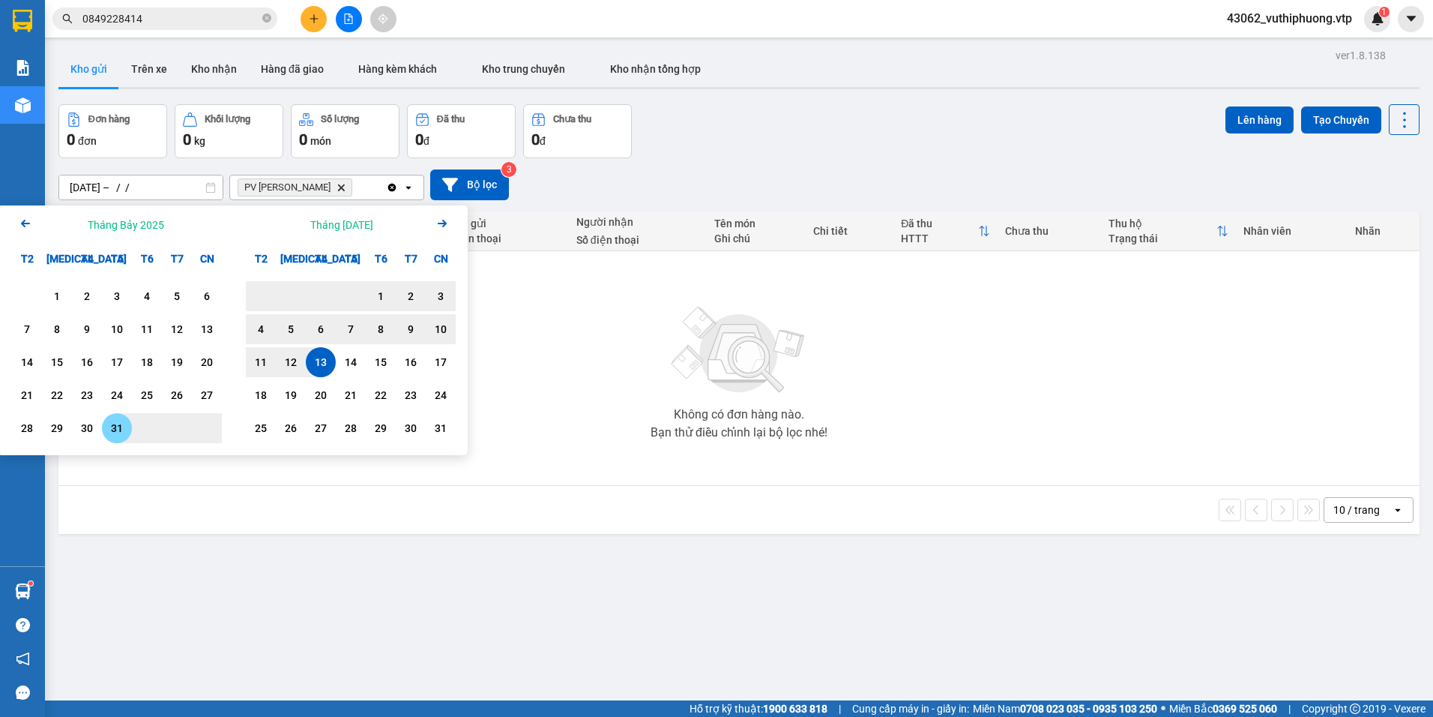
click at [121, 432] on div "31" at bounding box center [116, 428] width 21 height 18
type input "31/07/2025 – 13/08/2025"
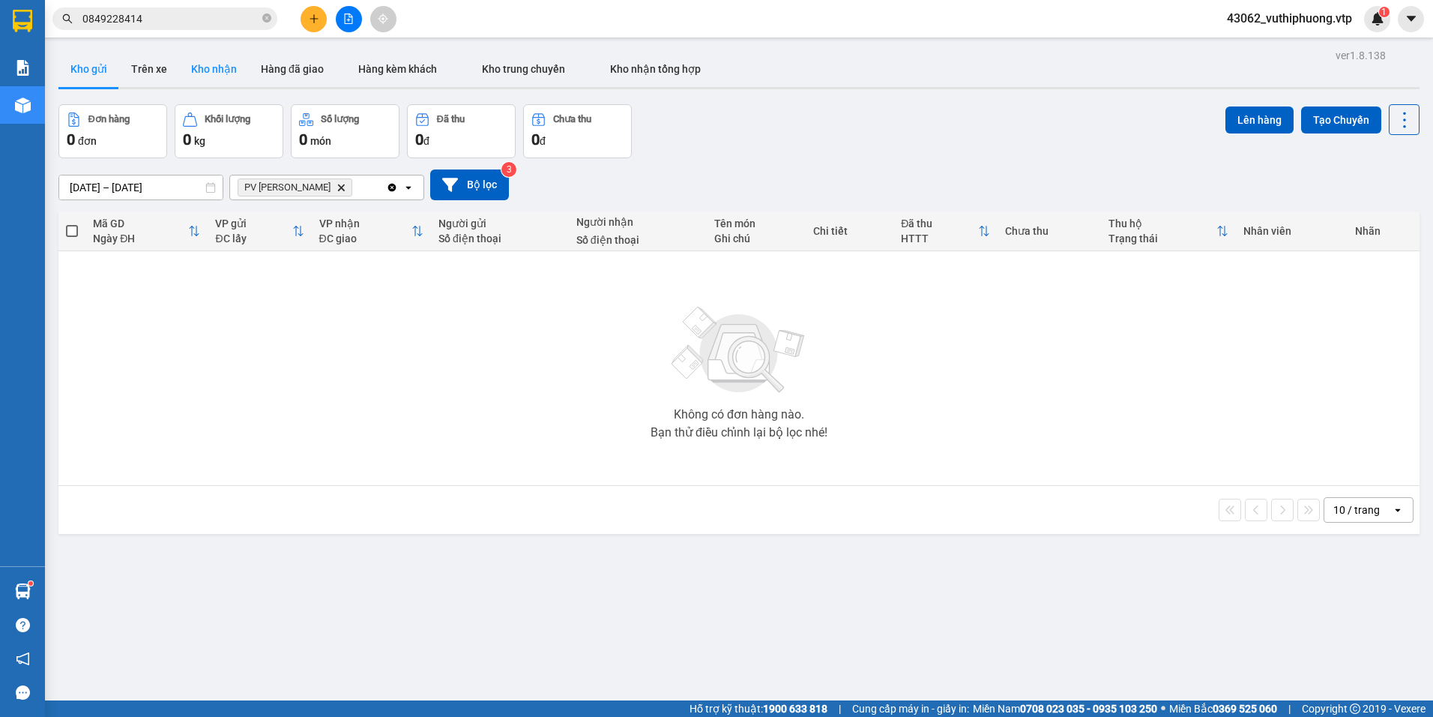
click at [220, 60] on button "Kho nhận" at bounding box center [214, 69] width 70 height 36
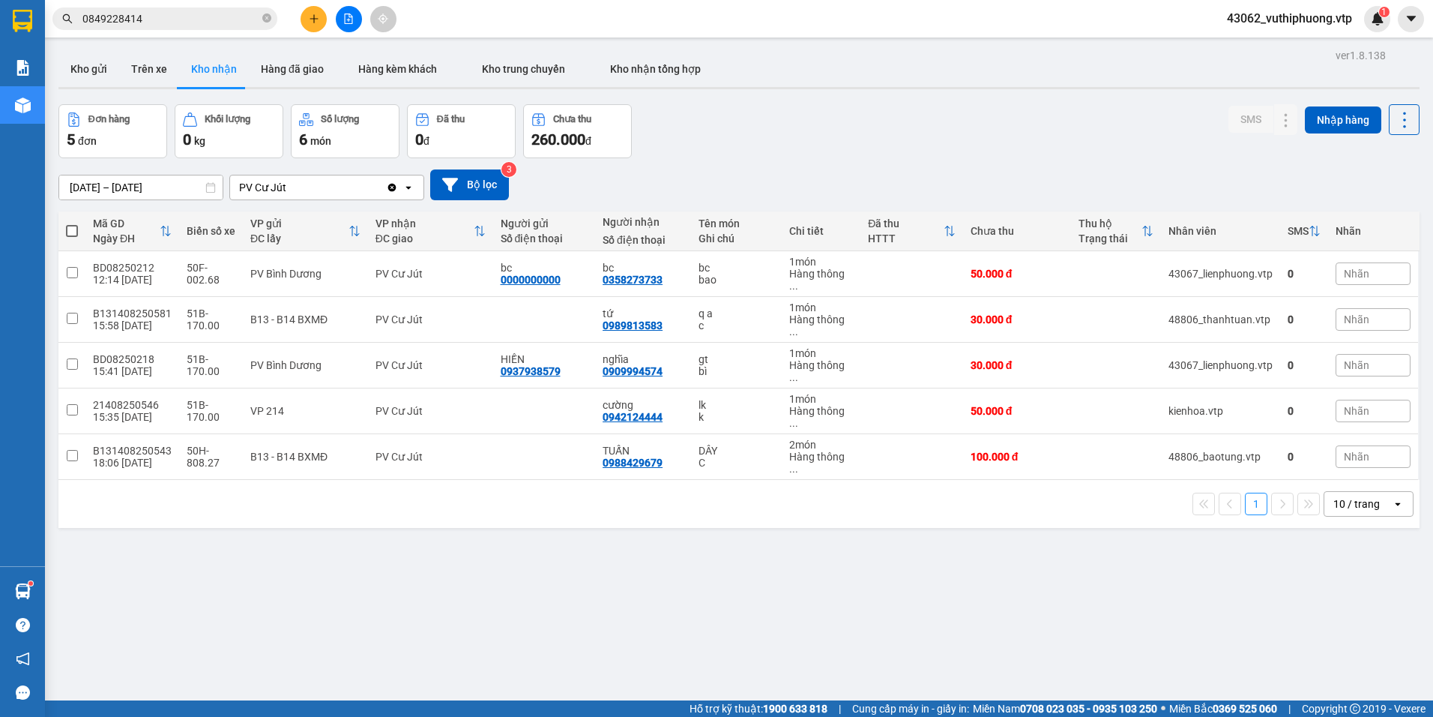
click at [321, 198] on div "PV Cư Jút" at bounding box center [308, 187] width 156 height 24
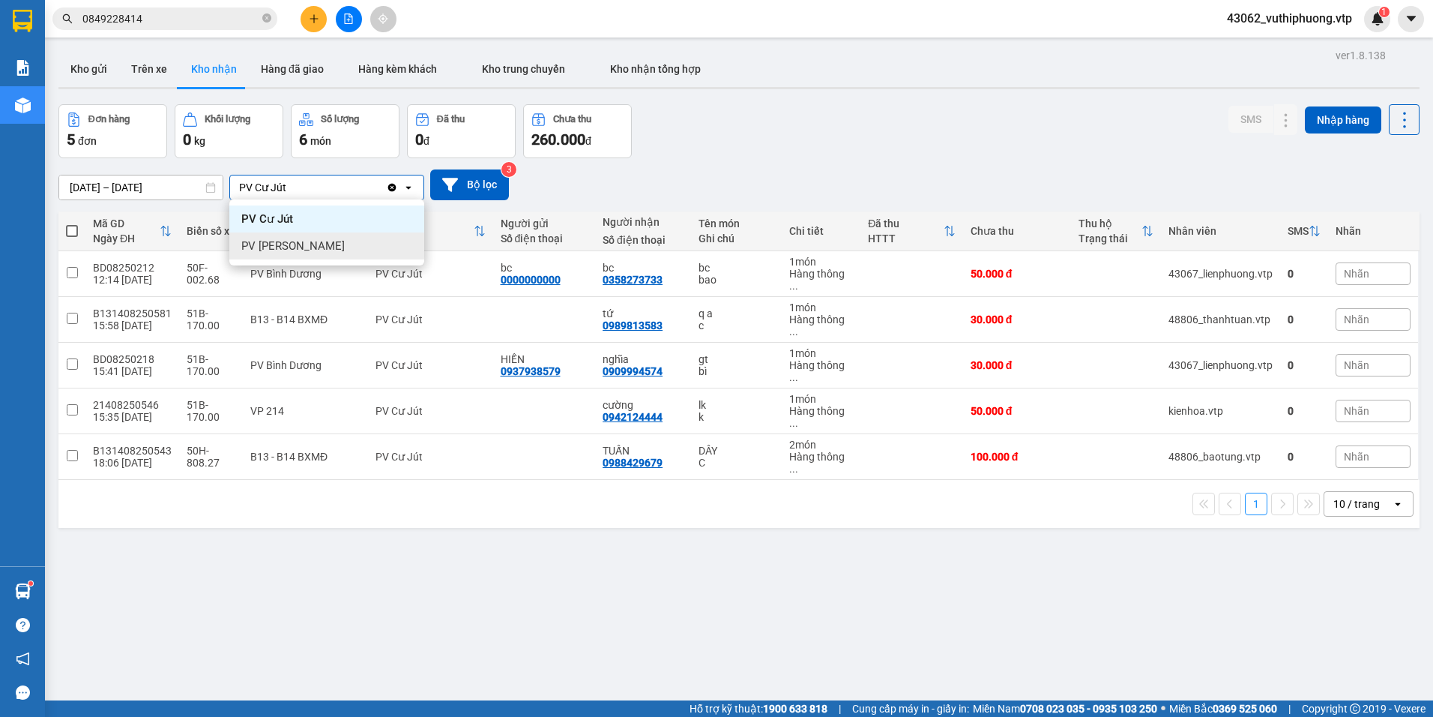
click at [307, 241] on span "PV [PERSON_NAME]" at bounding box center [292, 245] width 103 height 15
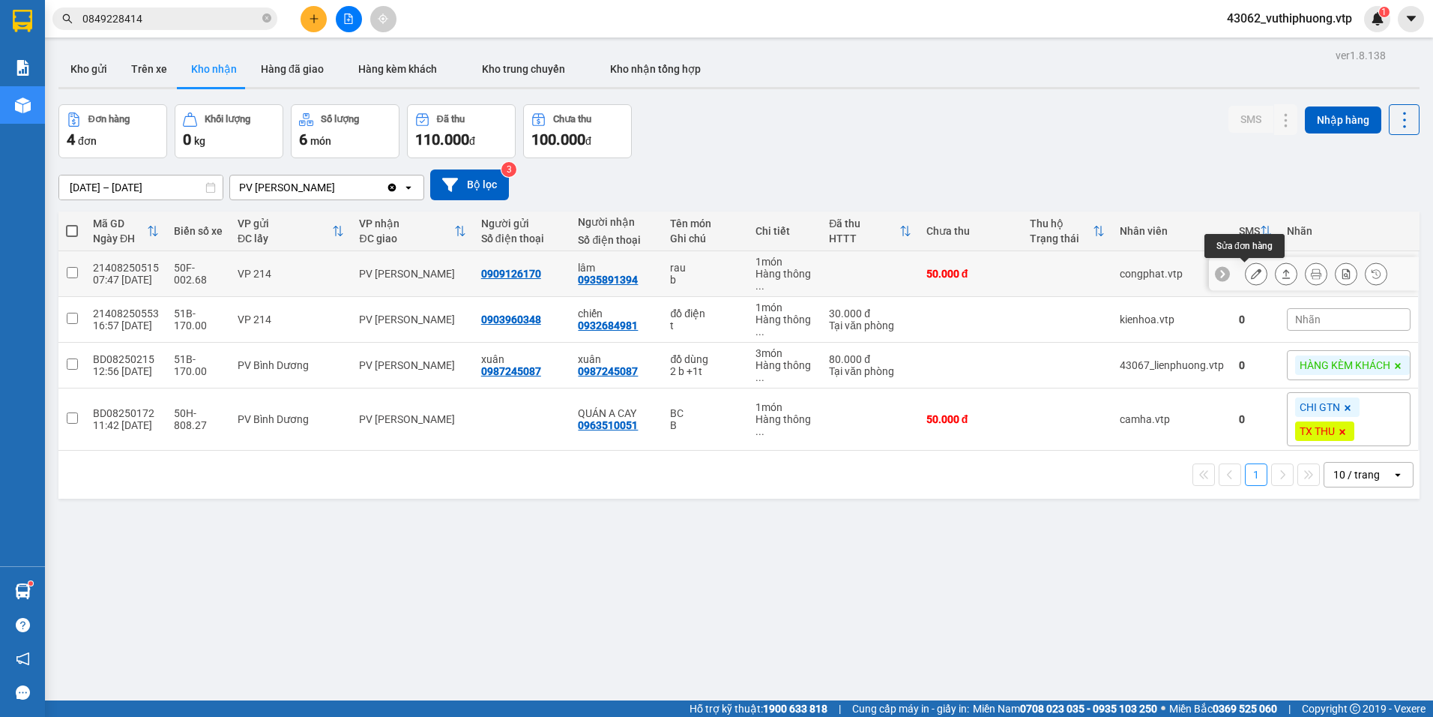
click at [1251, 274] on icon at bounding box center [1256, 273] width 10 height 10
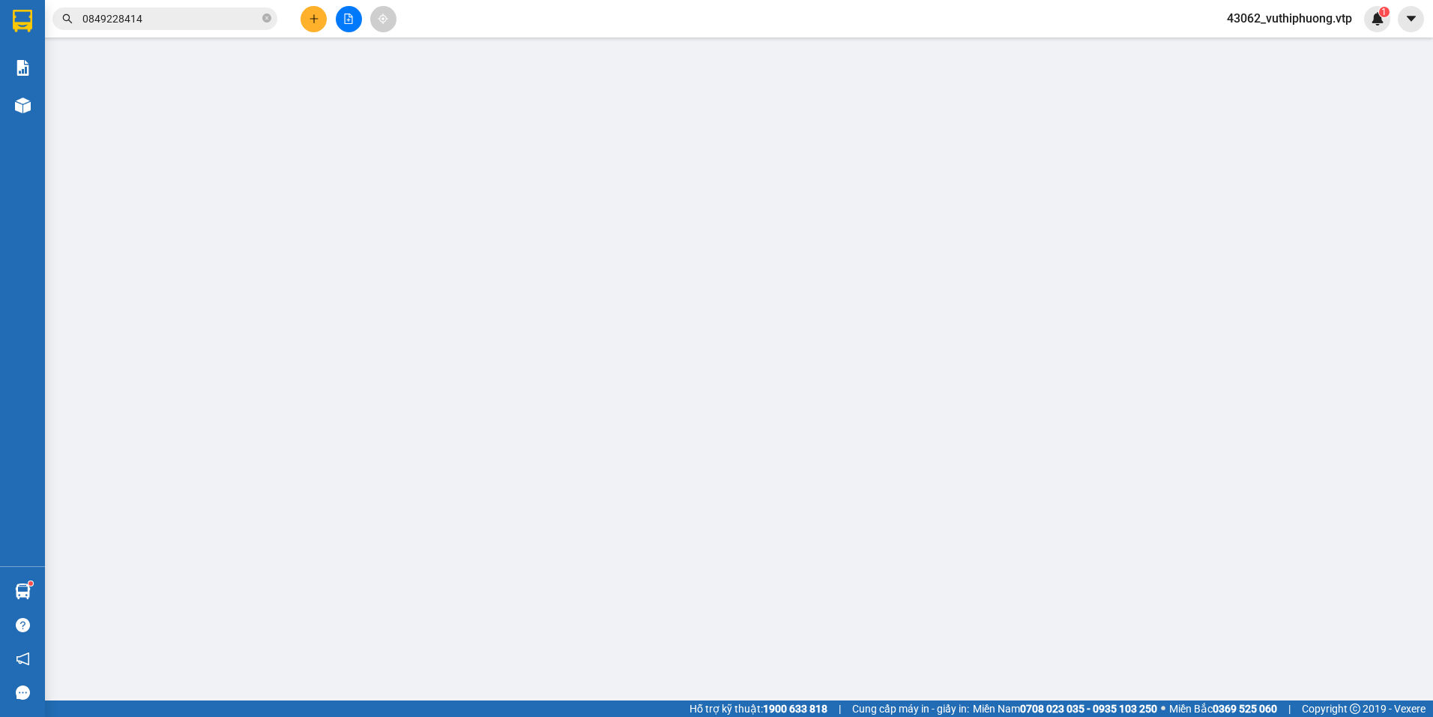
type input "0909126170"
type input "0935891394"
type input "lâm"
type input "50.000"
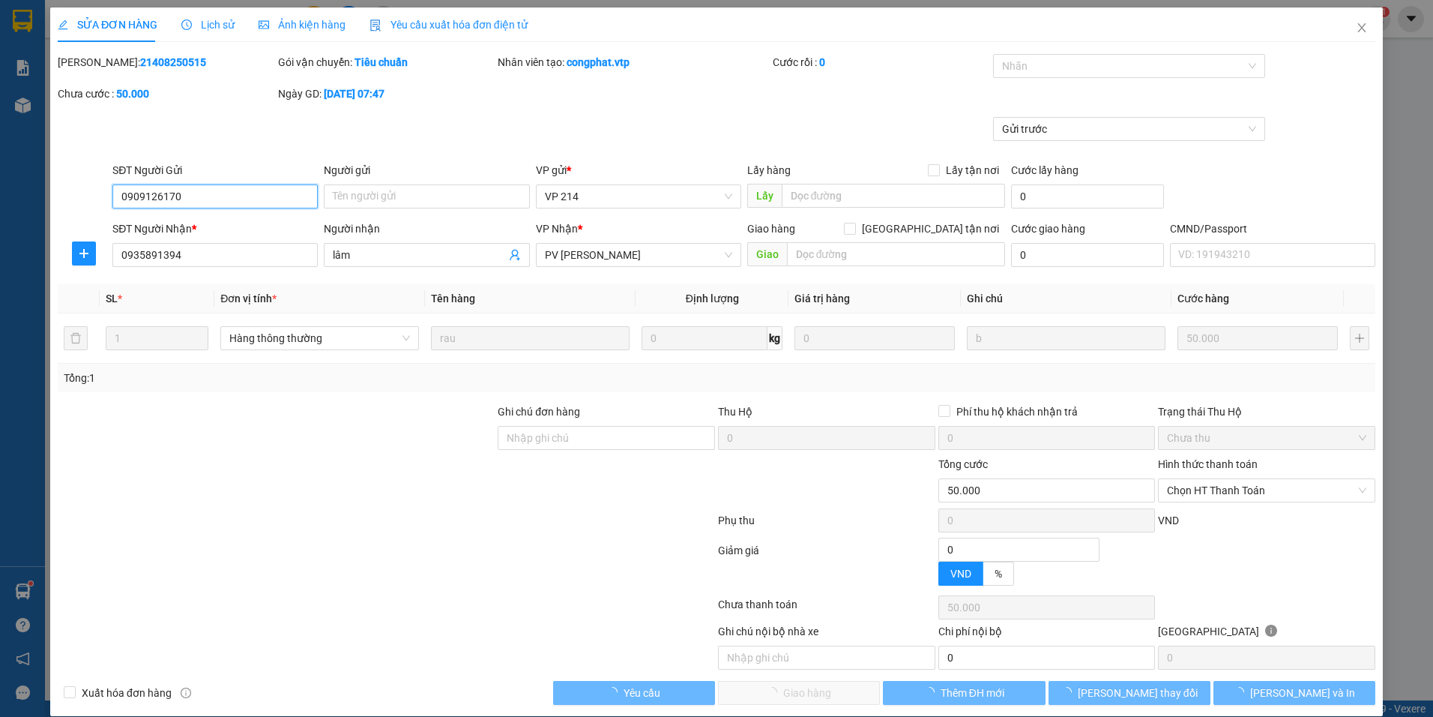
type input "2.500"
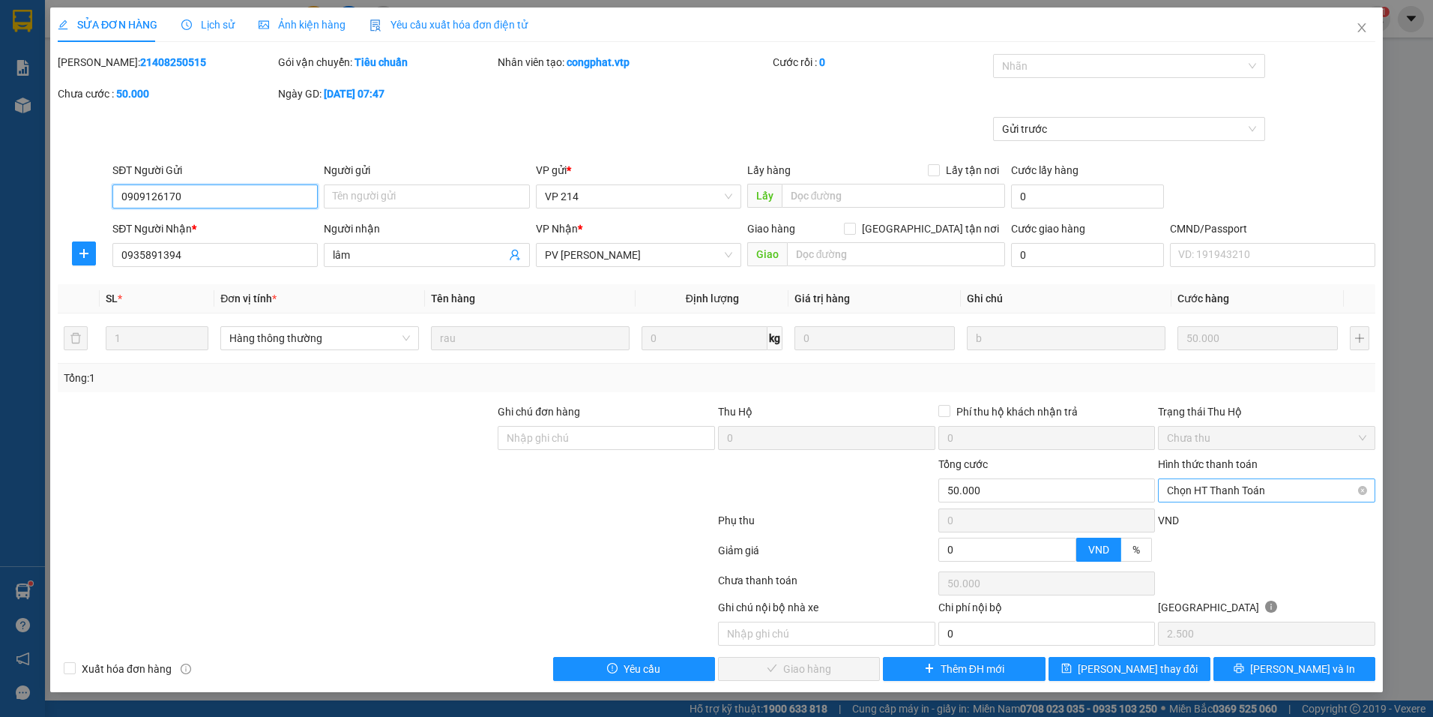
click at [1245, 493] on span "Chọn HT Thanh Toán" at bounding box center [1266, 490] width 199 height 22
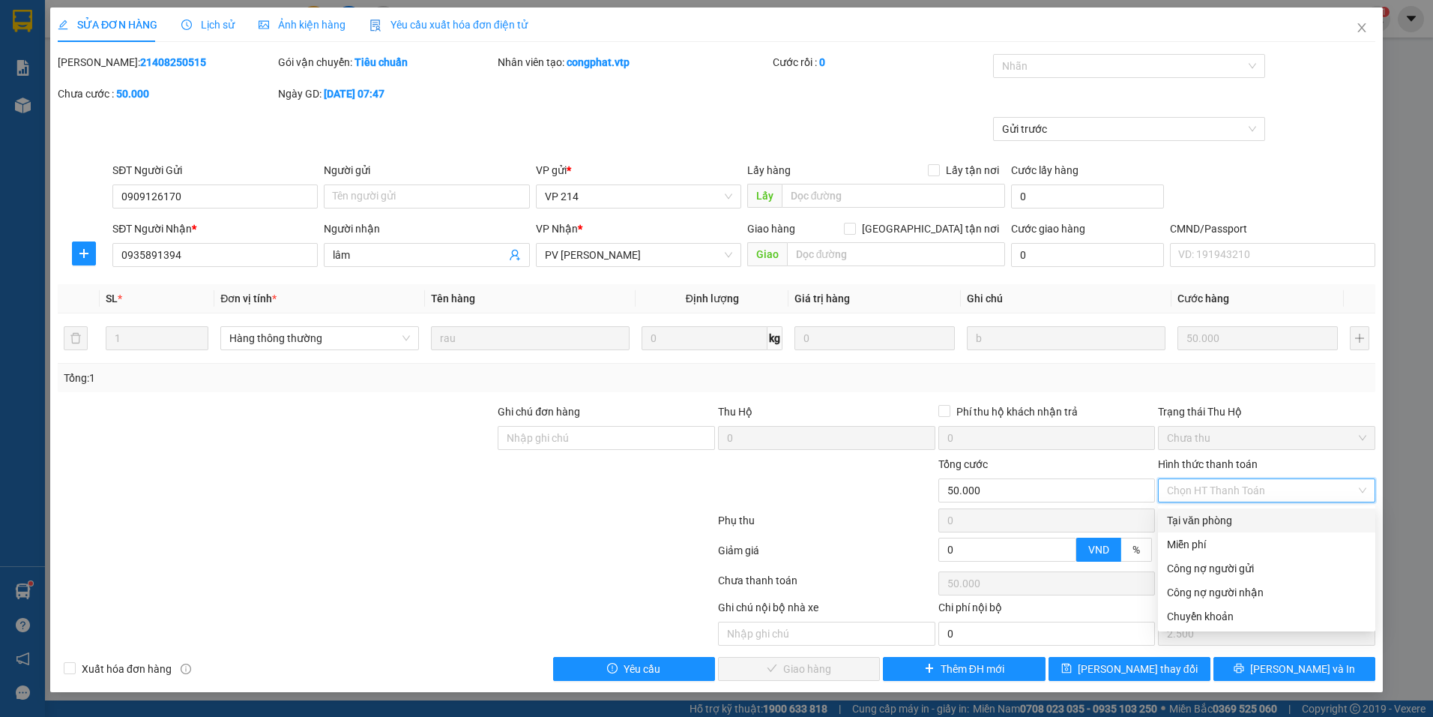
click at [1203, 515] on div "Tại văn phòng" at bounding box center [1266, 520] width 199 height 16
type input "0"
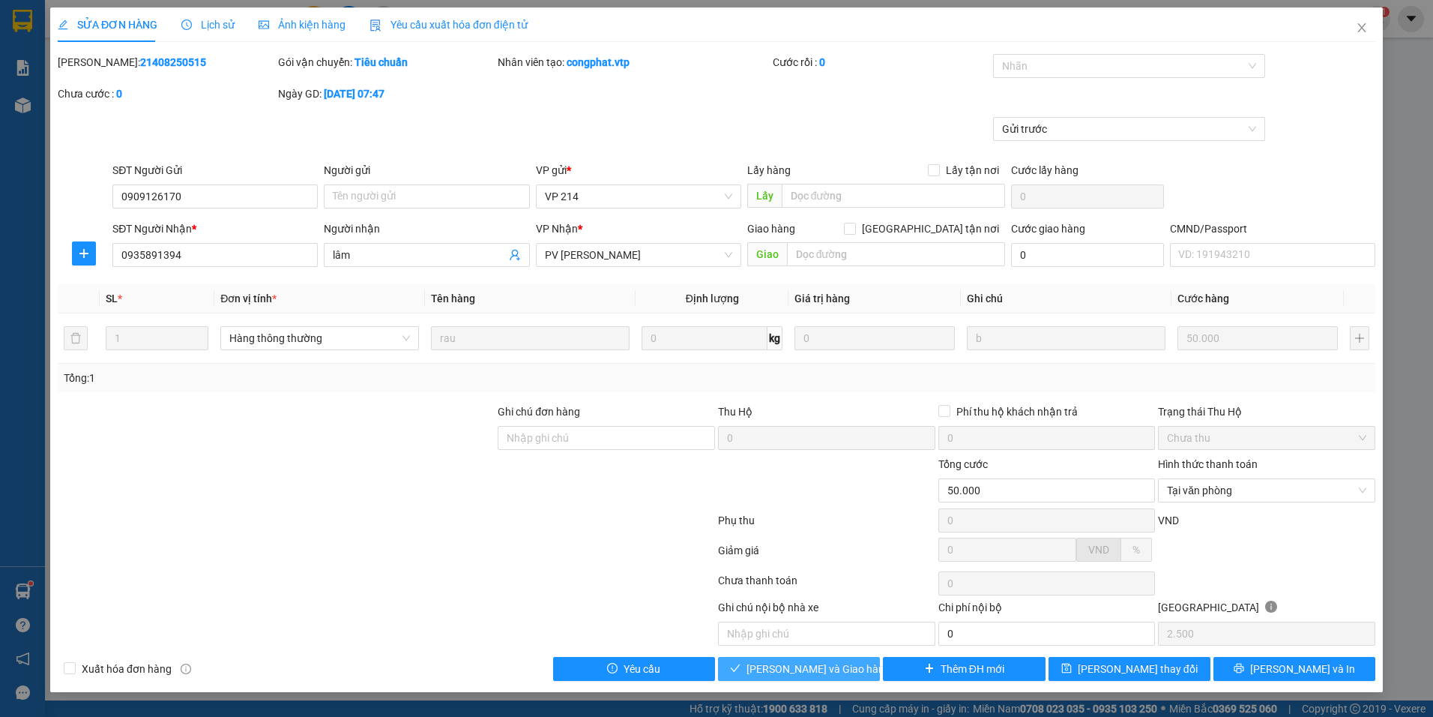
click at [813, 666] on span "Lưu và Giao hàng" at bounding box center [819, 668] width 144 height 16
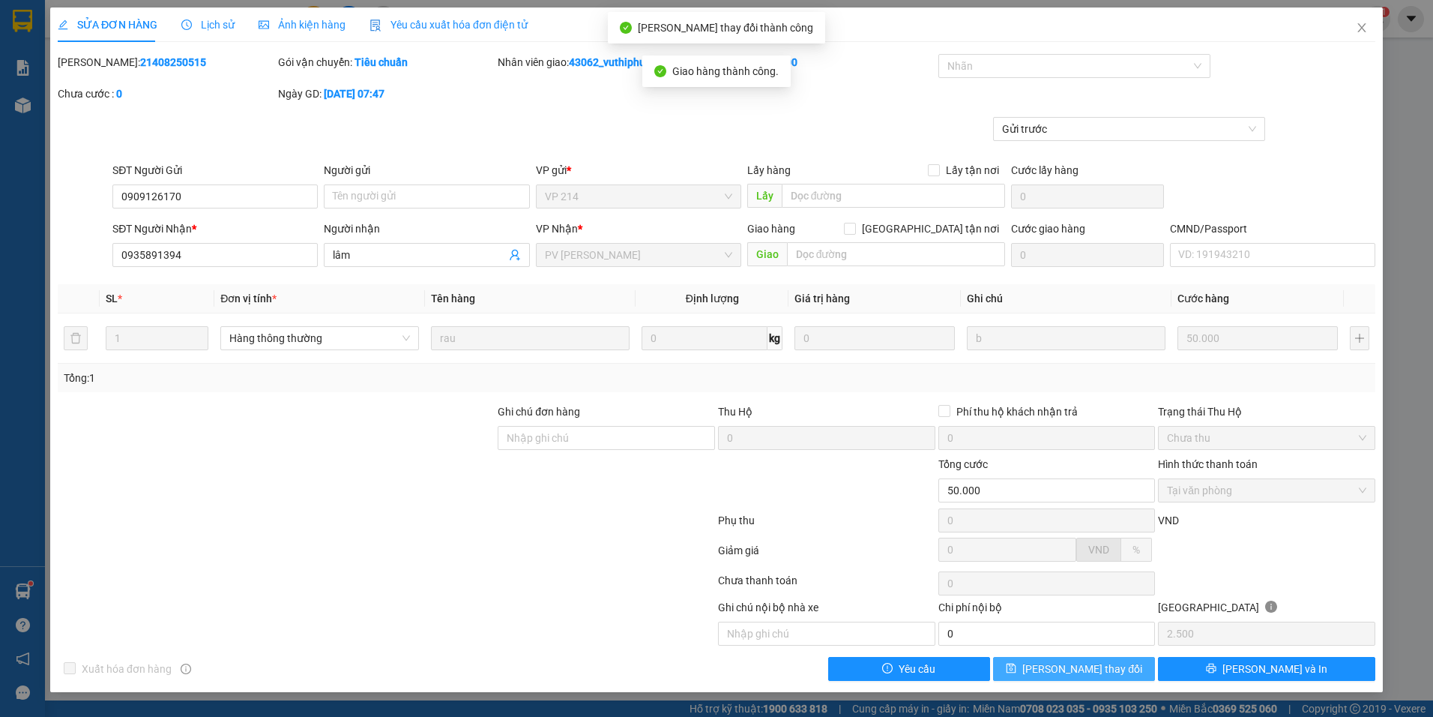
click at [1103, 663] on span "Lưu thay đổi" at bounding box center [1083, 668] width 120 height 16
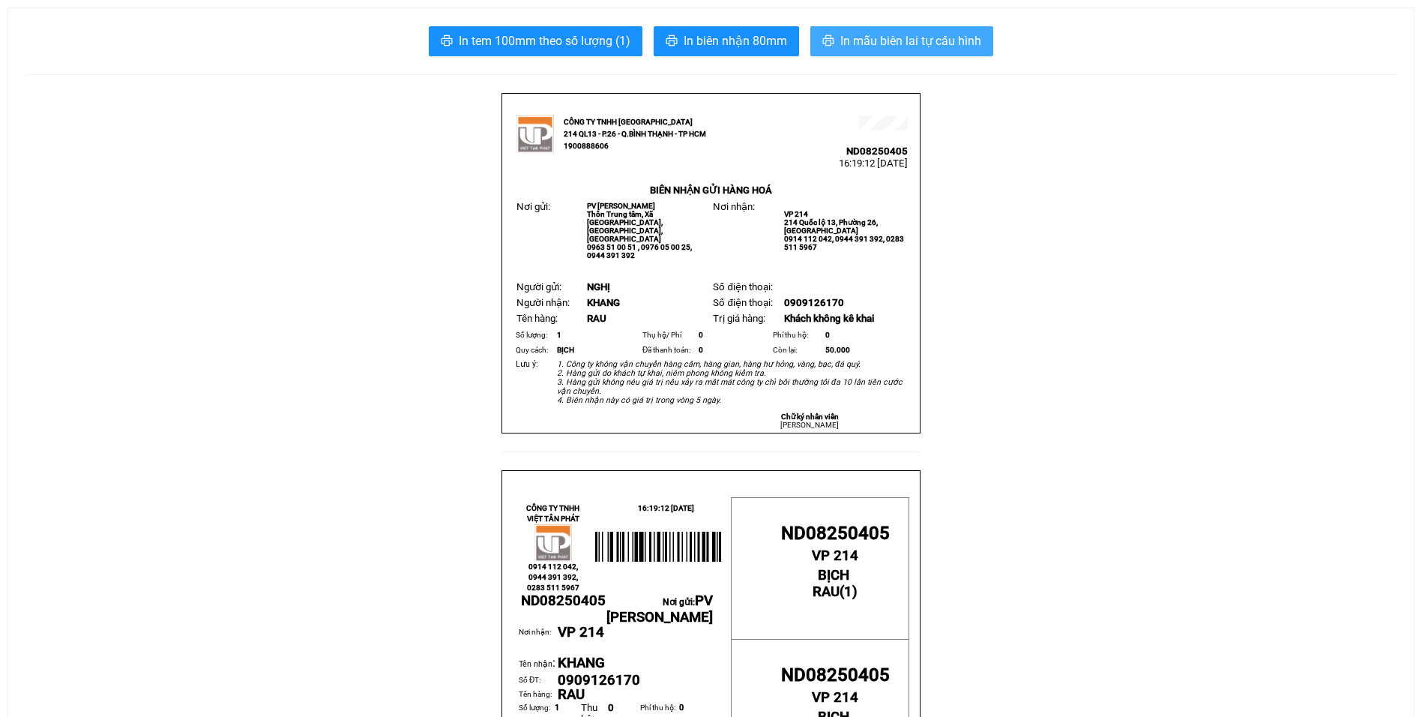
click at [879, 41] on span "In mẫu biên lai tự cấu hình" at bounding box center [910, 40] width 141 height 19
click at [876, 37] on span "In mẫu biên lai tự cấu hình" at bounding box center [910, 40] width 141 height 19
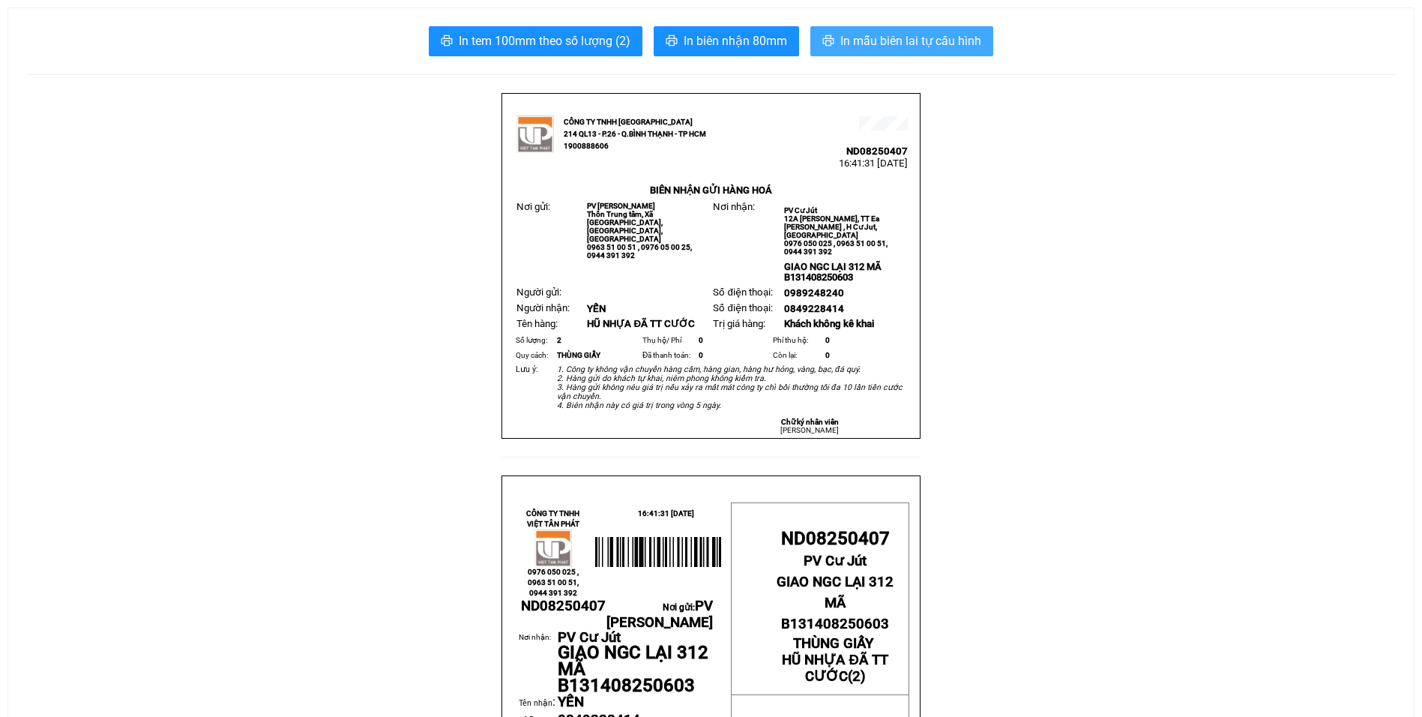
click at [911, 37] on span "In mẫu biên lai tự cấu hình" at bounding box center [910, 40] width 141 height 19
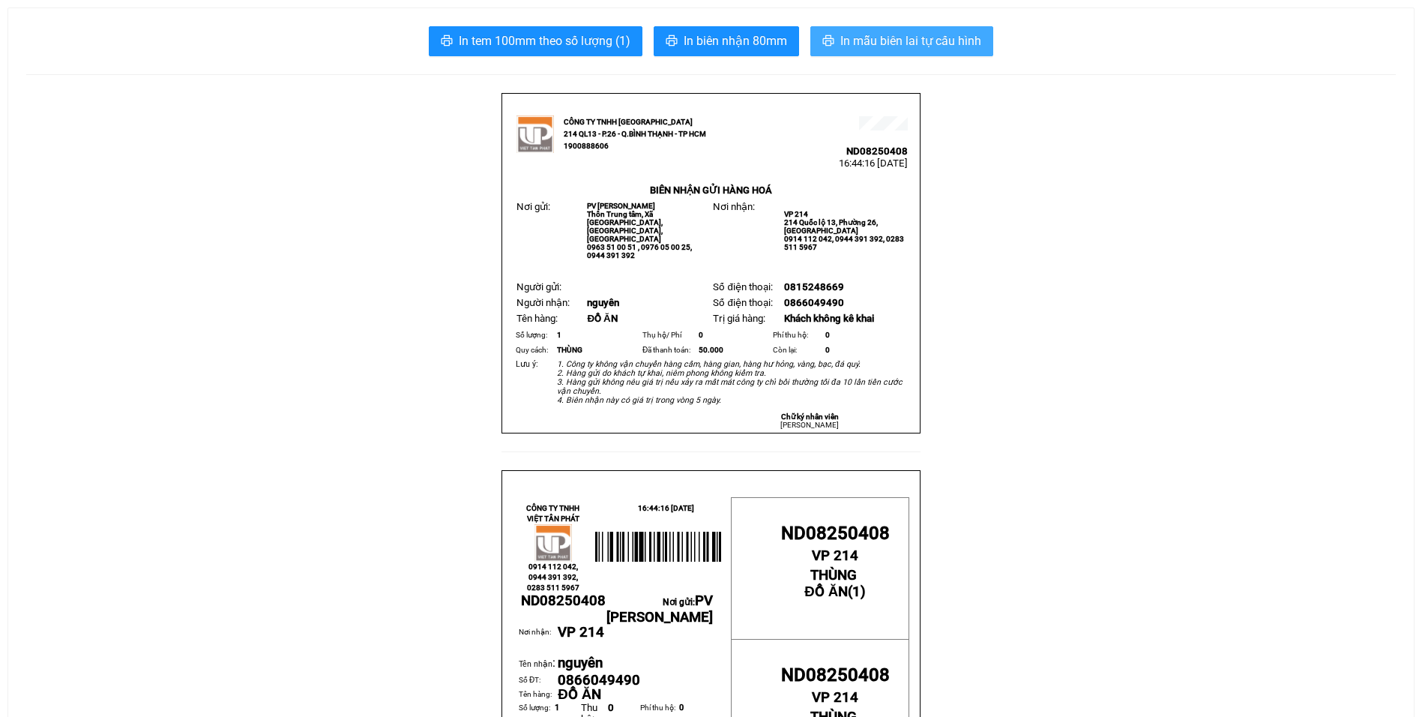
click at [933, 37] on span "In mẫu biên lai tự cấu hình" at bounding box center [910, 40] width 141 height 19
click at [966, 34] on span "In mẫu biên lai tự cấu hình" at bounding box center [910, 40] width 141 height 19
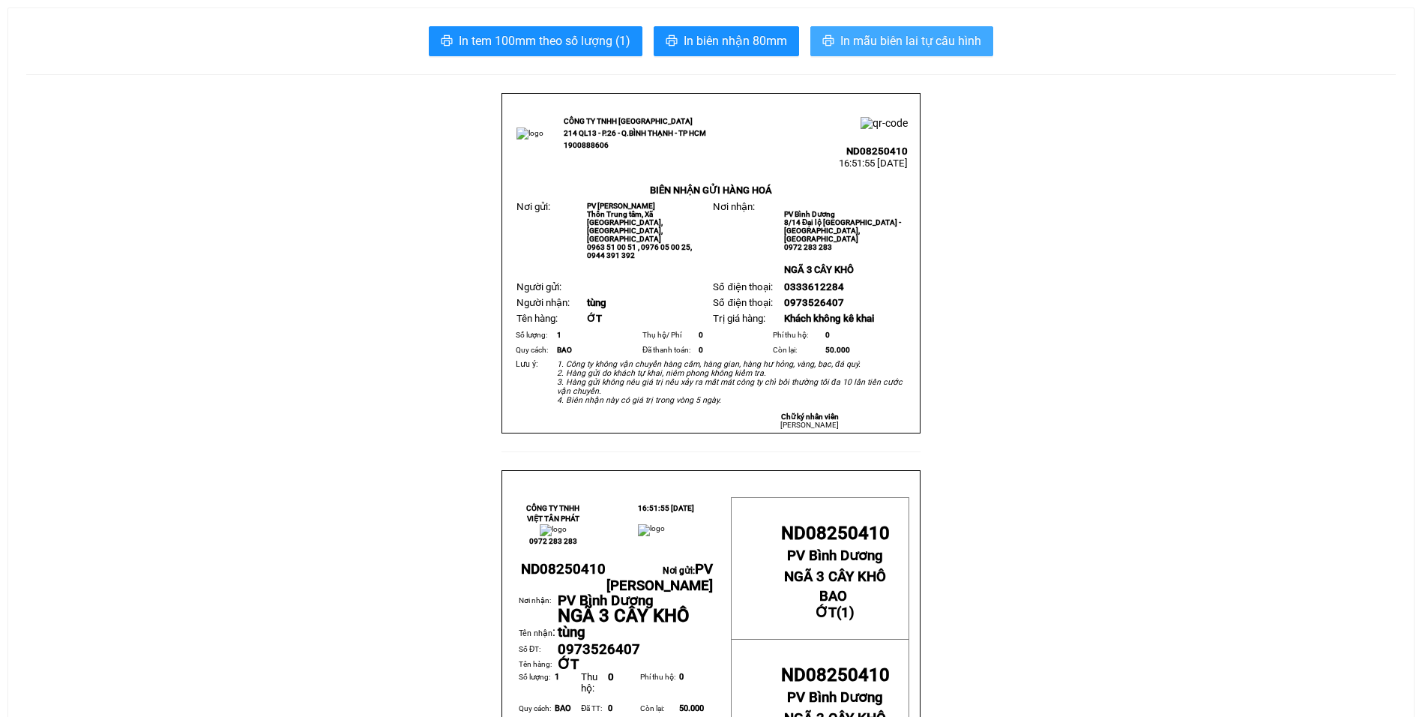
click at [967, 37] on span "In mẫu biên lai tự cấu hình" at bounding box center [910, 40] width 141 height 19
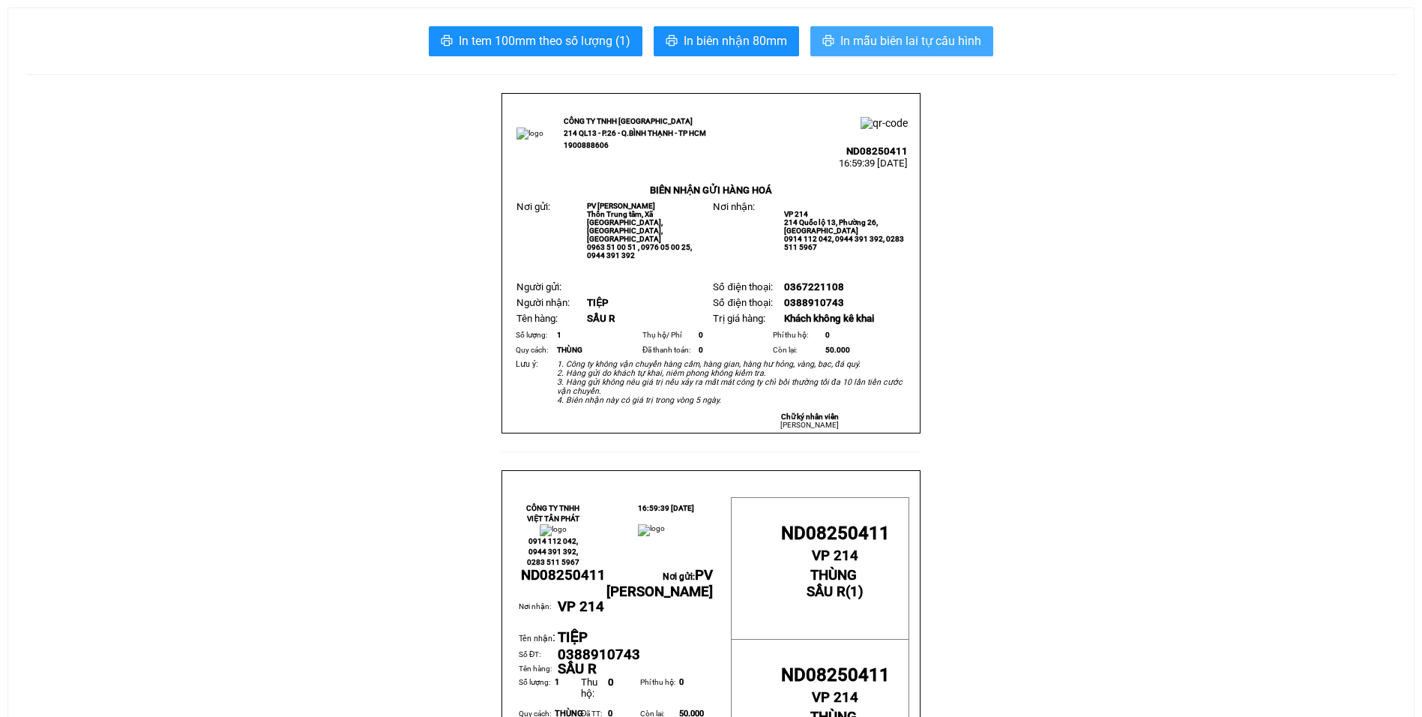
click at [904, 34] on span "In mẫu biên lai tự cấu hình" at bounding box center [910, 40] width 141 height 19
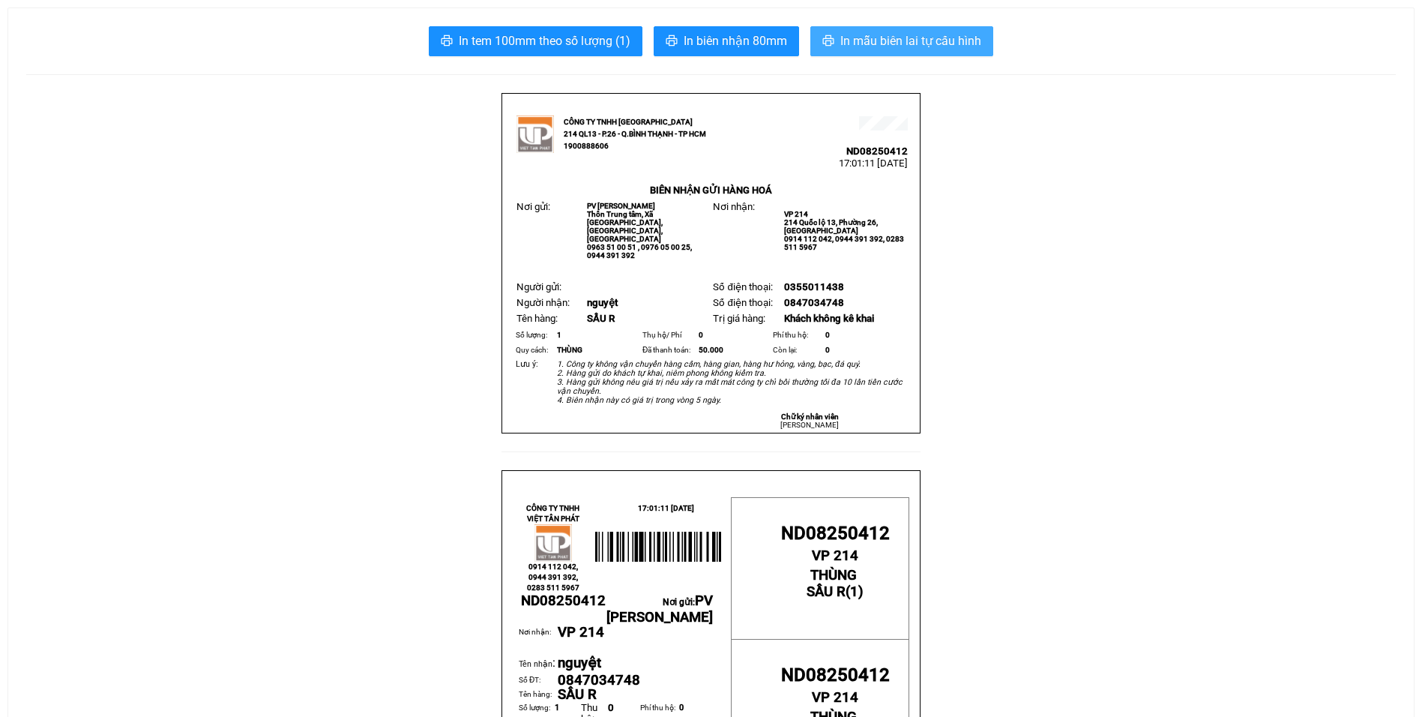
click at [899, 46] on span "In mẫu biên lai tự cấu hình" at bounding box center [910, 40] width 141 height 19
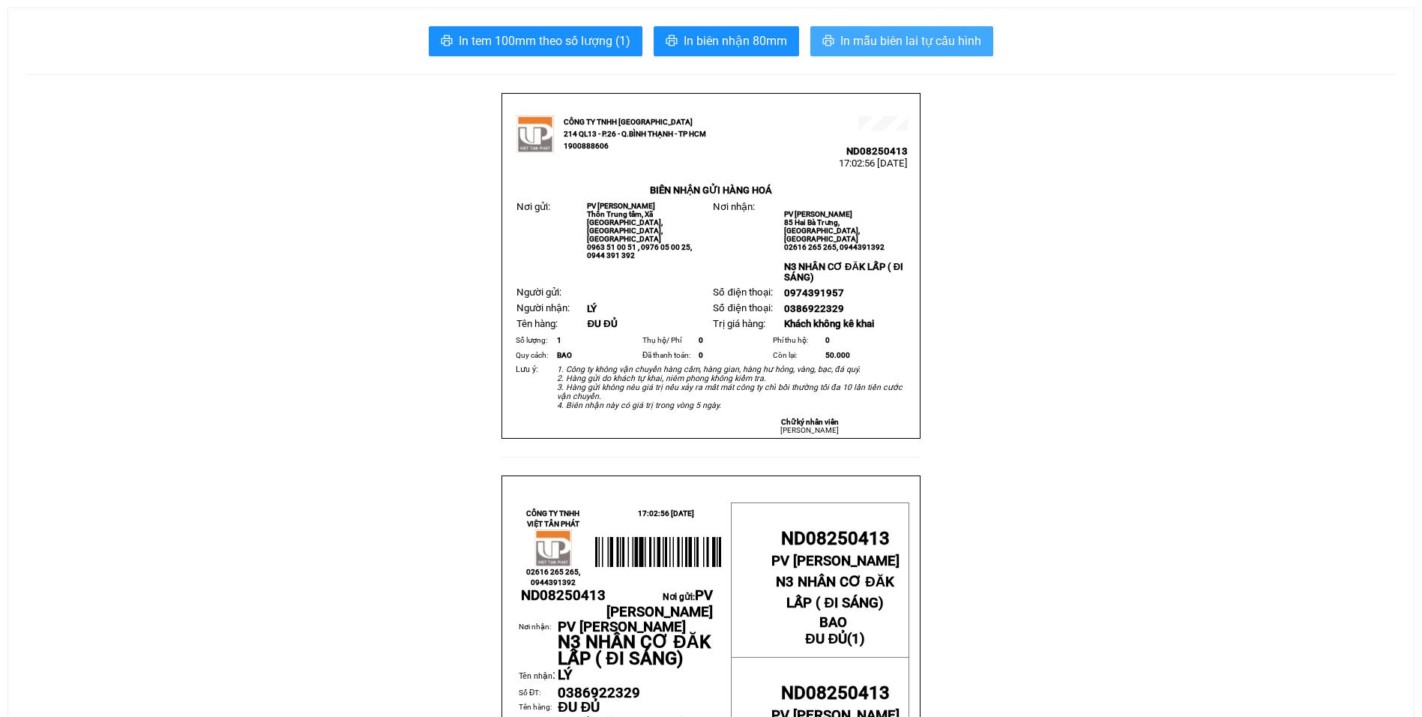
click at [942, 38] on span "In mẫu biên lai tự cấu hình" at bounding box center [910, 40] width 141 height 19
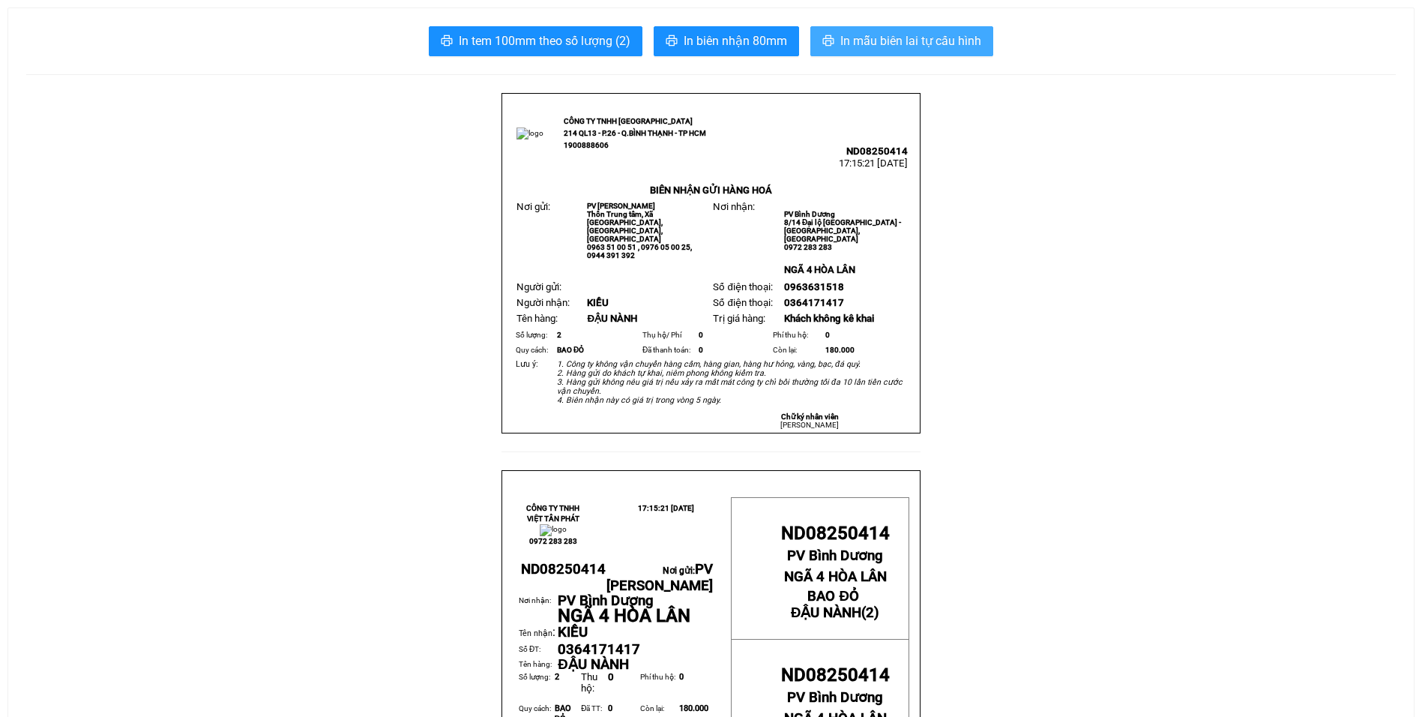
click at [874, 34] on span "In mẫu biên lai tự cấu hình" at bounding box center [910, 40] width 141 height 19
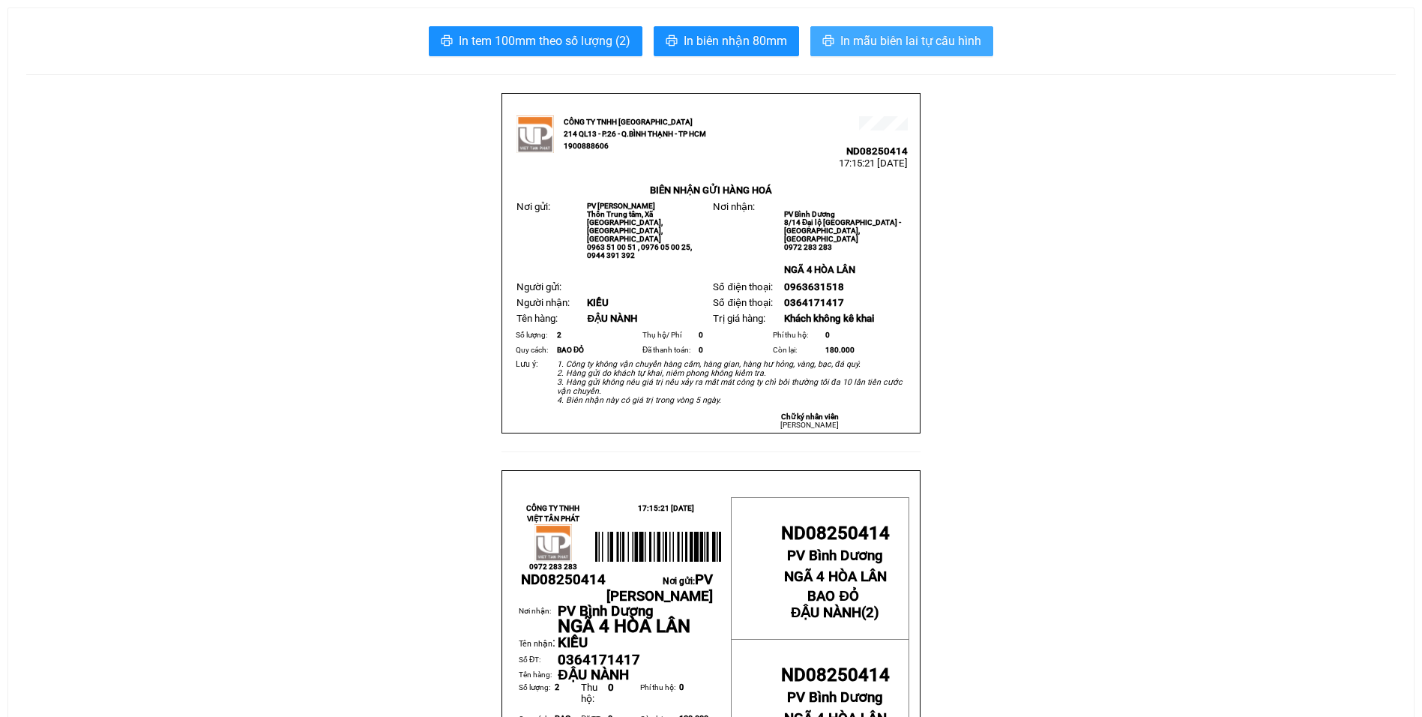
click at [915, 37] on span "In mẫu biên lai tự cấu hình" at bounding box center [910, 40] width 141 height 19
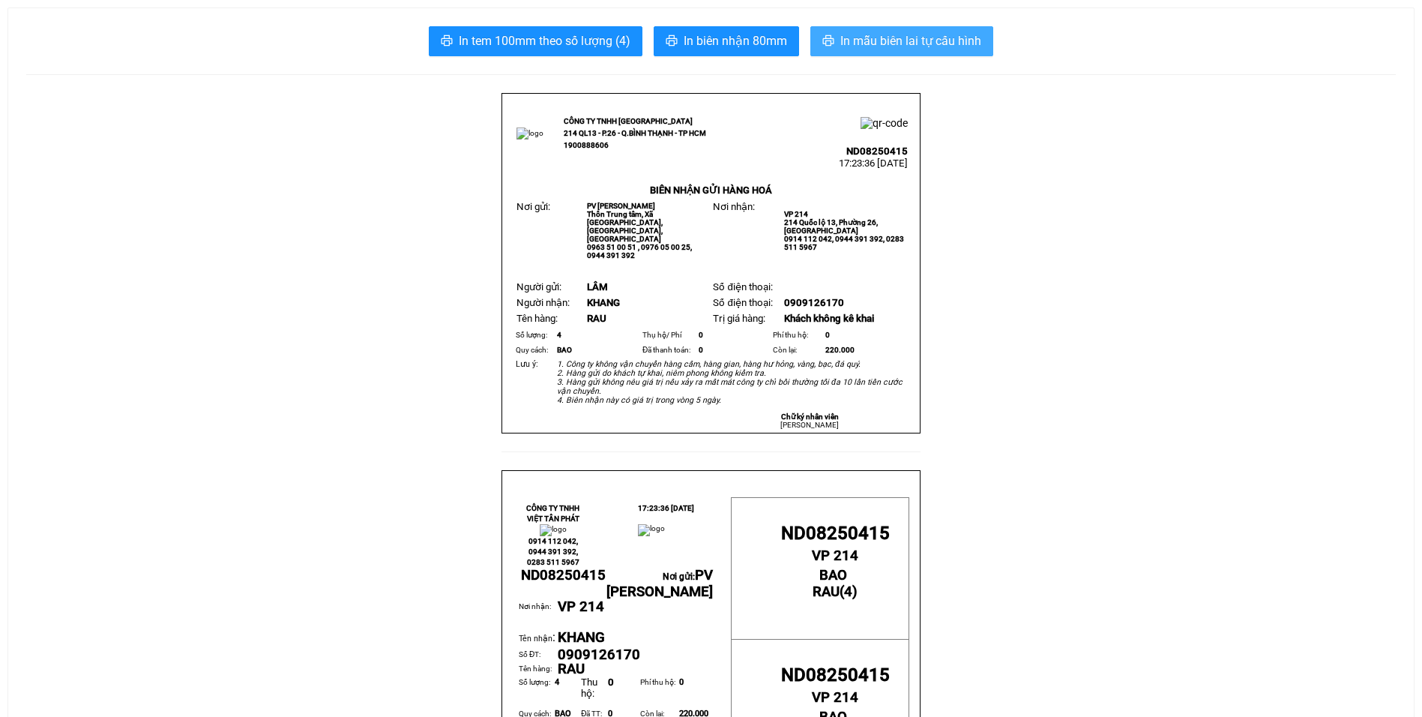
click at [916, 46] on span "In mẫu biên lai tự cấu hình" at bounding box center [910, 40] width 141 height 19
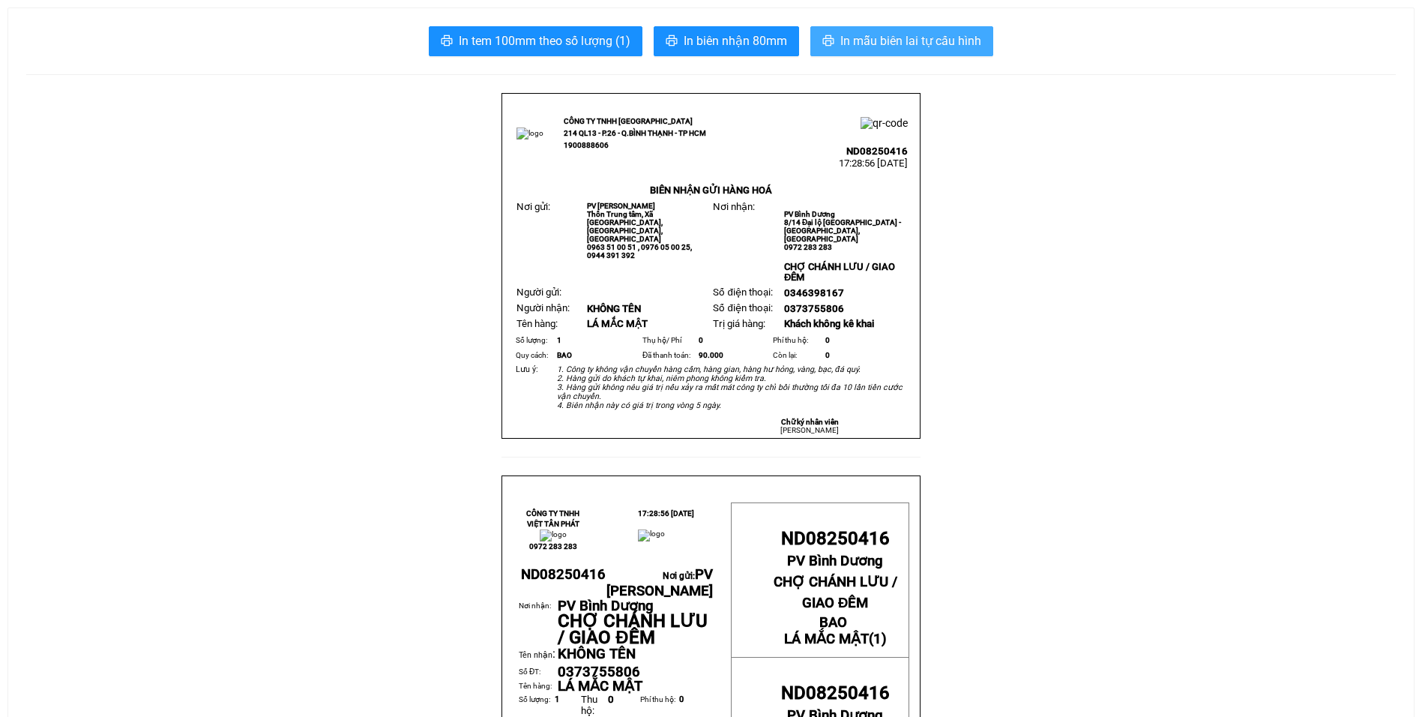
click at [890, 40] on span "In mẫu biên lai tự cấu hình" at bounding box center [910, 40] width 141 height 19
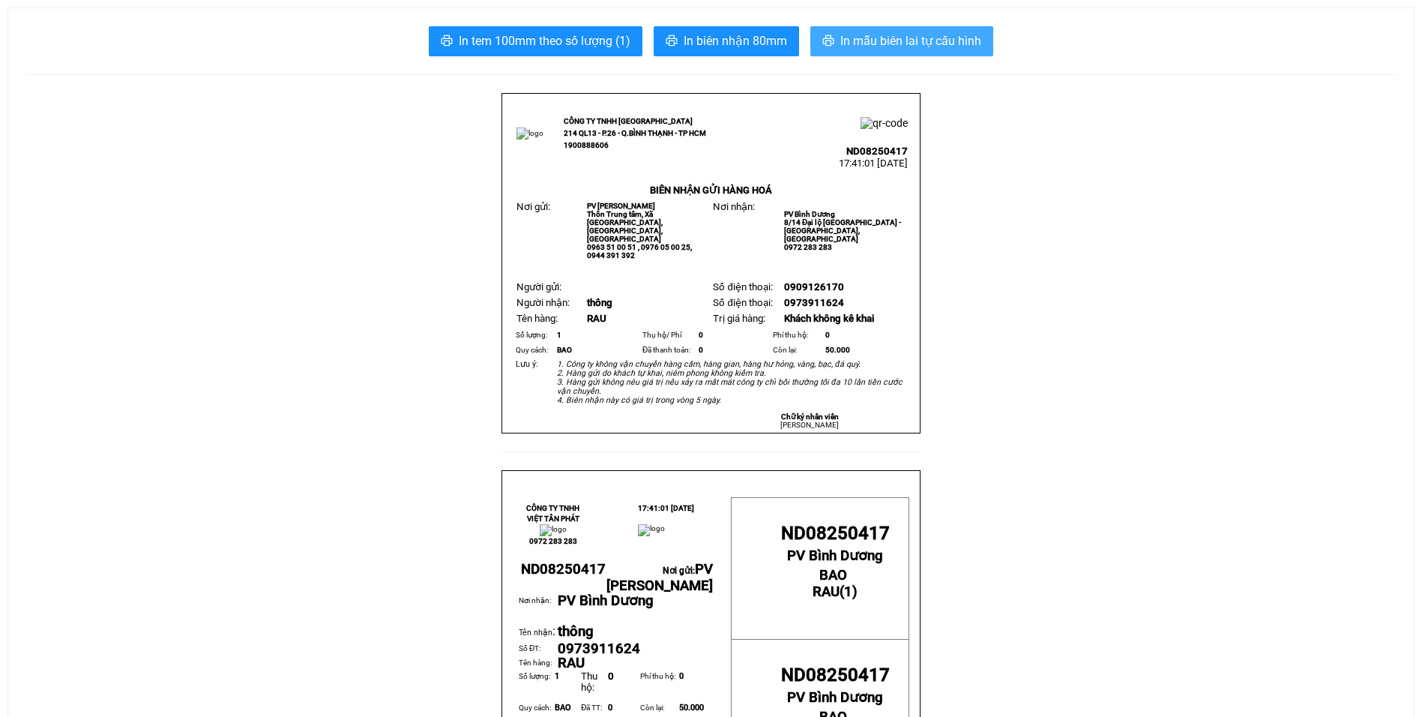
click at [946, 37] on span "In mẫu biên lai tự cấu hình" at bounding box center [910, 40] width 141 height 19
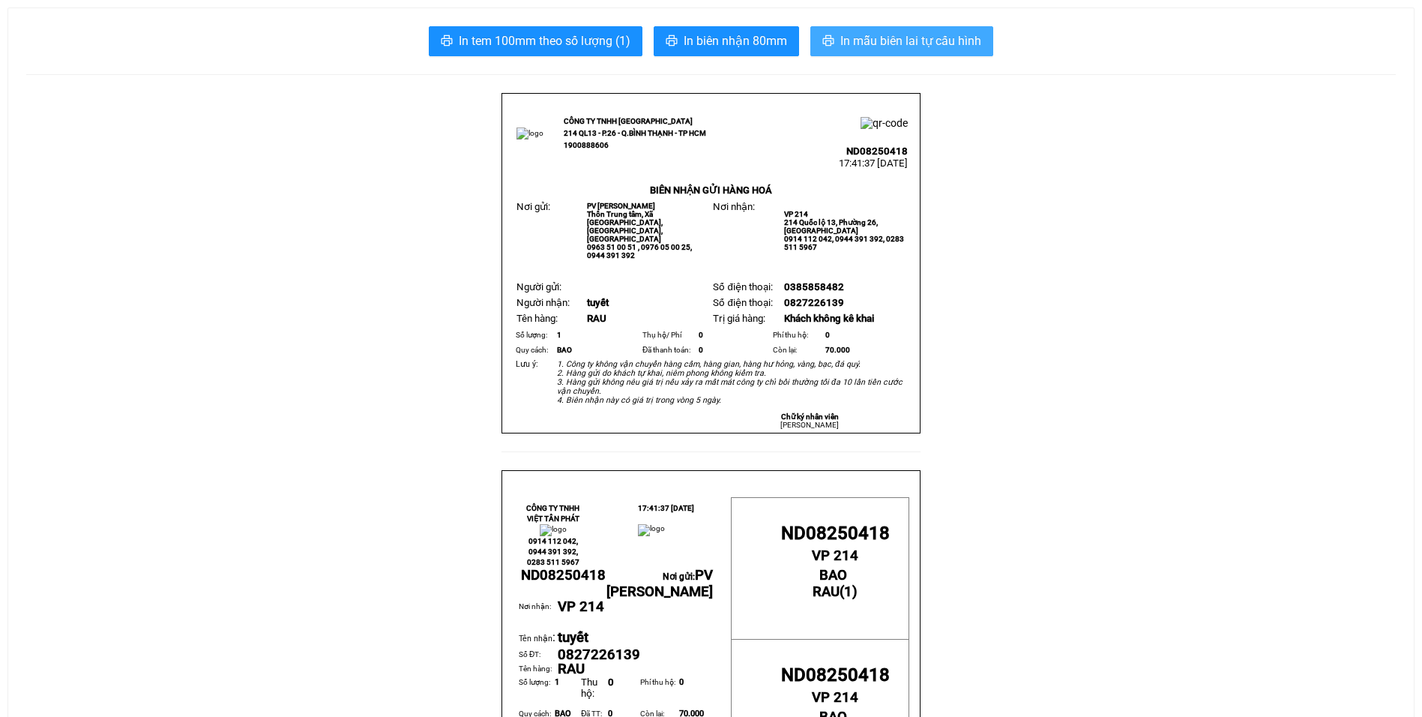
click at [915, 34] on span "In mẫu biên lai tự cấu hình" at bounding box center [910, 40] width 141 height 19
click at [909, 33] on span "In mẫu biên lai tự cấu hình" at bounding box center [910, 40] width 141 height 19
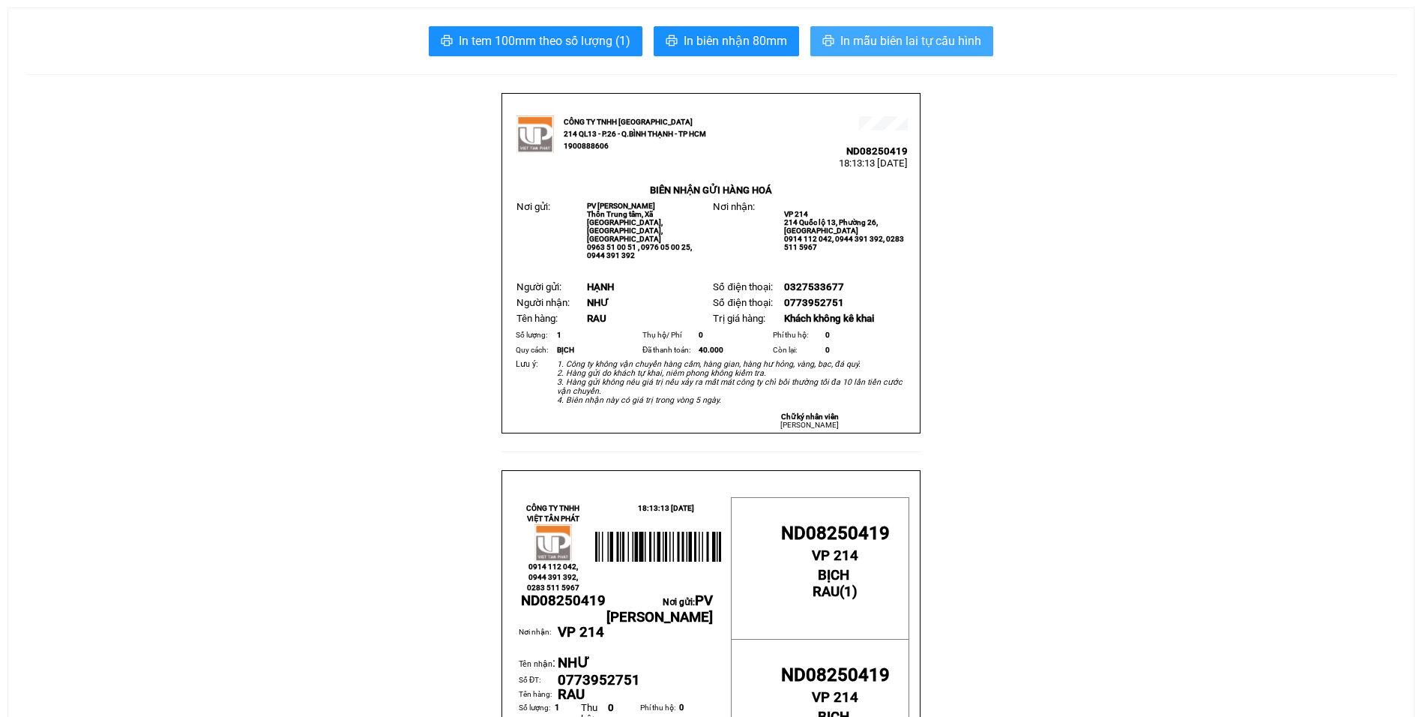
click at [972, 28] on button "In mẫu biên lai tự cấu hình" at bounding box center [901, 41] width 183 height 30
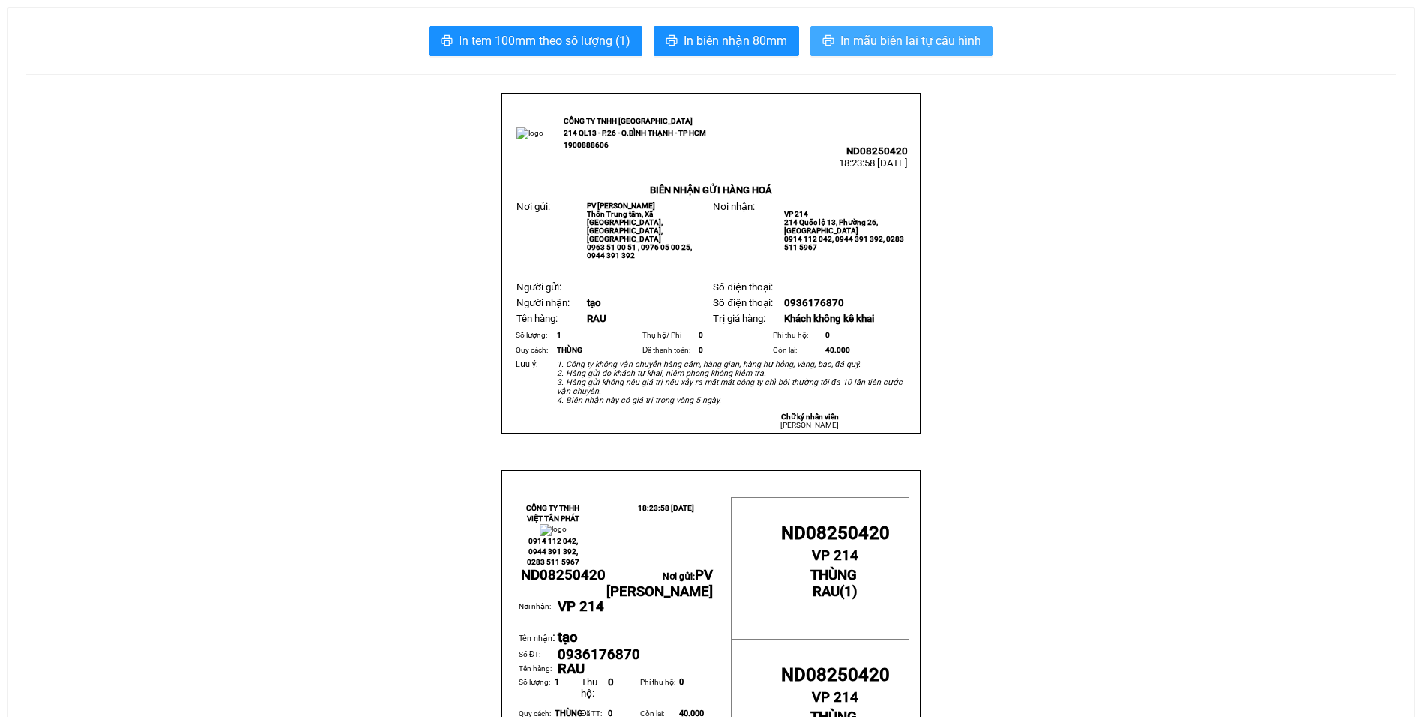
click at [903, 38] on span "In mẫu biên lai tự cấu hình" at bounding box center [910, 40] width 141 height 19
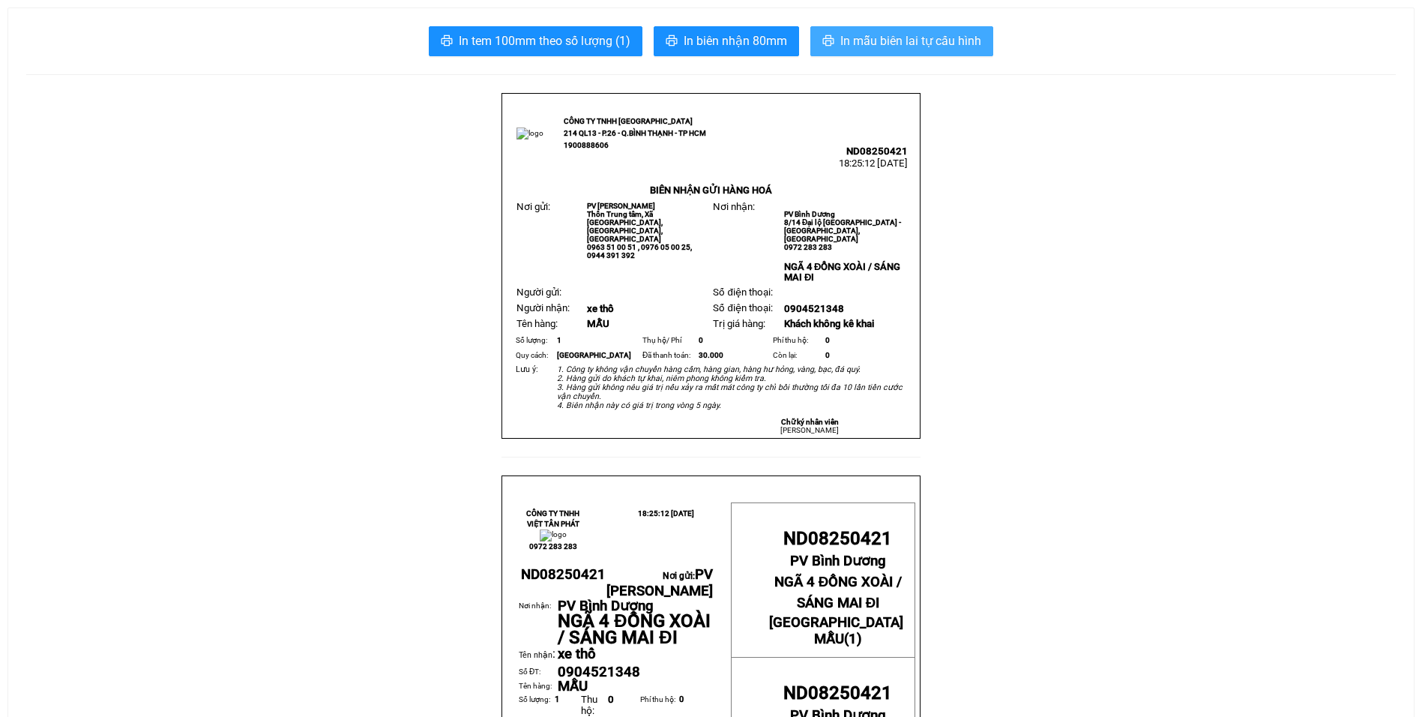
click at [907, 31] on button "In mẫu biên lai tự cấu hình" at bounding box center [901, 41] width 183 height 30
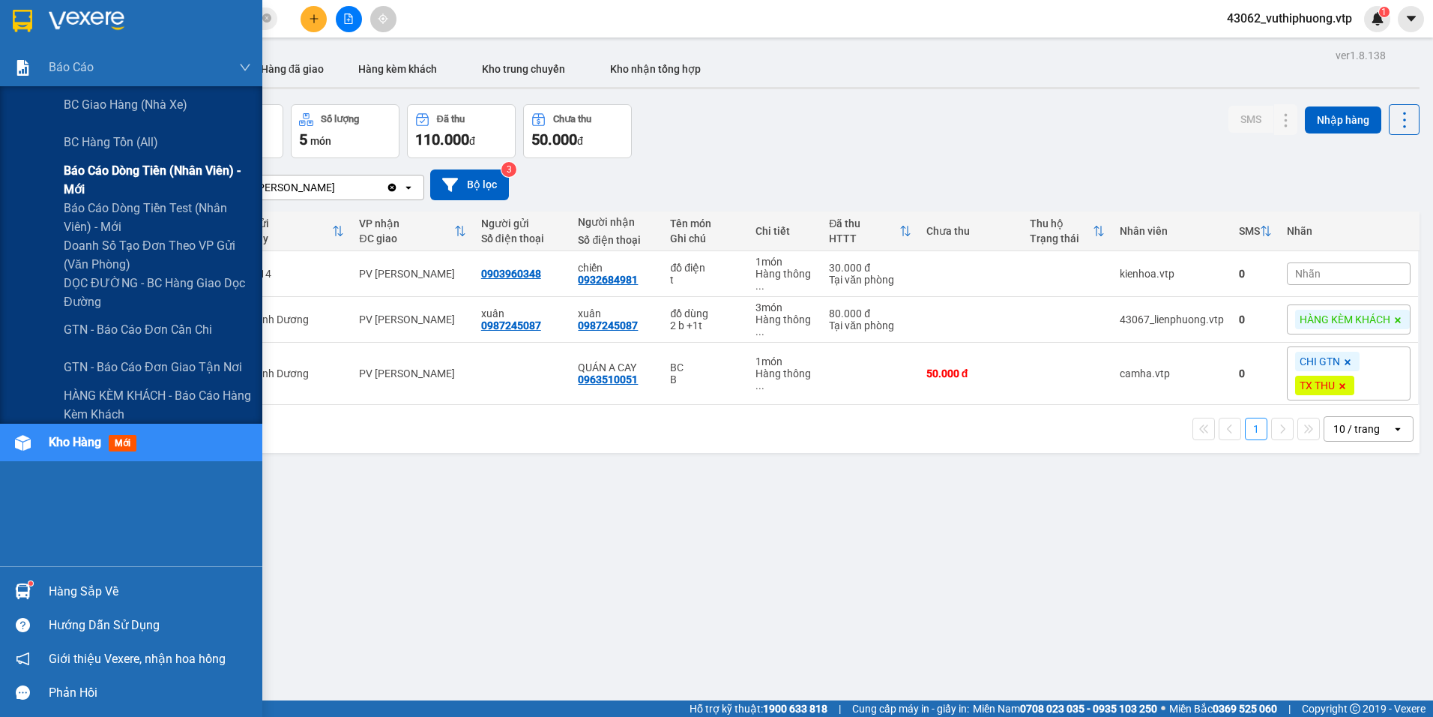
click at [115, 171] on span "Báo cáo dòng tiền (nhân viên) - mới" at bounding box center [157, 179] width 187 height 37
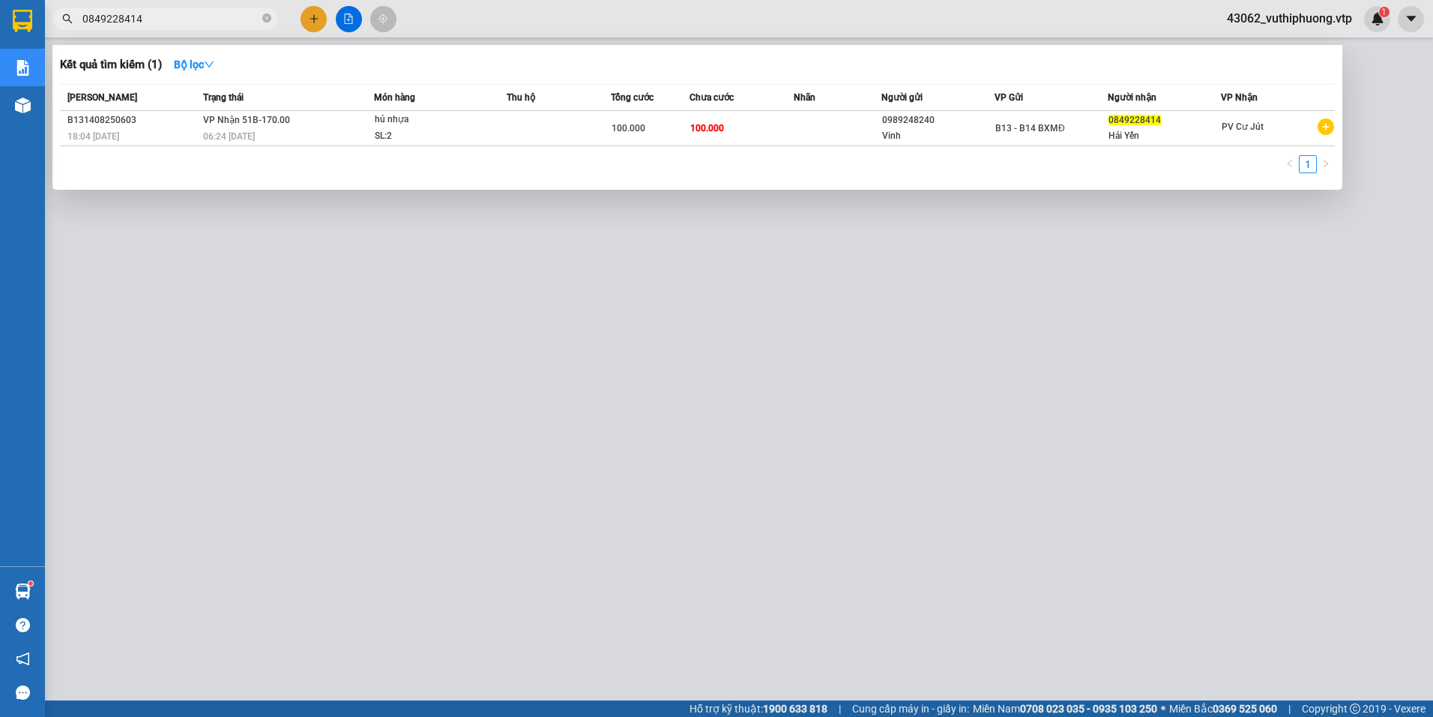
click at [189, 23] on input "0849228414" at bounding box center [170, 18] width 177 height 16
drag, startPoint x: 188, startPoint y: 23, endPoint x: 45, endPoint y: 34, distance: 143.6
click at [45, 32] on div "Kết quả [PERSON_NAME] ( 1 ) Bộ lọc Mã ĐH Trạng thái Món hàng Thu hộ Tổng [PERSO…" at bounding box center [146, 19] width 292 height 26
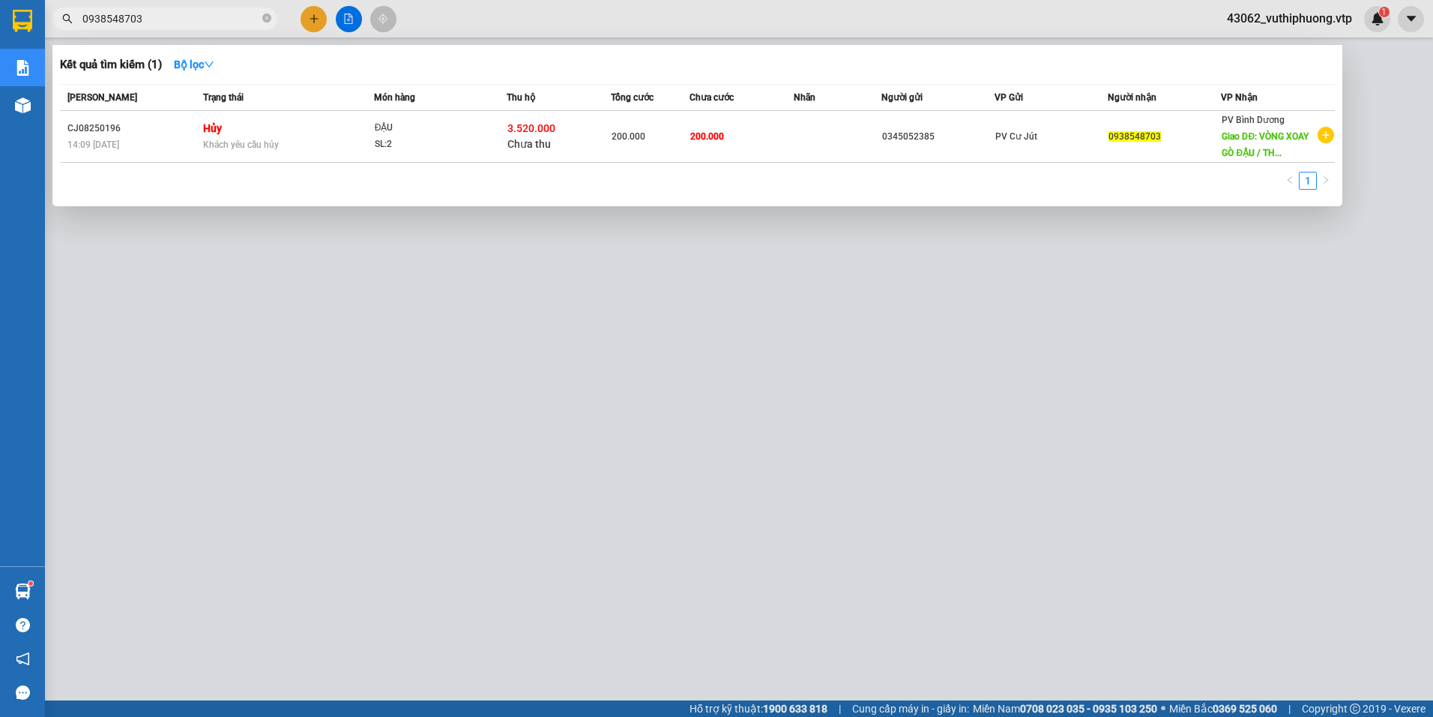
type input "0938548703"
click at [600, 386] on div at bounding box center [716, 358] width 1433 height 717
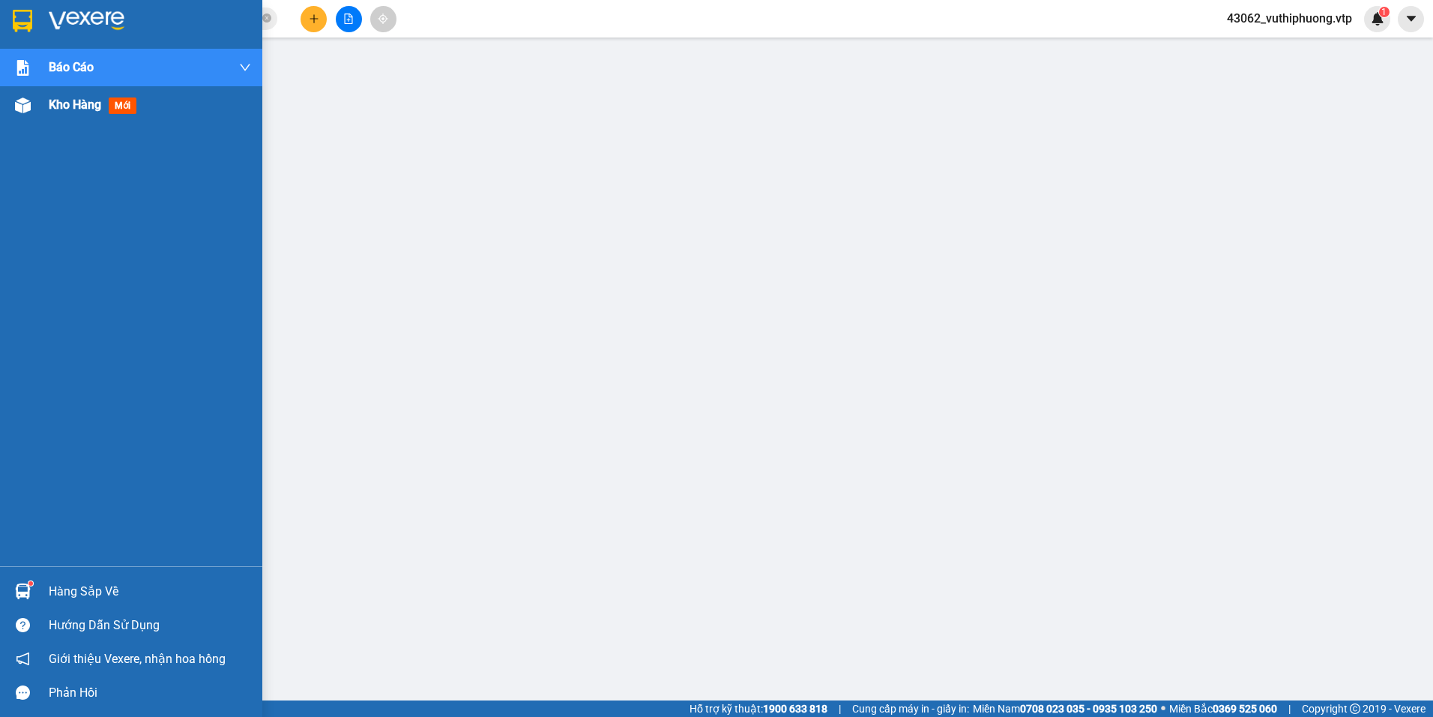
click at [96, 96] on div "Kho hàng mới" at bounding box center [96, 104] width 94 height 19
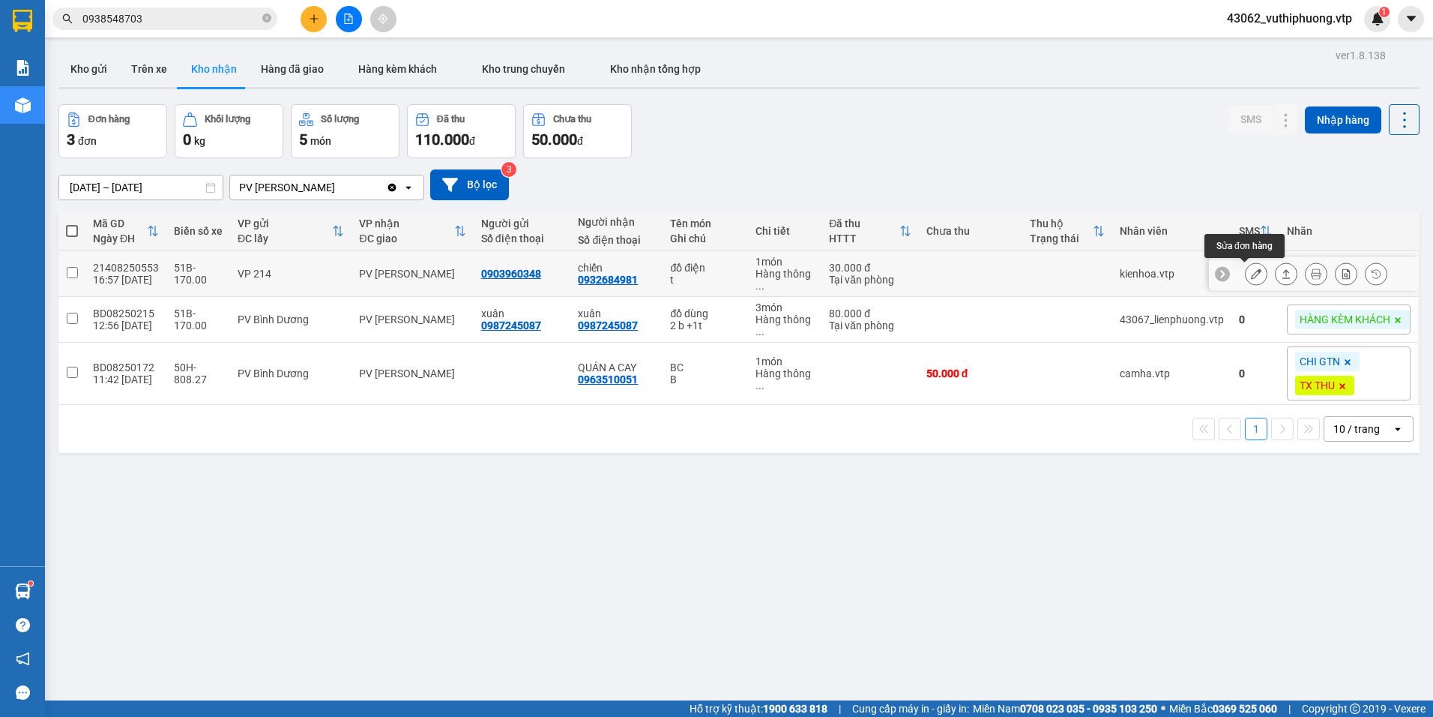
click at [1251, 271] on icon at bounding box center [1256, 273] width 10 height 10
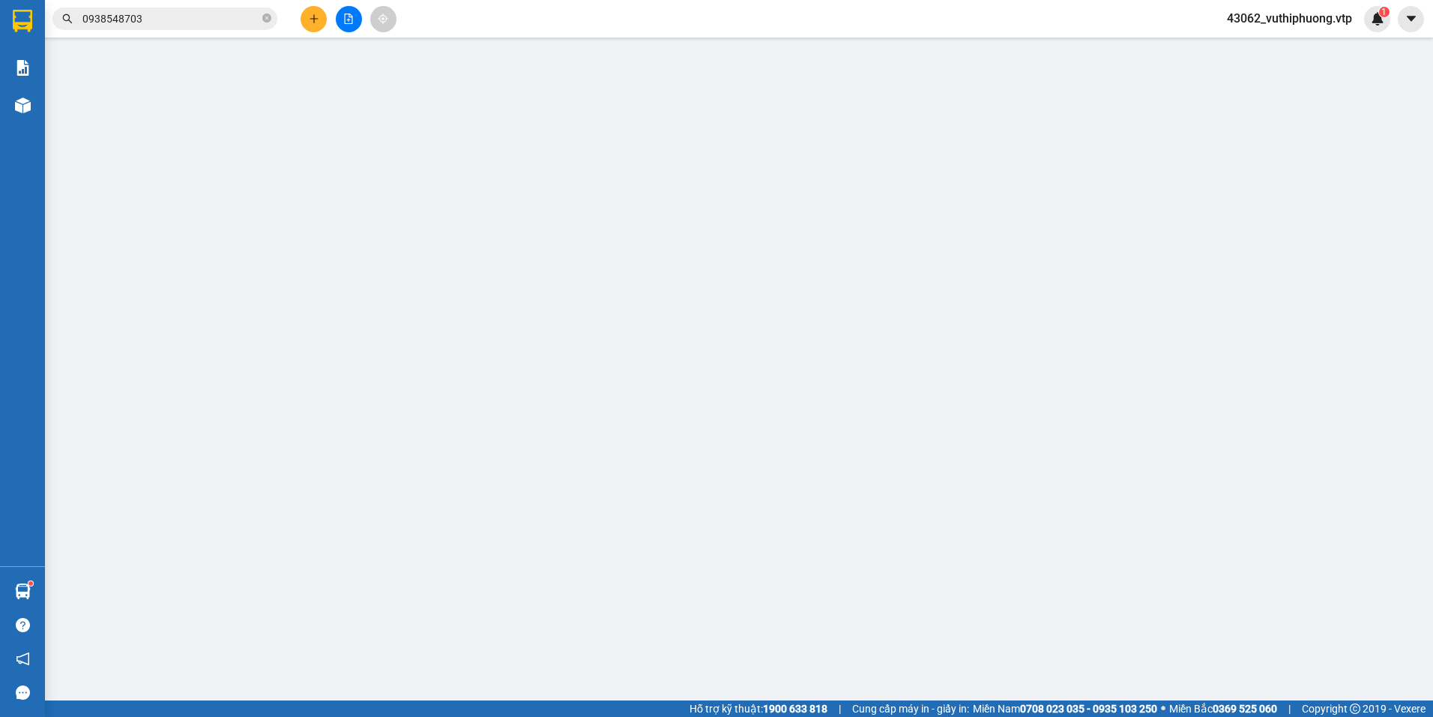
type input "0903960348"
type input "0932684981"
type input "chiến"
type input "30.000"
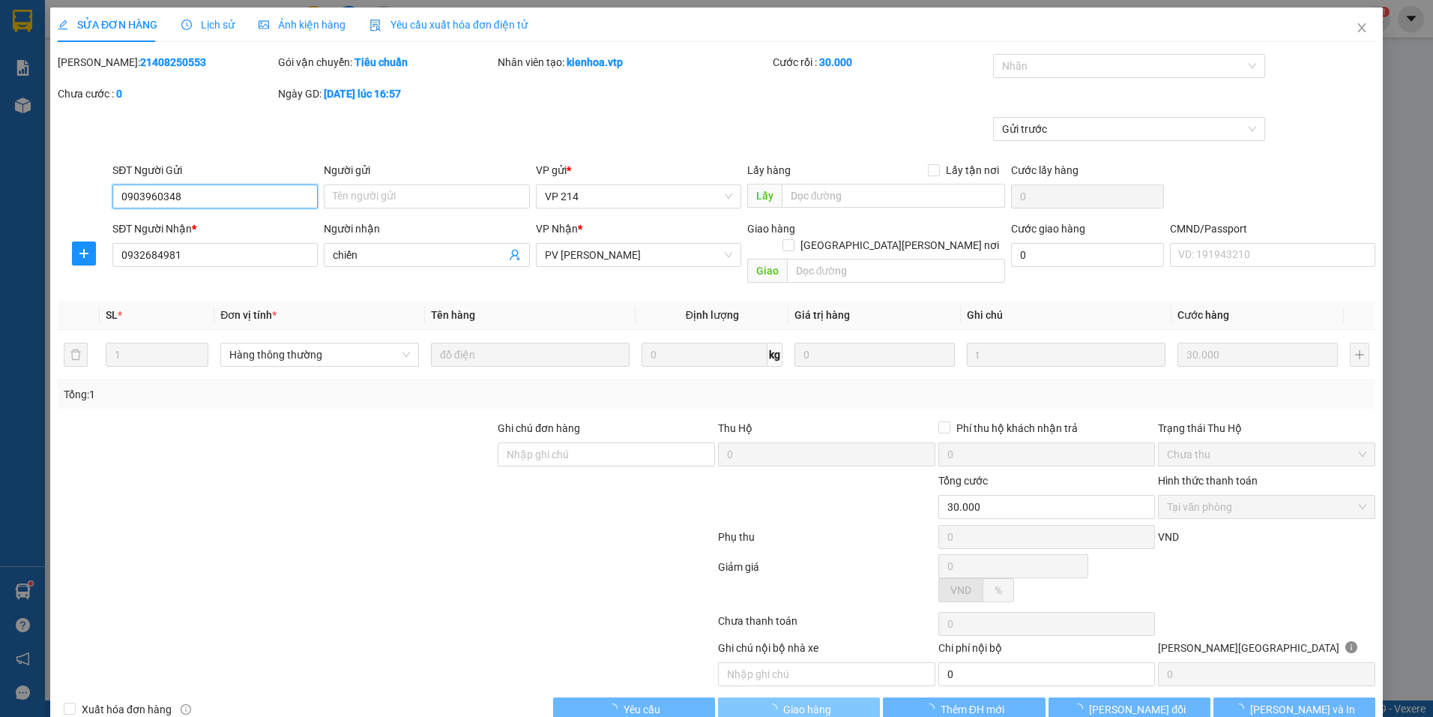
type input "1.500"
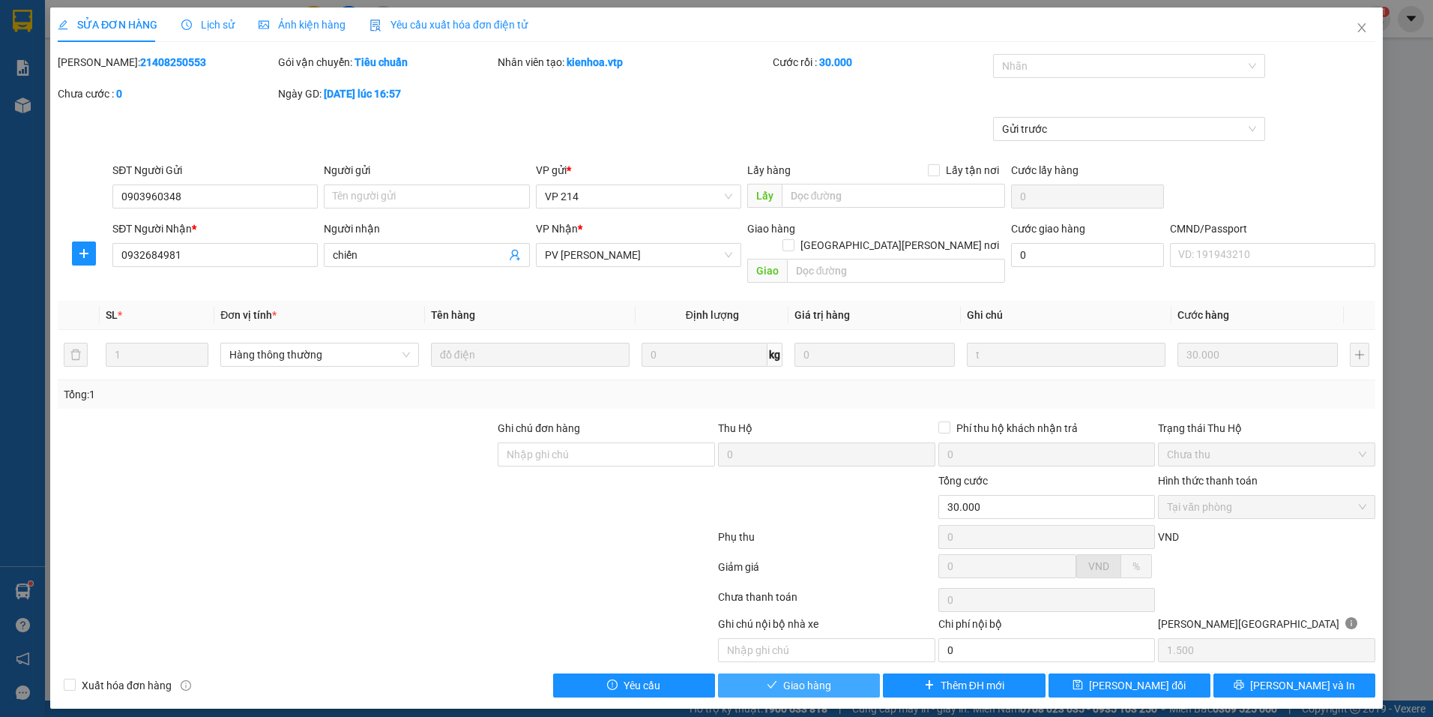
drag, startPoint x: 822, startPoint y: 652, endPoint x: 820, endPoint y: 667, distance: 15.1
click at [822, 655] on div "Total Paid Fee 30.000 Total UnPaid Fee 0 Cash Collection Total Fee Mã ĐH: 21408…" at bounding box center [717, 375] width 1318 height 643
click at [820, 677] on span "Giao hàng" at bounding box center [807, 685] width 48 height 16
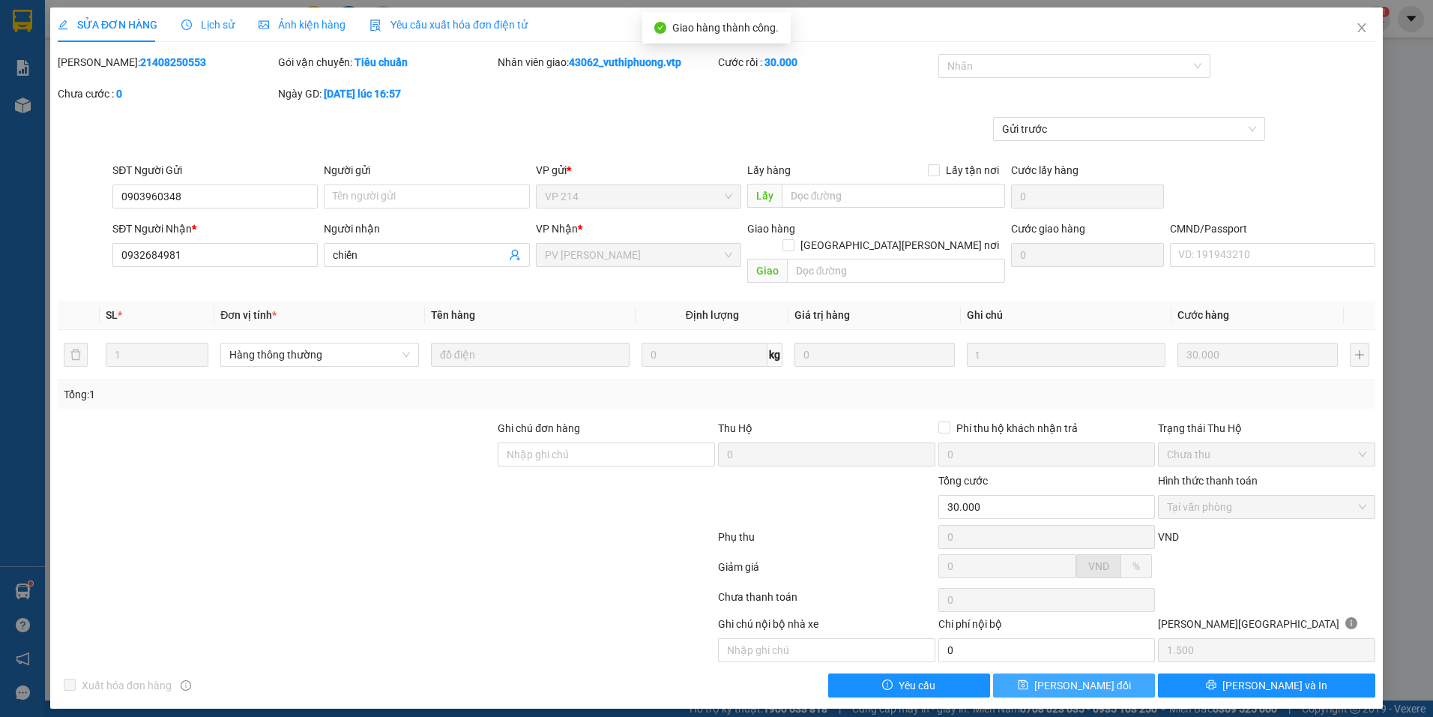
click at [1115, 673] on button "Lưu thay đổi" at bounding box center [1074, 685] width 162 height 24
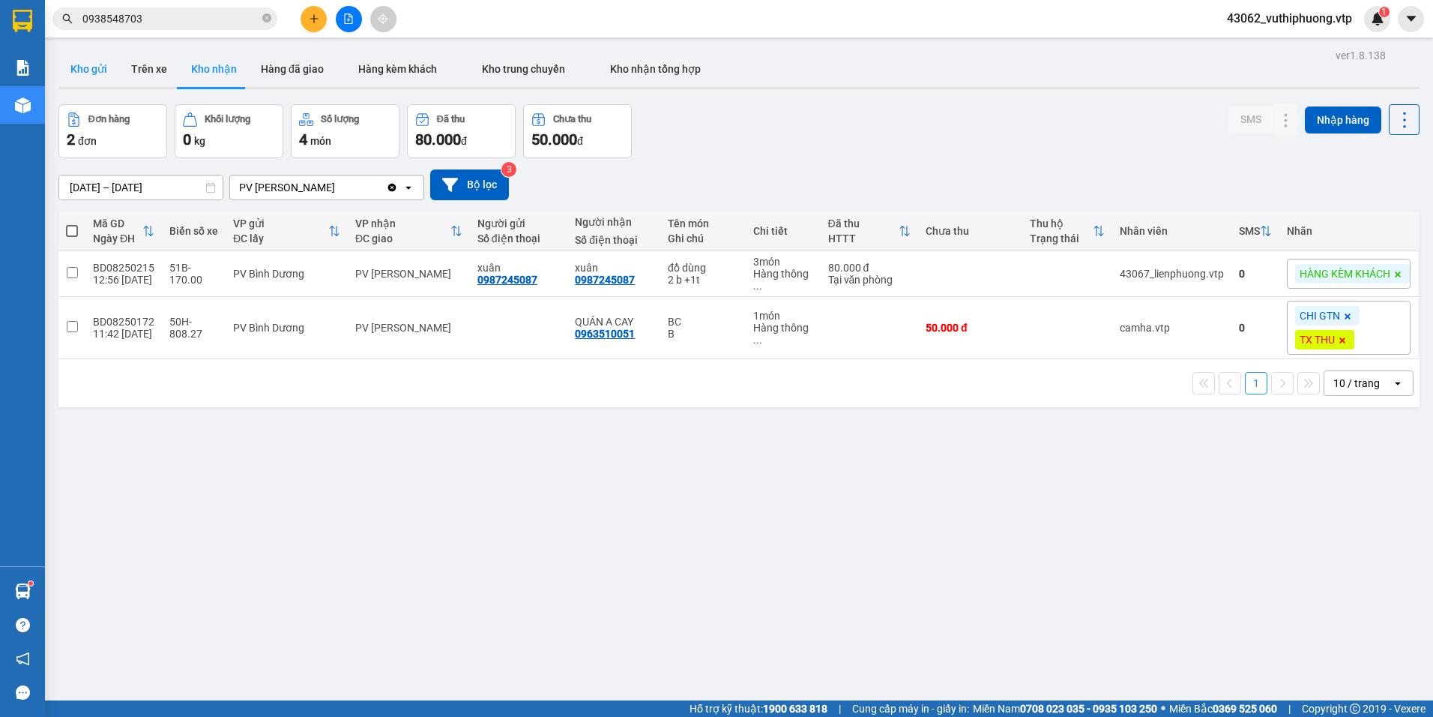
click at [103, 69] on button "Kho gửi" at bounding box center [88, 69] width 61 height 36
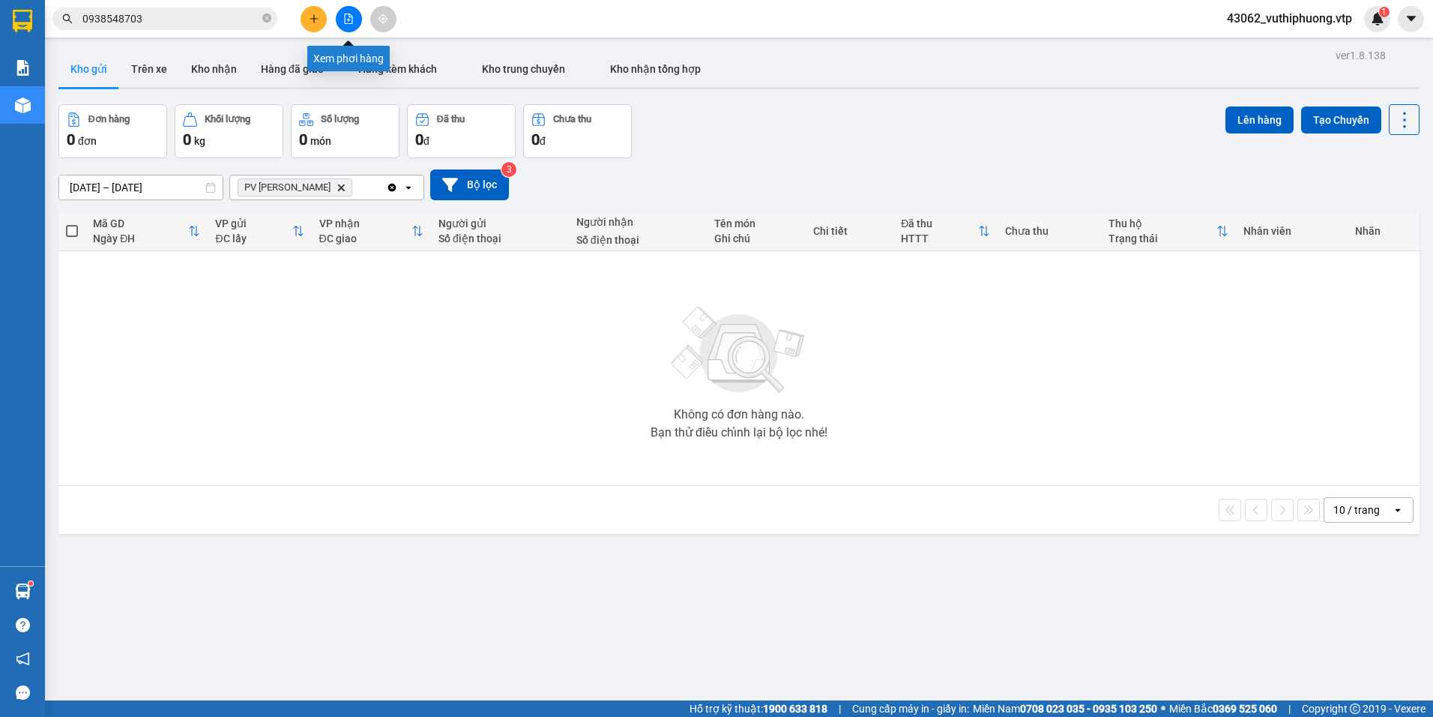
click at [345, 18] on icon "file-add" at bounding box center [349, 18] width 8 height 10
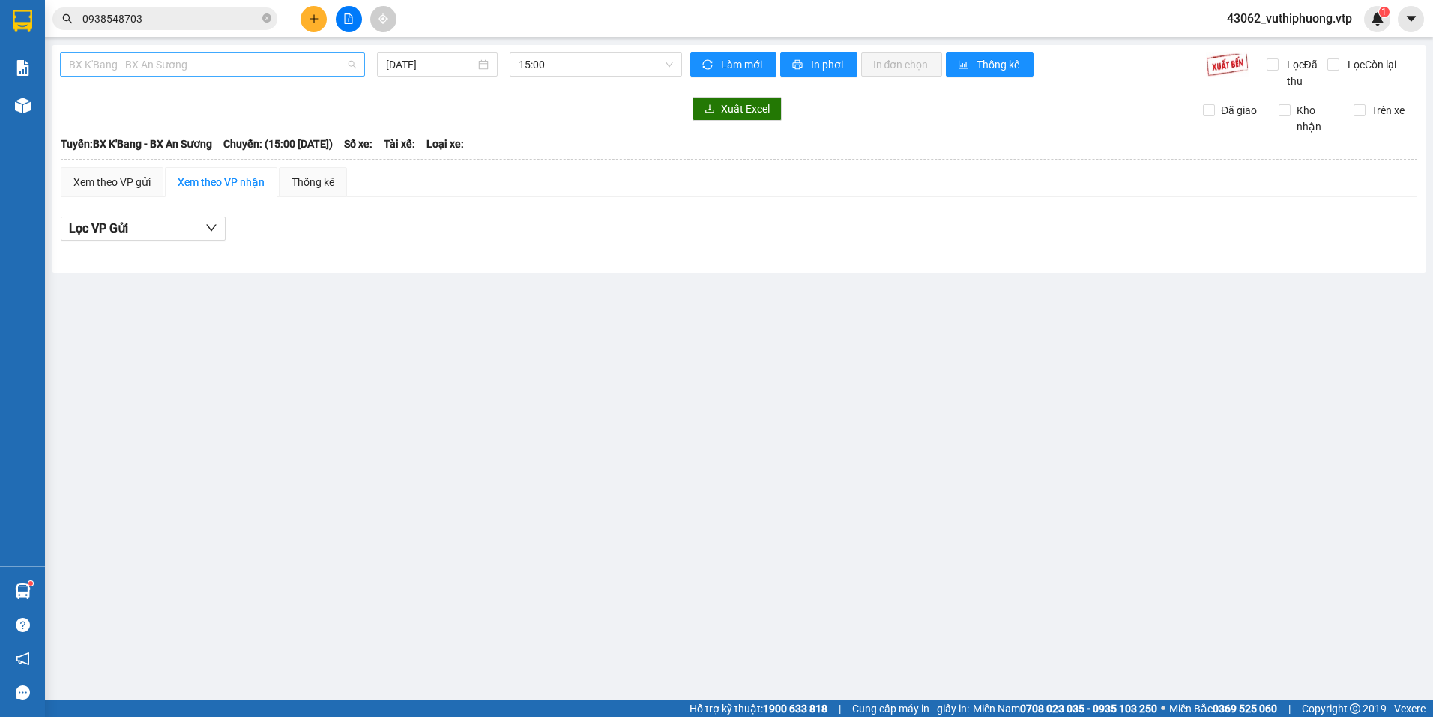
click at [262, 64] on span "BX K'Bang - BX An Sương" at bounding box center [212, 64] width 287 height 22
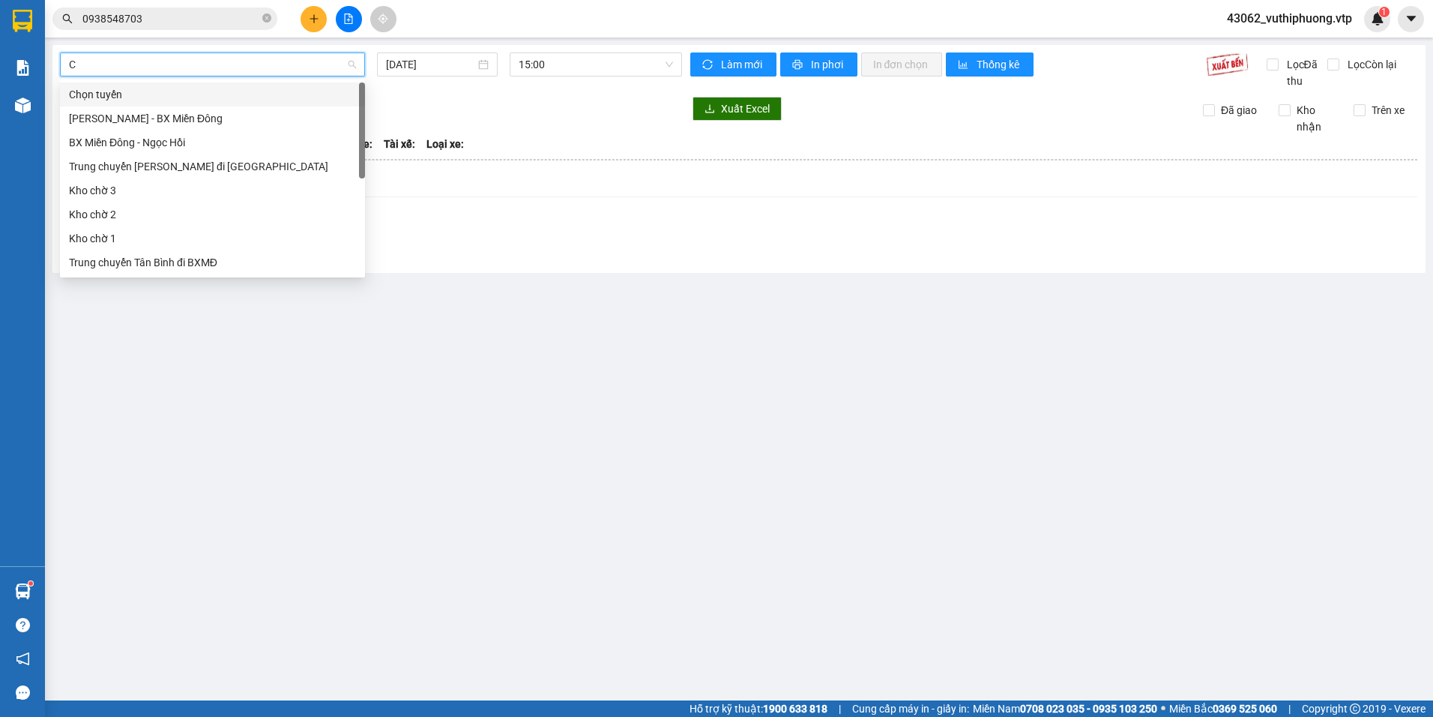
type input "CJ"
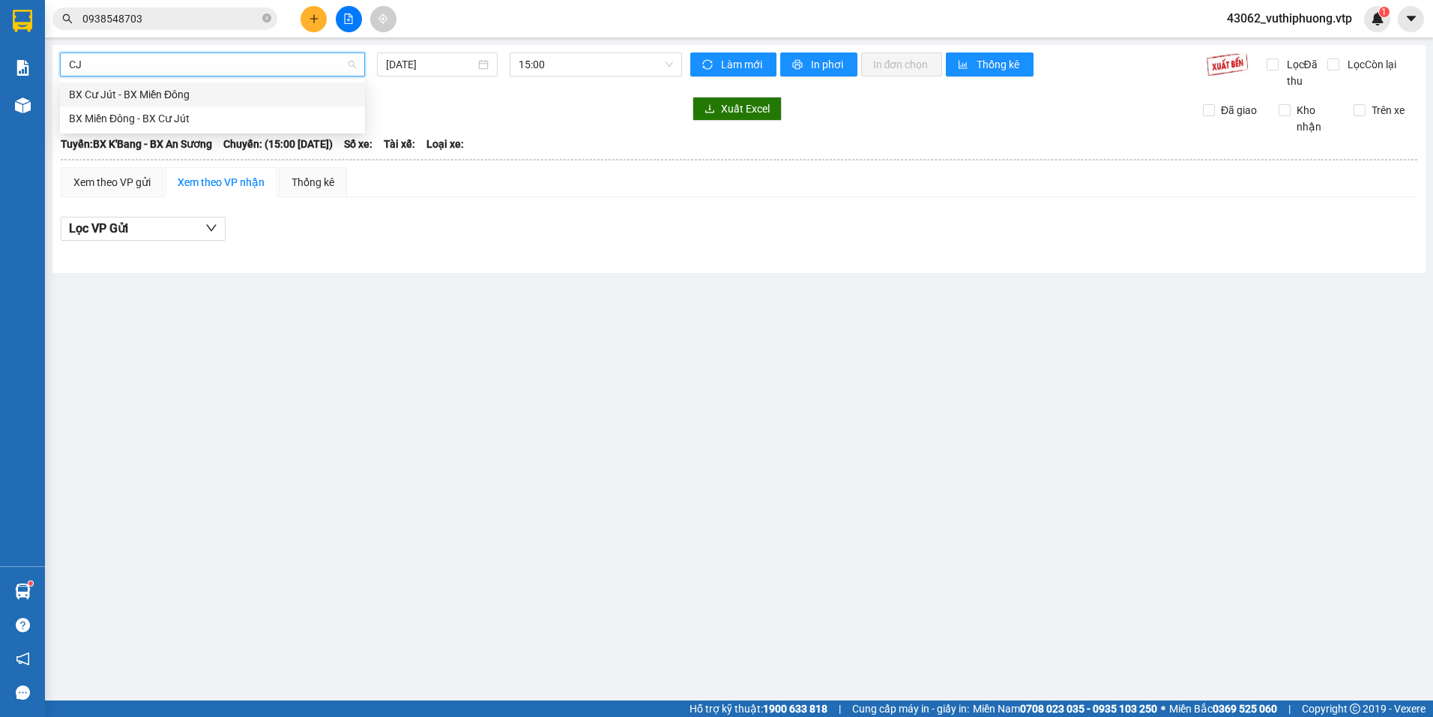
click at [190, 94] on div "BX Cư Jút - BX Miền Đông" at bounding box center [212, 94] width 287 height 16
type input "[DATE]"
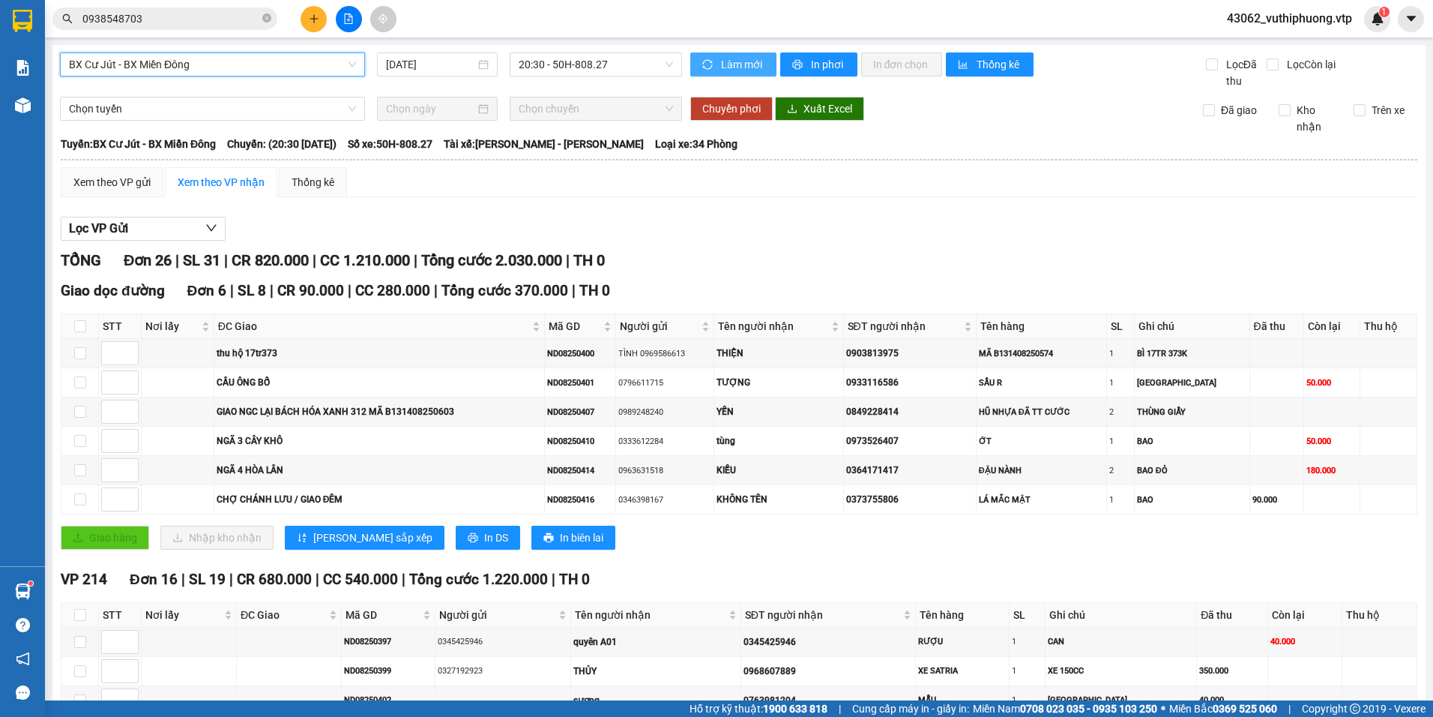
click at [755, 64] on span "Làm mới" at bounding box center [742, 64] width 43 height 16
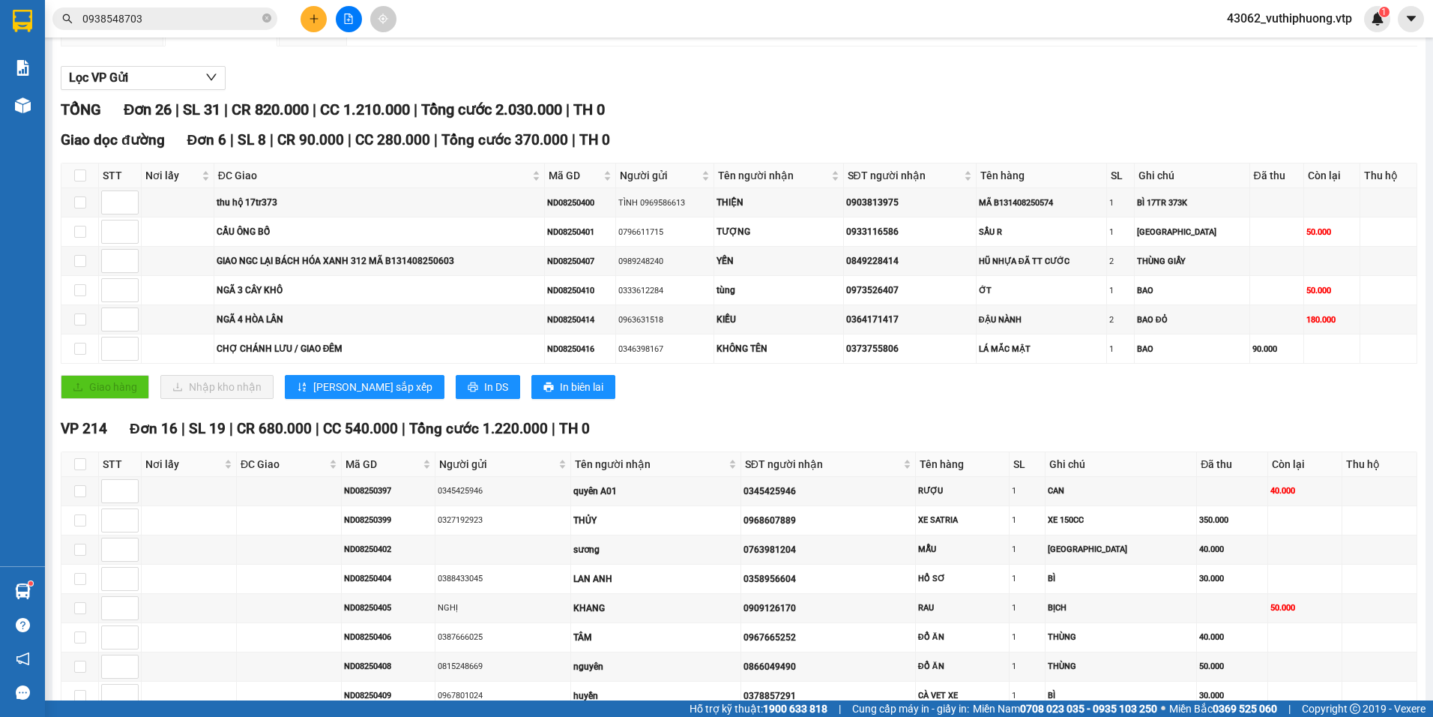
scroll to position [150, 0]
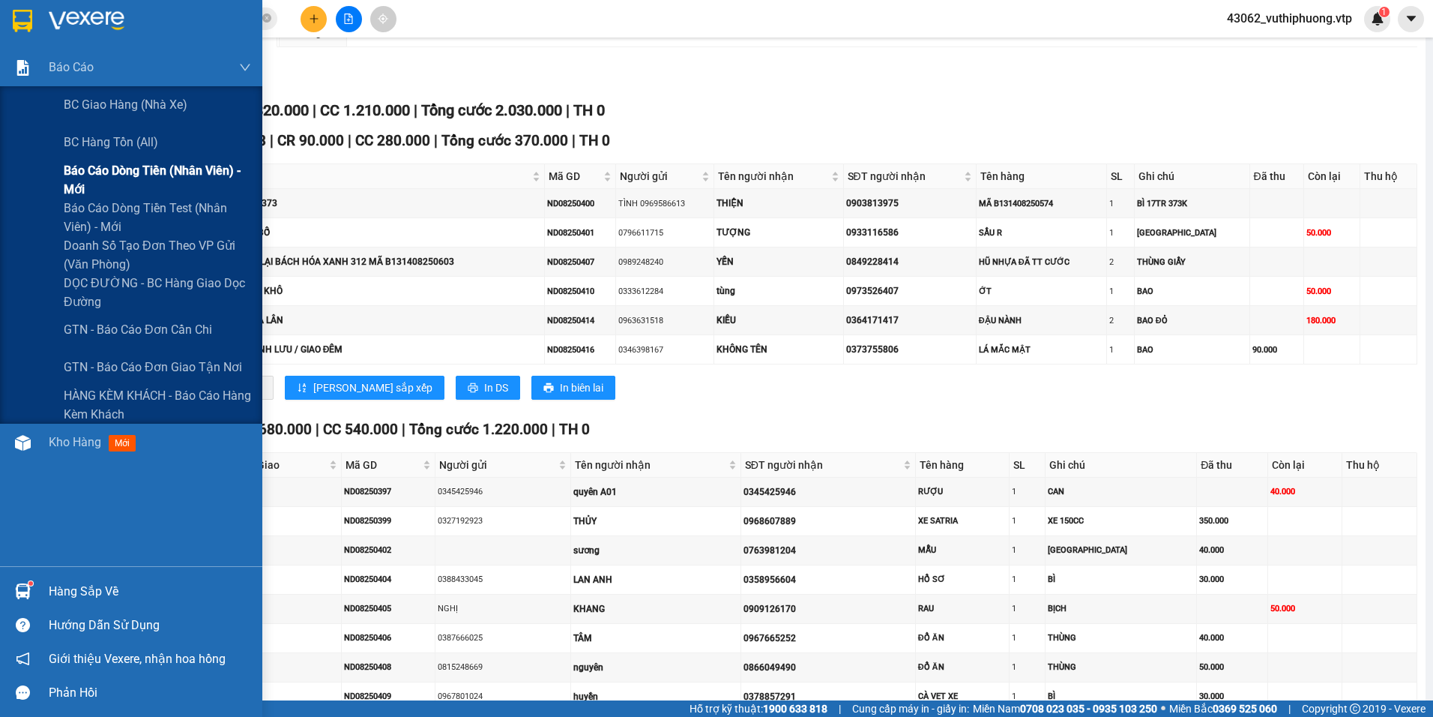
click at [106, 181] on span "Báo cáo dòng tiền (nhân viên) - mới" at bounding box center [157, 179] width 187 height 37
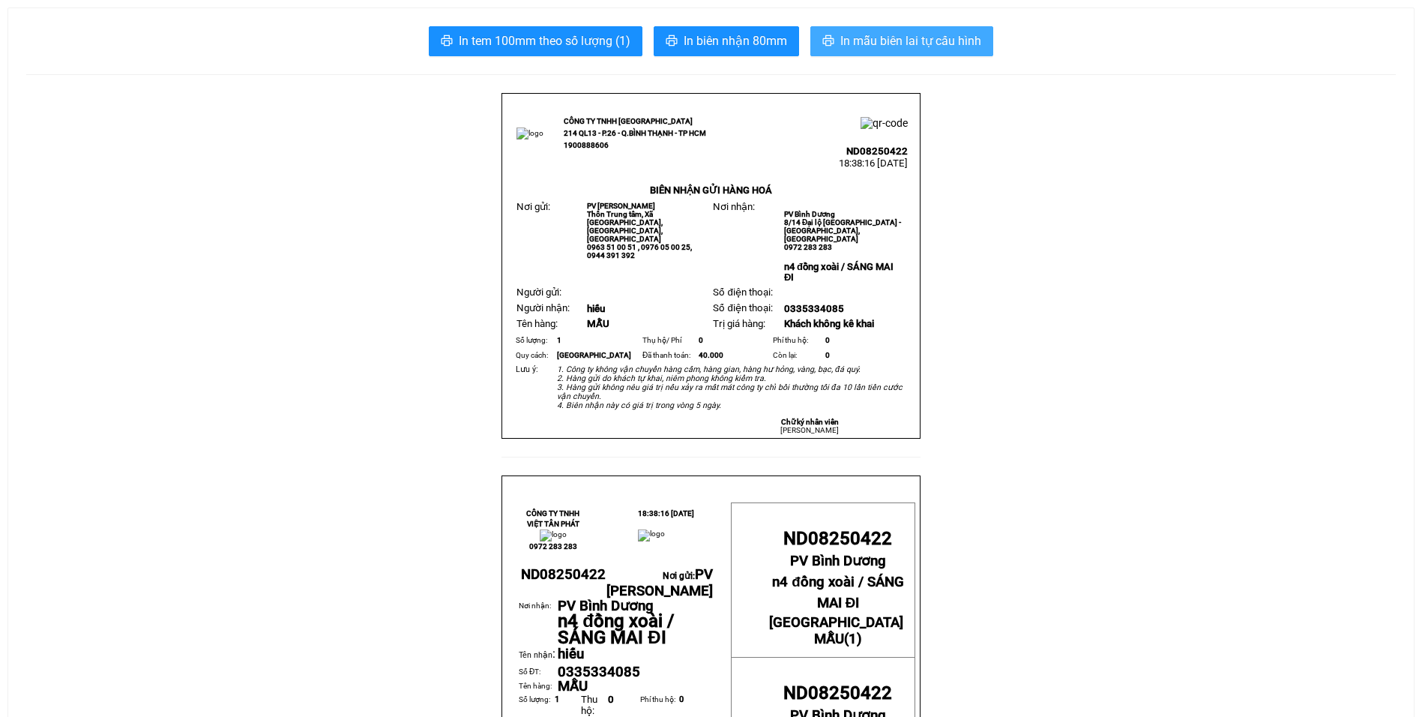
click at [903, 43] on span "In mẫu biên lai tự cấu hình" at bounding box center [910, 40] width 141 height 19
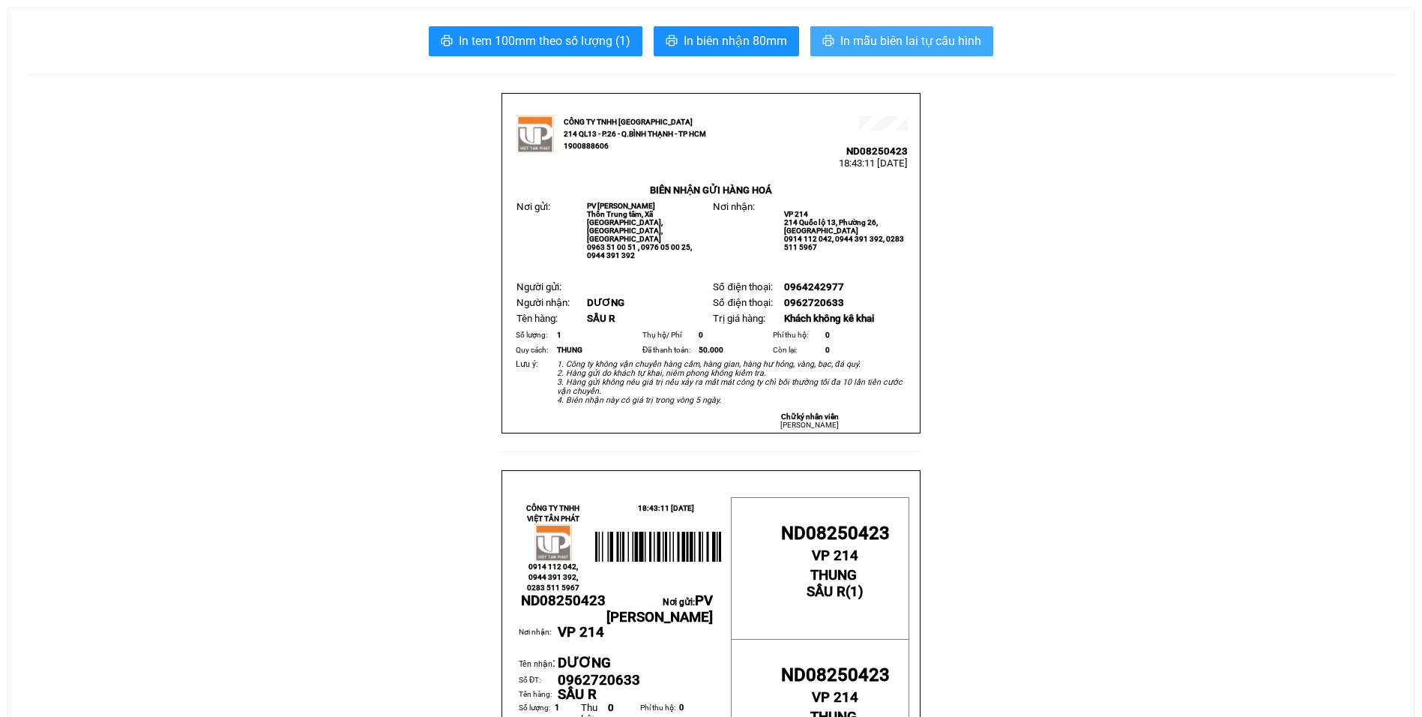
click at [903, 29] on button "In mẫu biên lai tự cấu hình" at bounding box center [901, 41] width 183 height 30
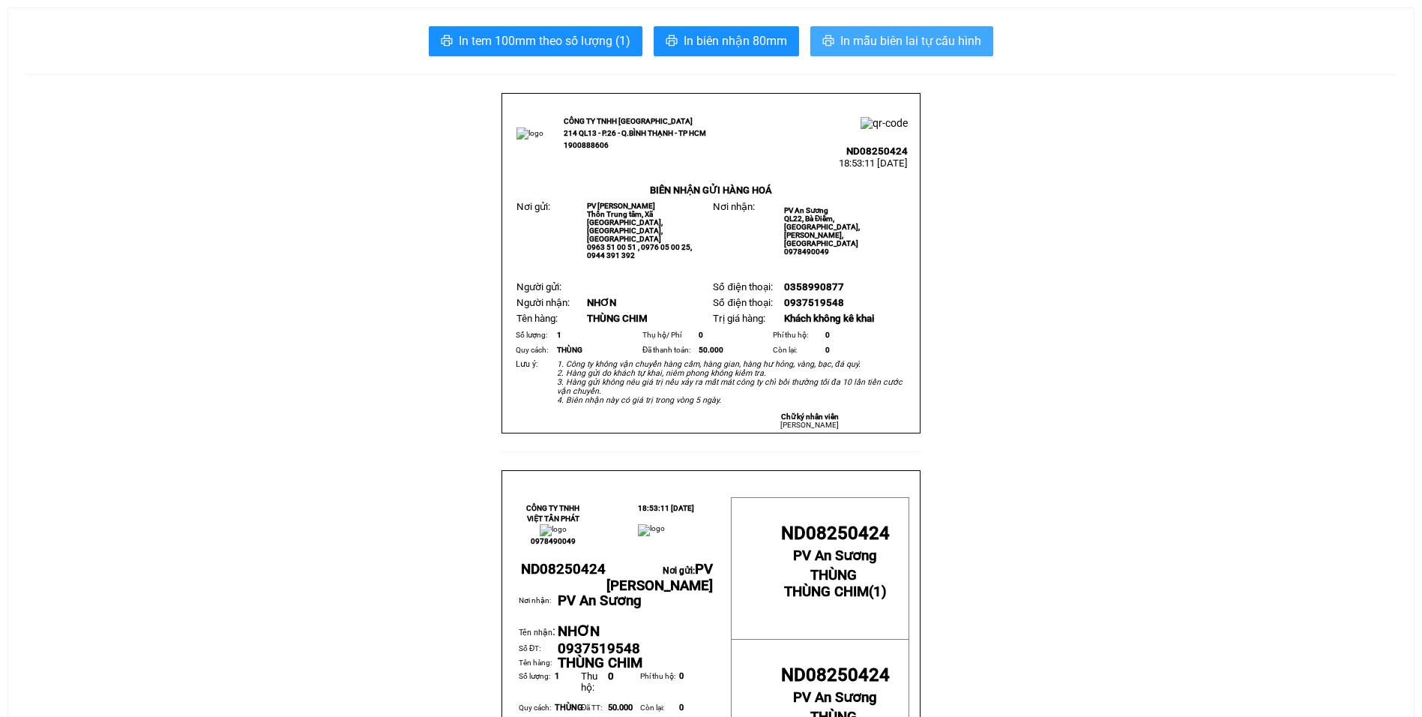
click at [897, 38] on span "In mẫu biên lai tự cấu hình" at bounding box center [910, 40] width 141 height 19
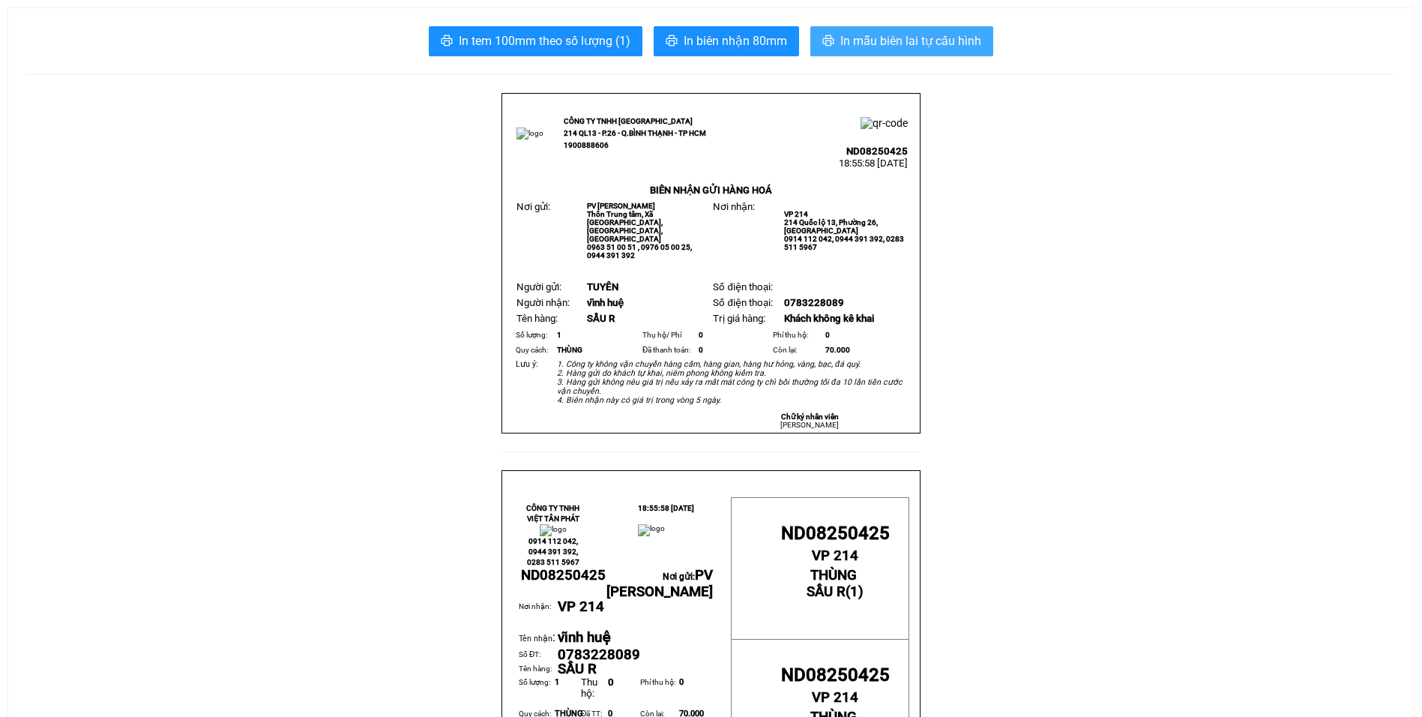
click at [952, 39] on span "In mẫu biên lai tự cấu hình" at bounding box center [910, 40] width 141 height 19
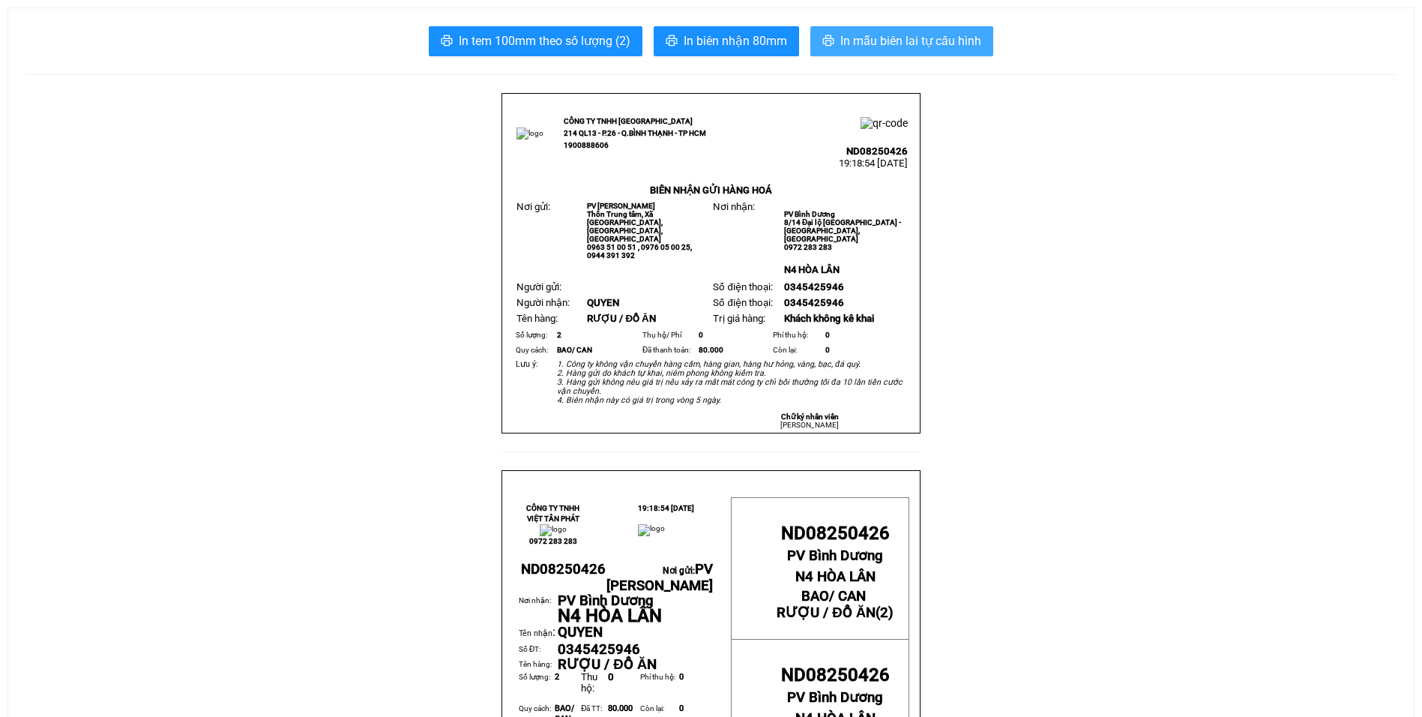
click at [896, 37] on span "In mẫu biên lai tự cấu hình" at bounding box center [910, 40] width 141 height 19
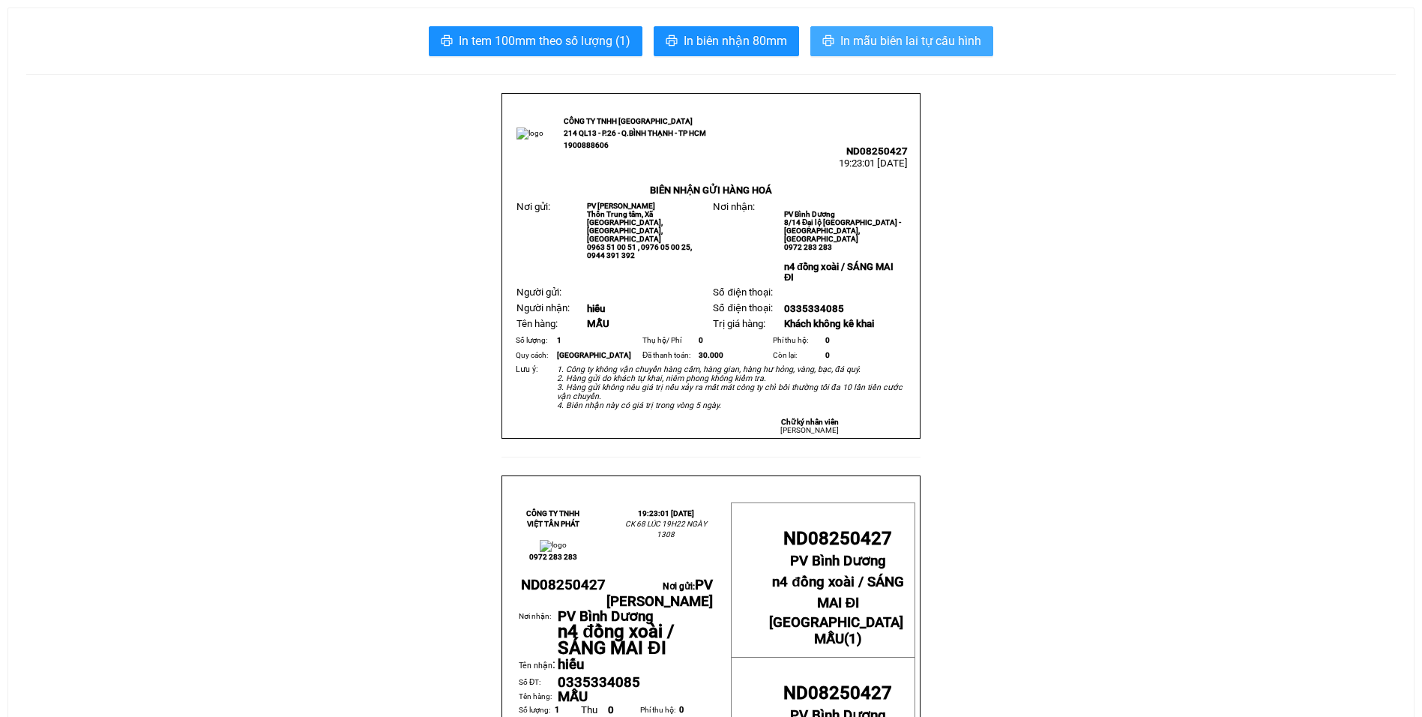
click at [896, 34] on span "In mẫu biên lai tự cấu hình" at bounding box center [910, 40] width 141 height 19
